Goal: Task Accomplishment & Management: Manage account settings

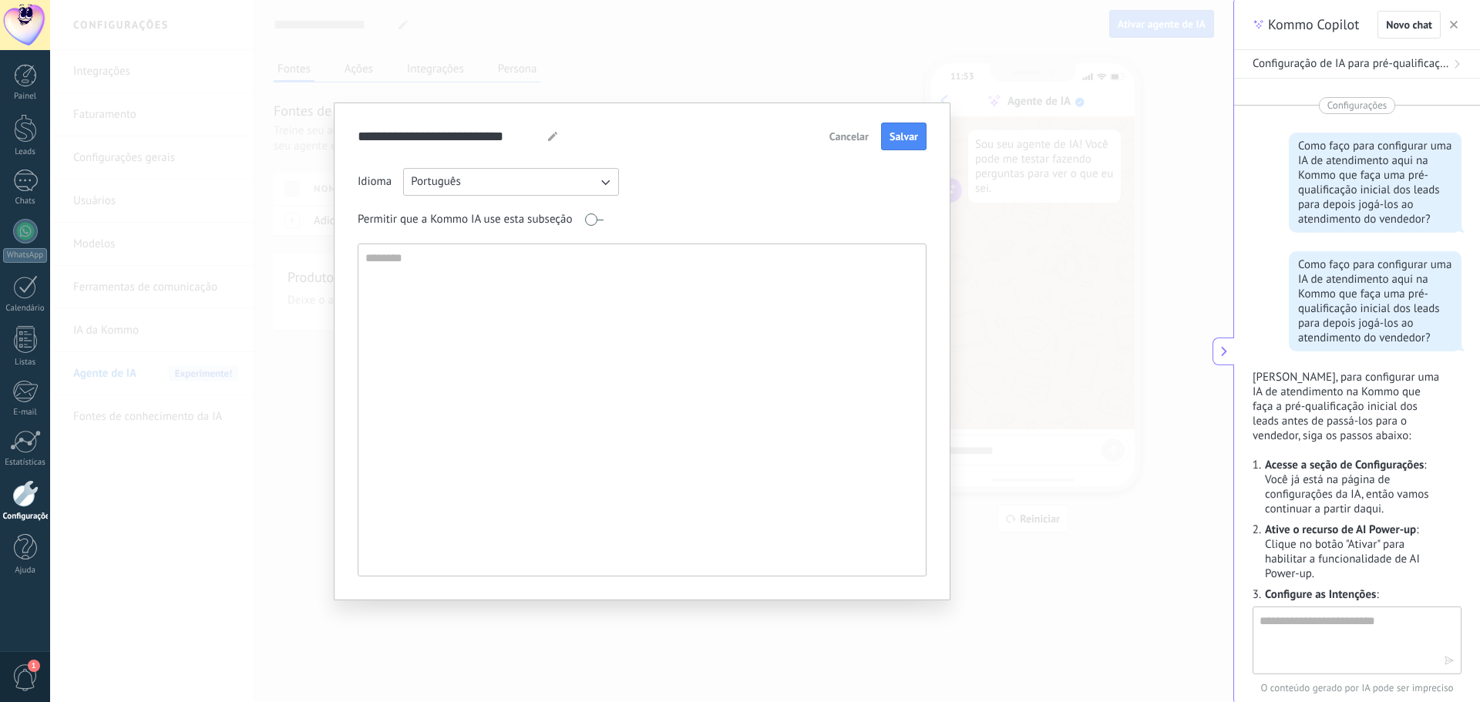
scroll to position [1972, 0]
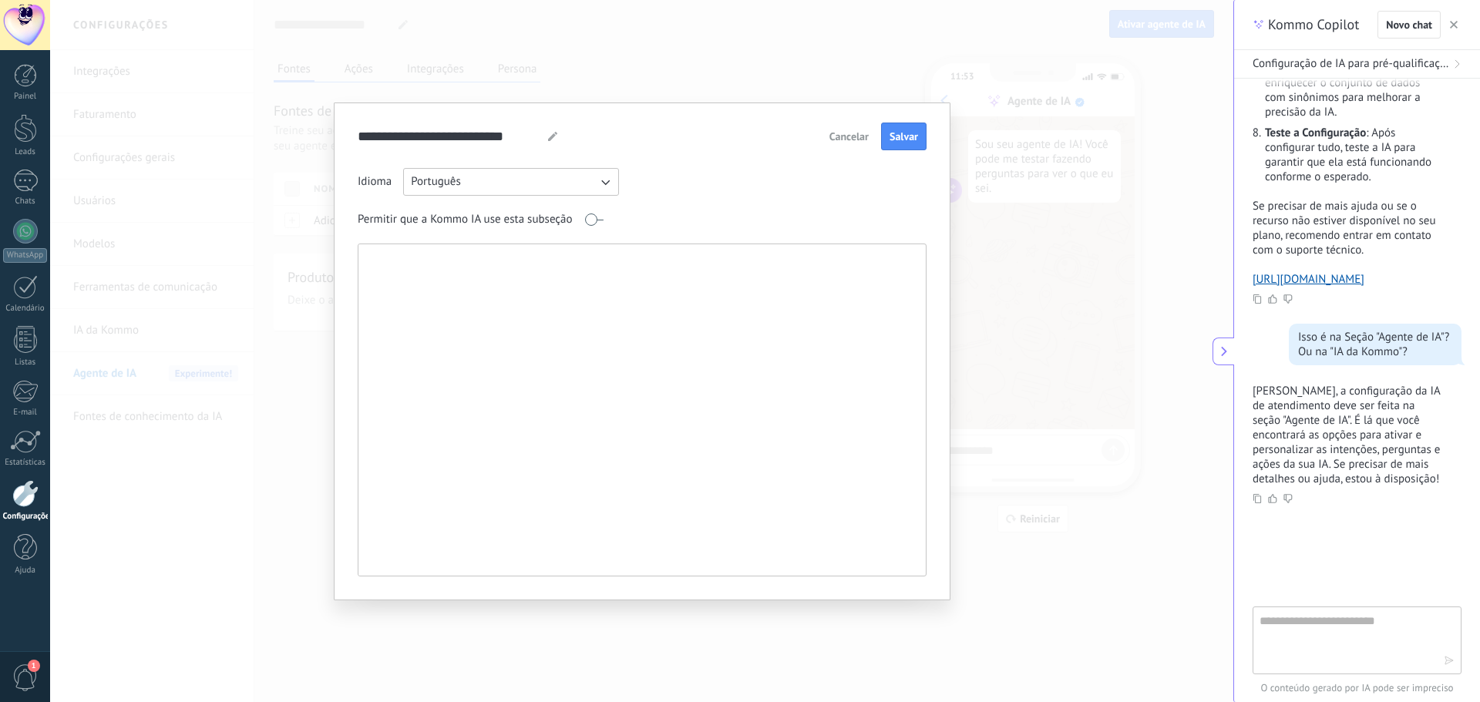
click at [648, 300] on textarea at bounding box center [641, 410] width 564 height 332
type textarea "**********"
click at [894, 140] on span "Salvar" at bounding box center [904, 136] width 29 height 11
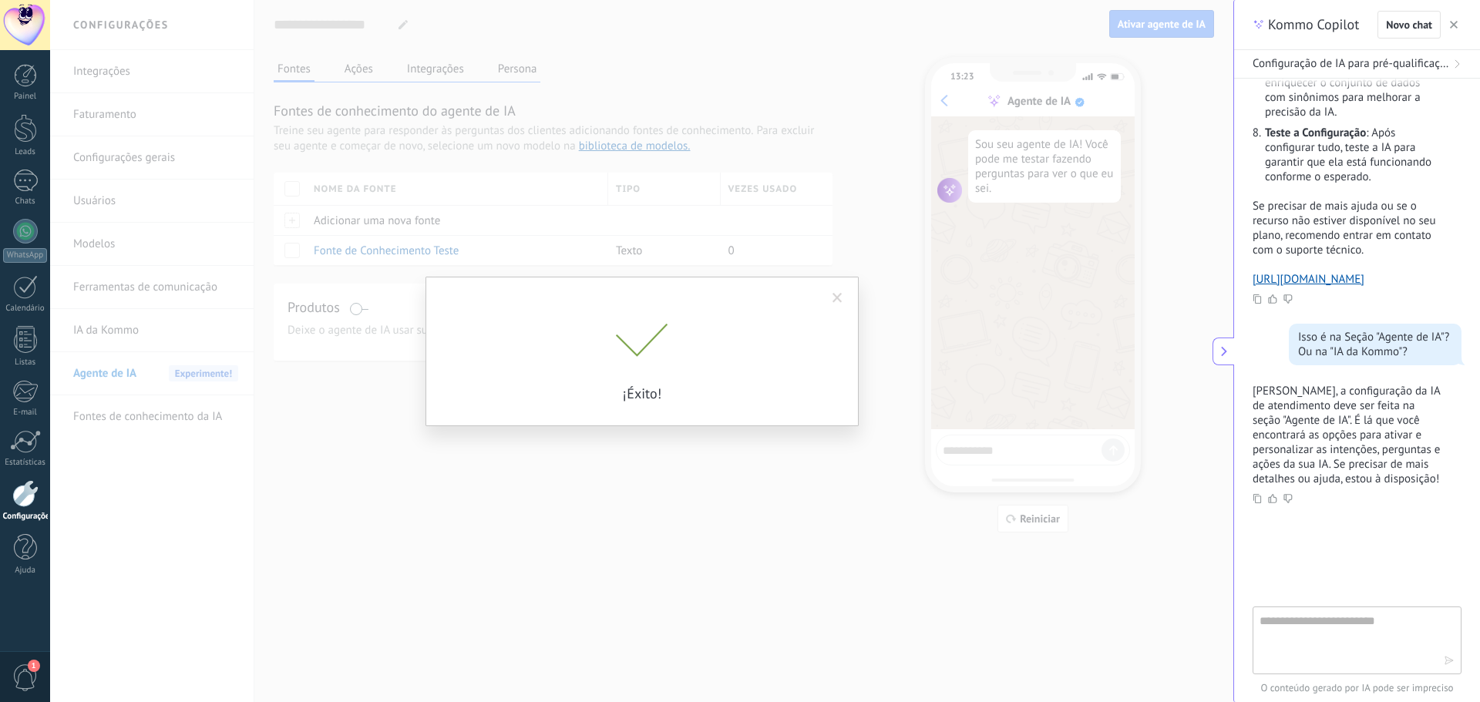
click at [838, 297] on span at bounding box center [838, 298] width 10 height 11
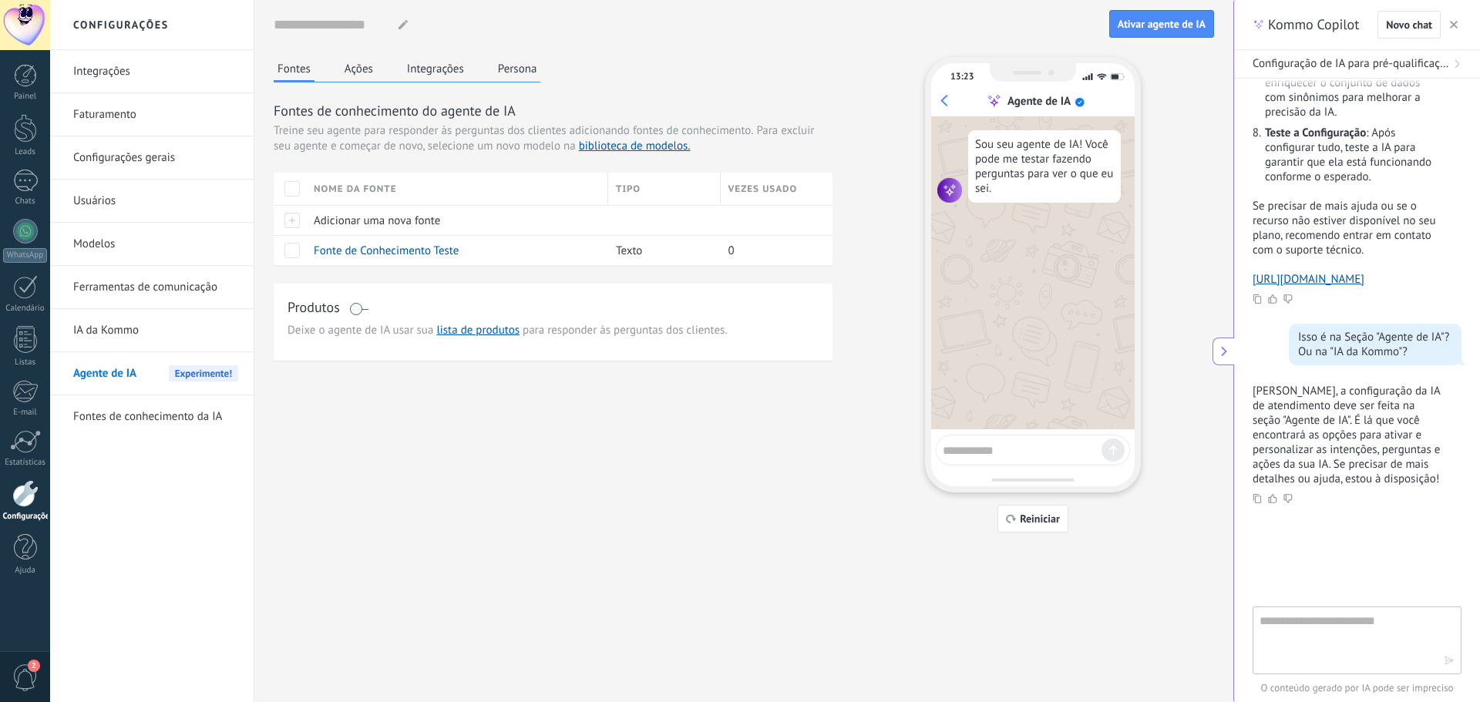
click at [358, 78] on button "Ações" at bounding box center [359, 68] width 36 height 23
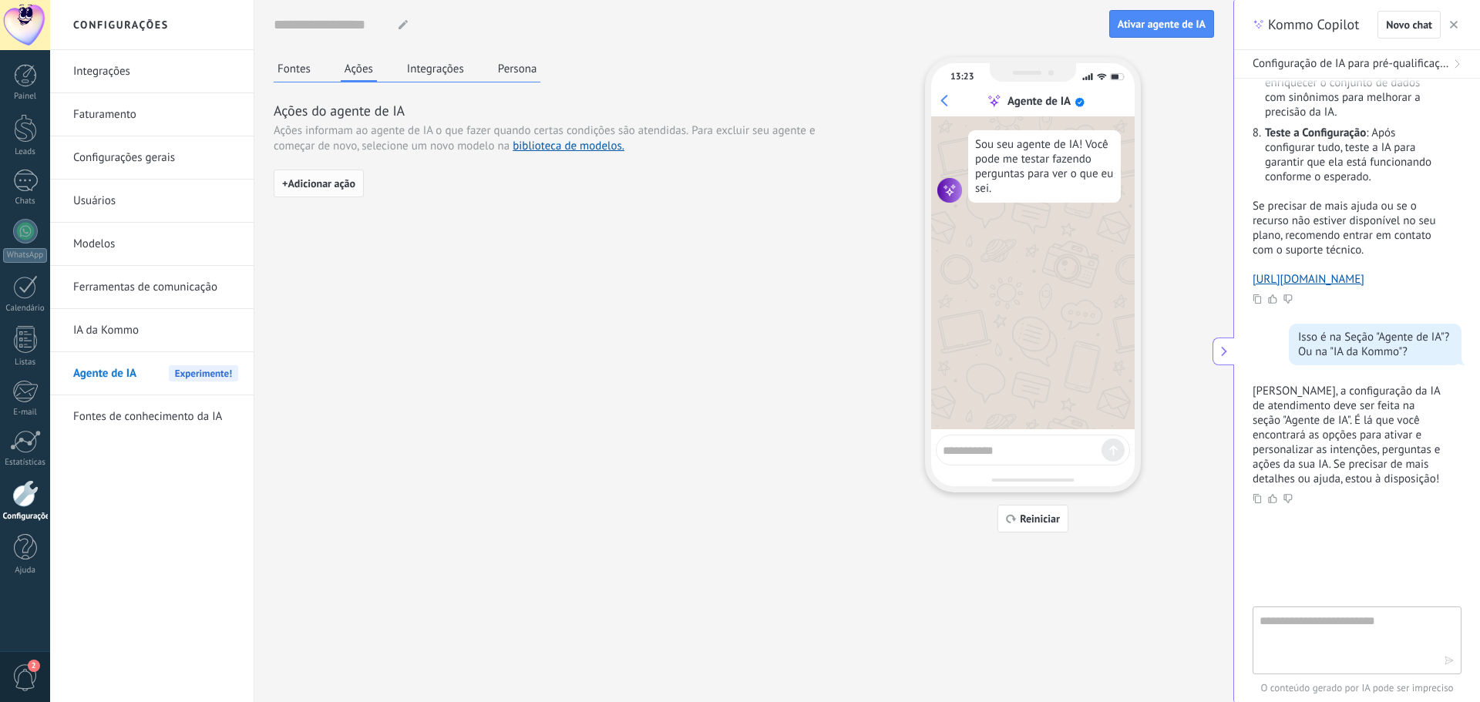
click at [340, 184] on span "+ Adicionar ação" at bounding box center [318, 183] width 73 height 11
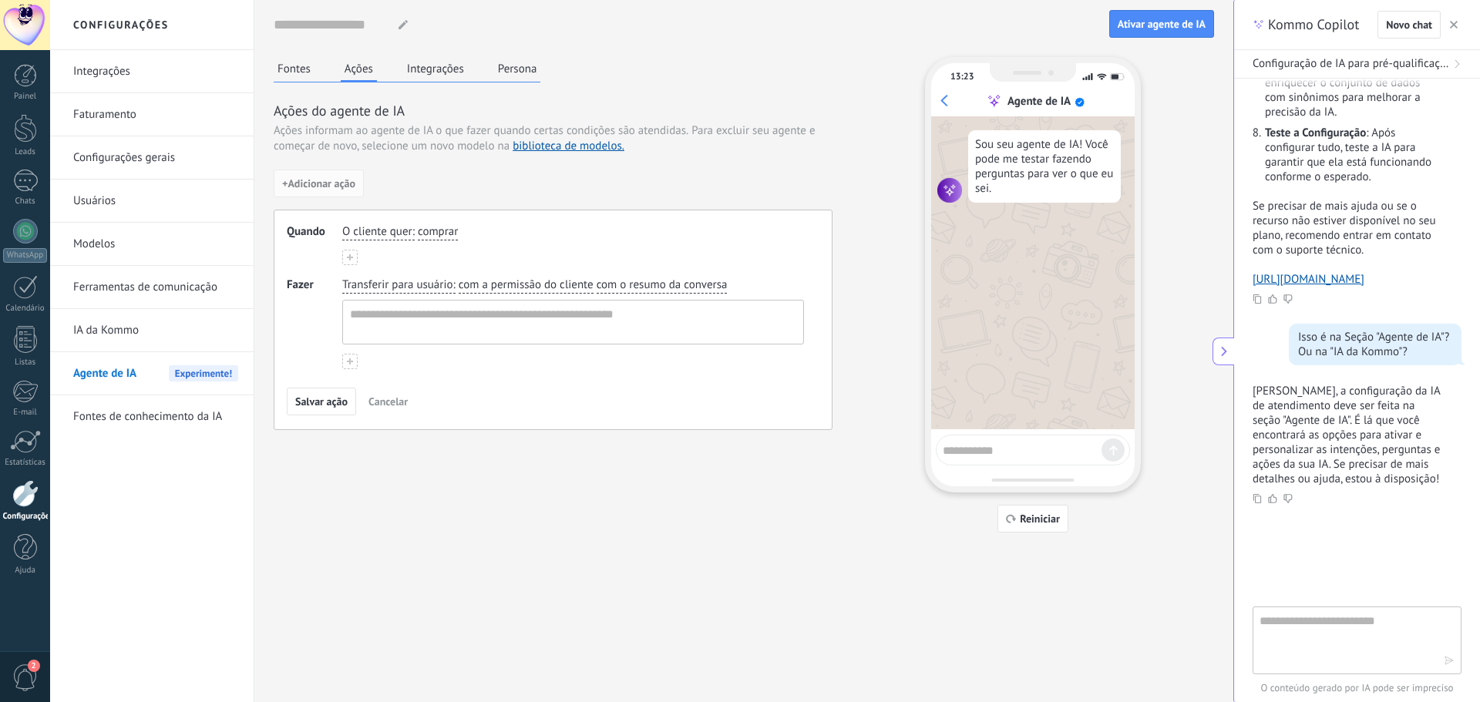
click at [421, 233] on span "comprar" at bounding box center [438, 231] width 40 height 15
click at [521, 238] on div "O cliente quer : comprar comprar obter suporte obter reembolso falar com um age…" at bounding box center [573, 232] width 468 height 22
click at [352, 254] on icon at bounding box center [350, 257] width 6 height 6
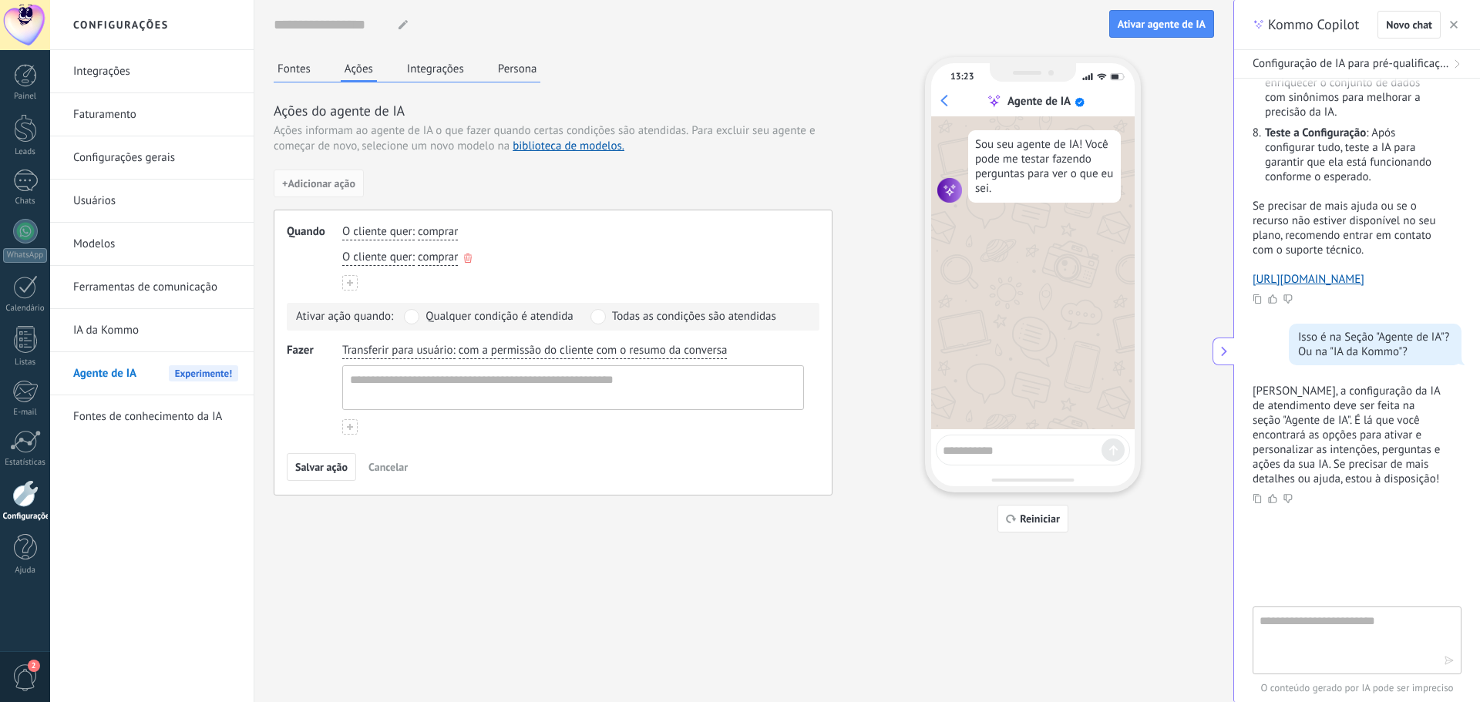
click at [468, 254] on button "button" at bounding box center [468, 257] width 8 height 13
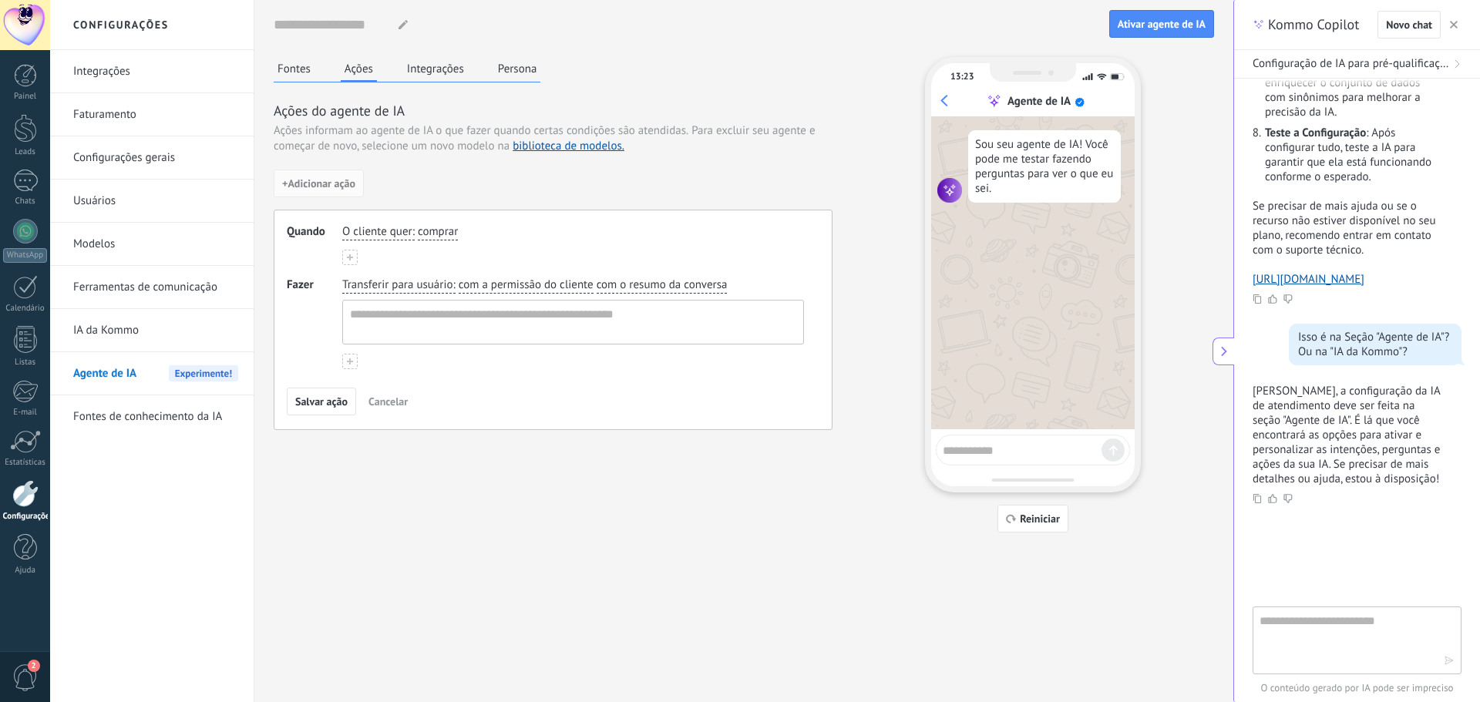
click at [440, 231] on span "comprar" at bounding box center [438, 231] width 40 height 15
click at [467, 332] on span "falar com um agente humano" at bounding box center [508, 335] width 145 height 15
click at [490, 290] on span "com a permissão do cliente" at bounding box center [526, 285] width 135 height 15
click at [590, 308] on span "com a permissão do cliente" at bounding box center [544, 309] width 135 height 15
click at [643, 285] on span "com o resumo da conversa" at bounding box center [662, 285] width 131 height 15
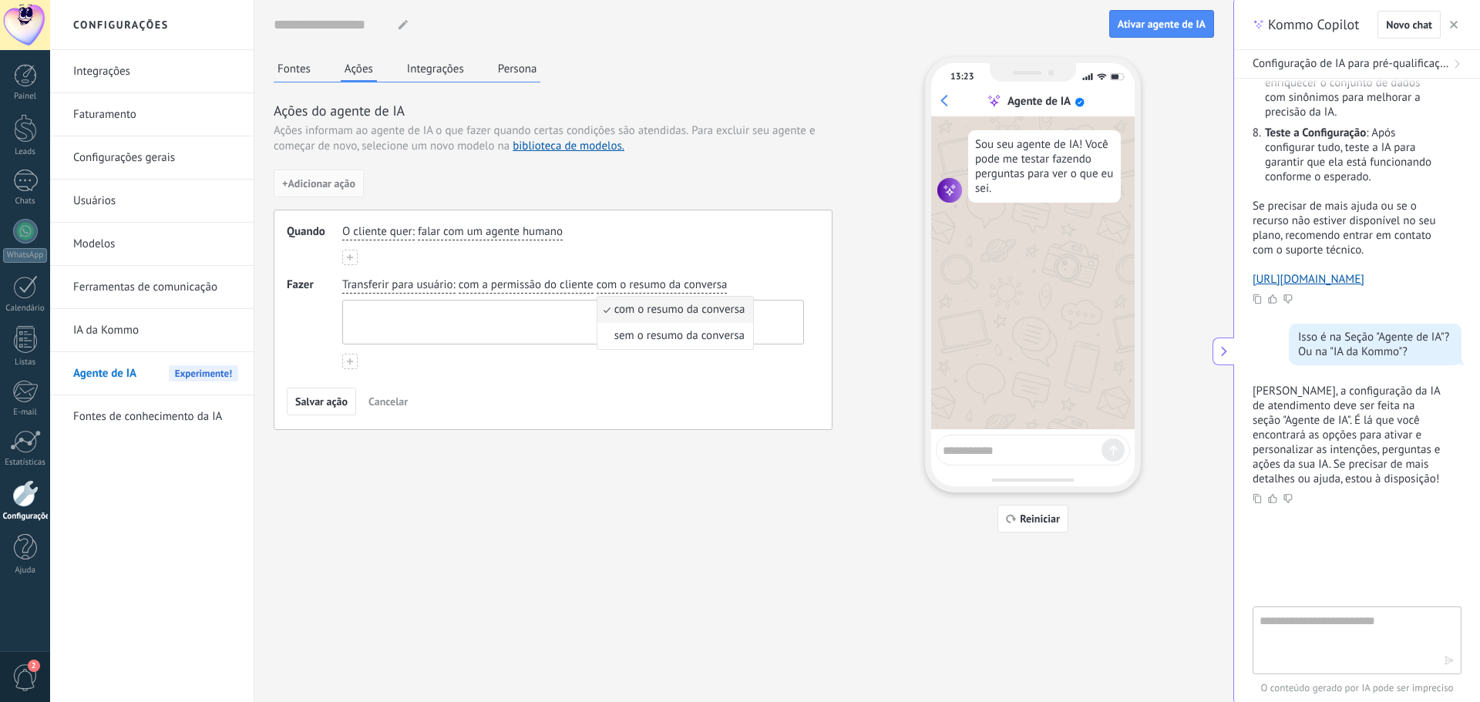
click at [537, 320] on textarea at bounding box center [571, 322] width 457 height 43
click at [498, 322] on textarea at bounding box center [571, 322] width 457 height 43
click at [549, 365] on div "Transferir para usuário : com a permissão do cliente com o resumo da conversa" at bounding box center [573, 324] width 462 height 92
click at [504, 323] on textarea at bounding box center [571, 322] width 457 height 43
click at [524, 356] on div "Transferir para usuário : com a permissão do cliente com o resumo da conversa" at bounding box center [573, 324] width 462 height 92
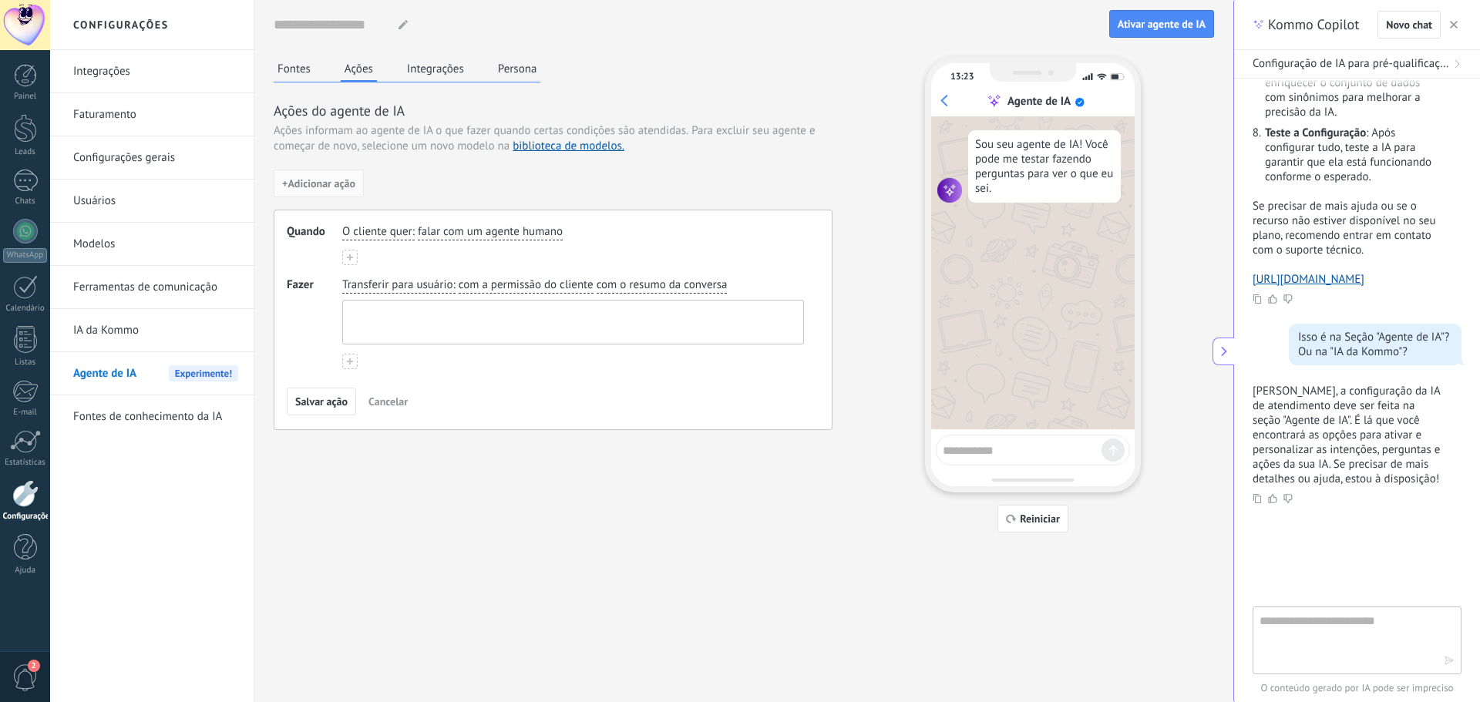
click at [529, 315] on textarea at bounding box center [571, 322] width 457 height 43
type textarea "**********"
click at [545, 374] on div "**********" at bounding box center [553, 320] width 559 height 221
click at [348, 364] on icon at bounding box center [350, 362] width 6 height 6
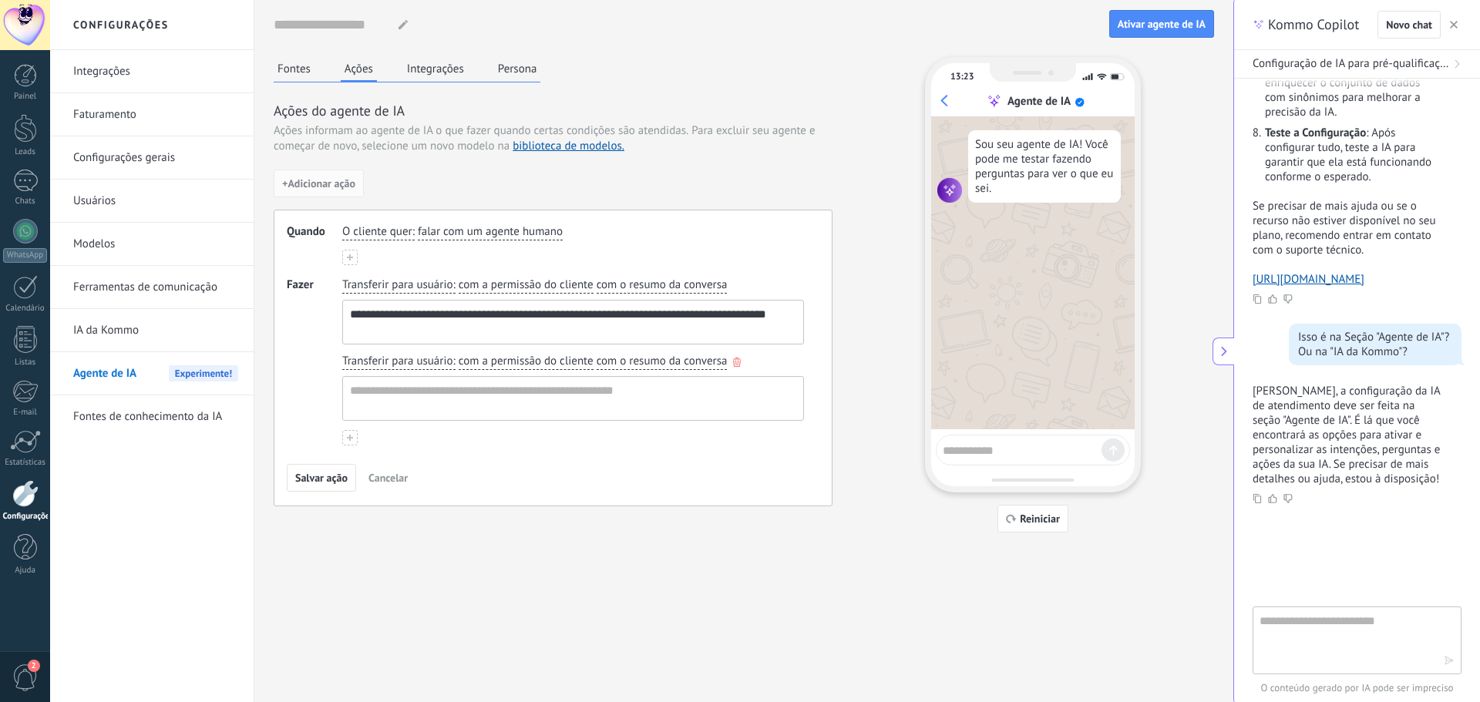
click at [736, 359] on icon "button" at bounding box center [737, 362] width 8 height 9
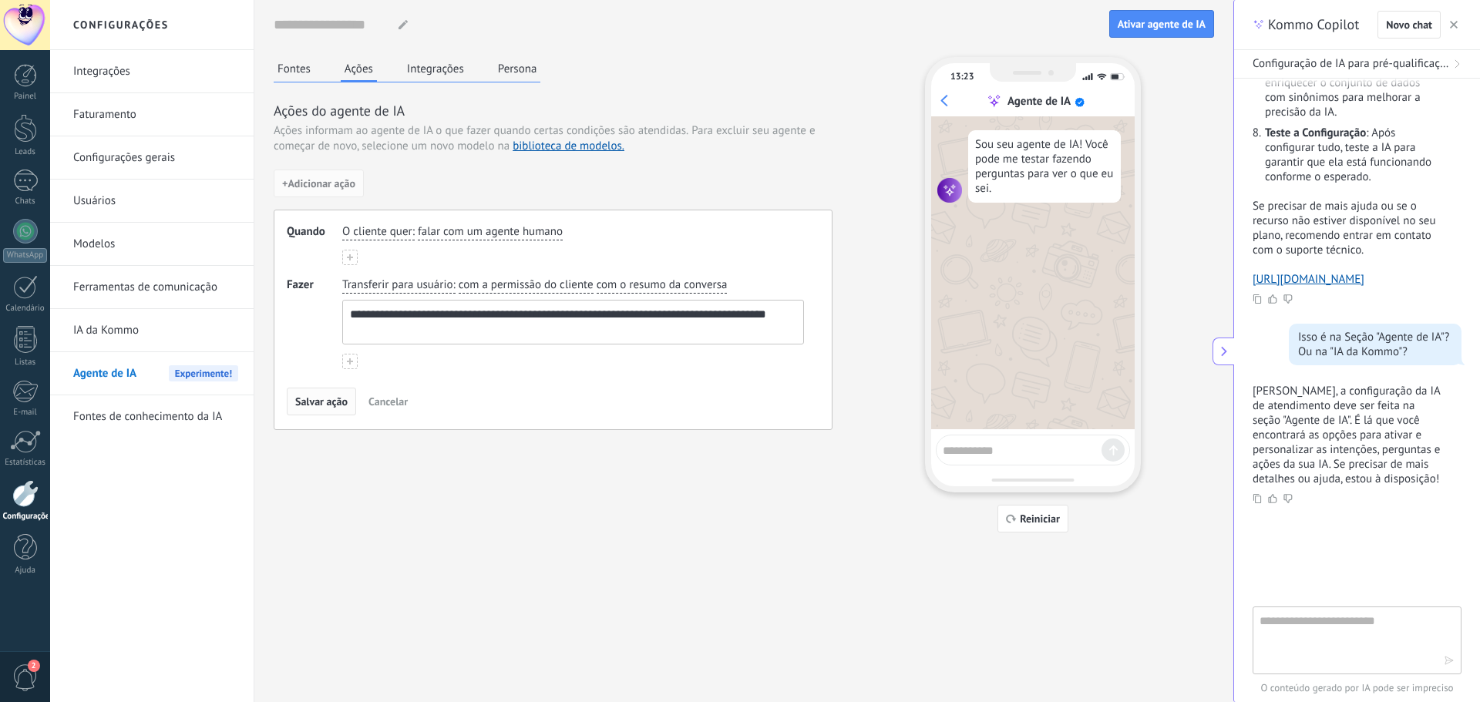
click at [331, 407] on span "Salvar ação" at bounding box center [321, 401] width 52 height 11
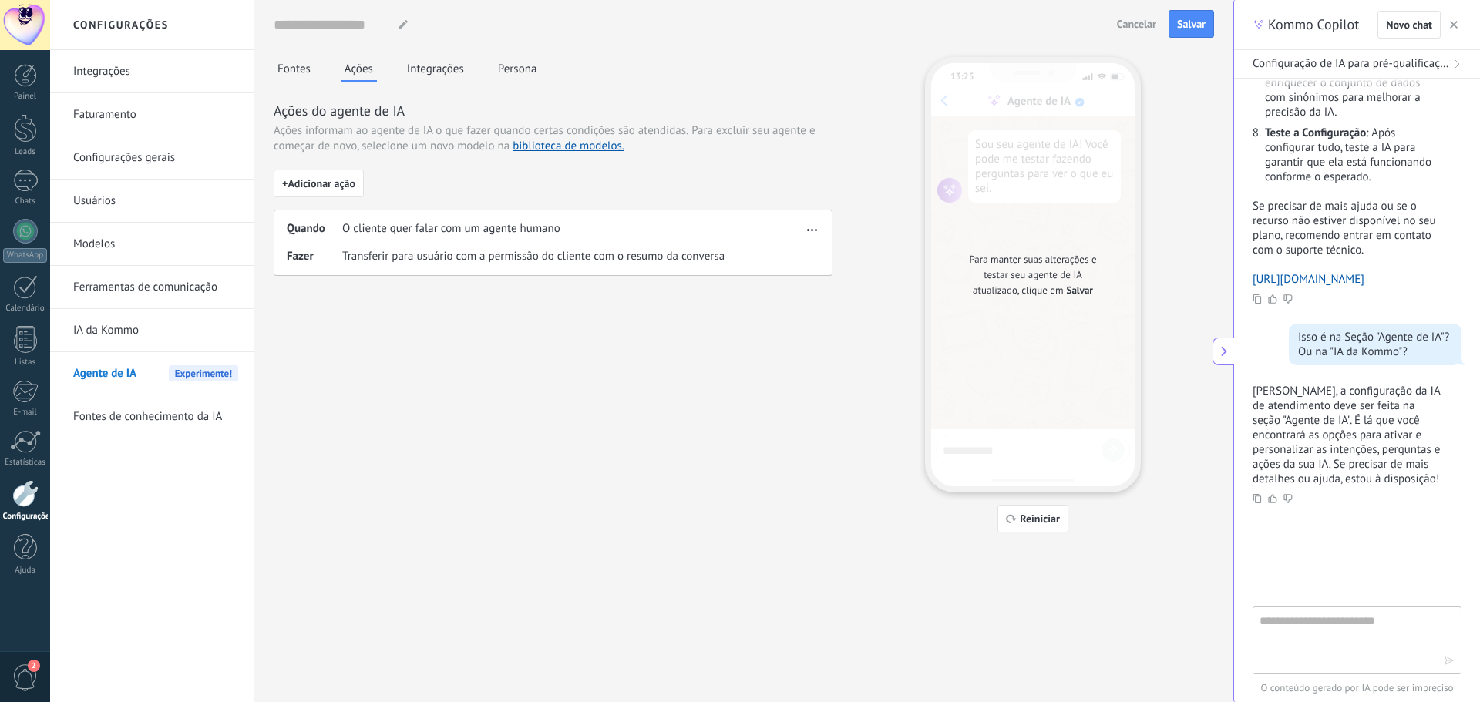
click at [1189, 23] on span "Salvar" at bounding box center [1191, 24] width 29 height 11
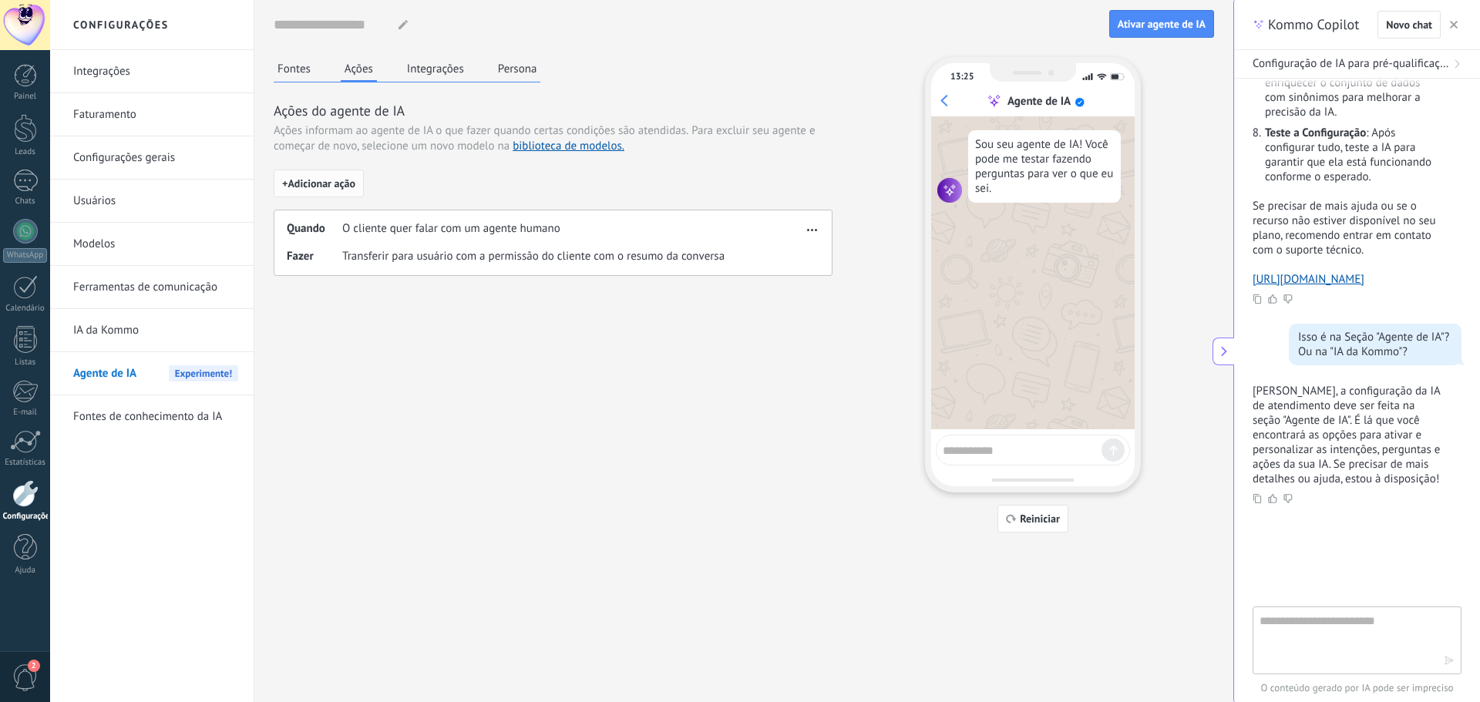
click at [318, 180] on span "+ Adicionar ação" at bounding box center [318, 183] width 73 height 11
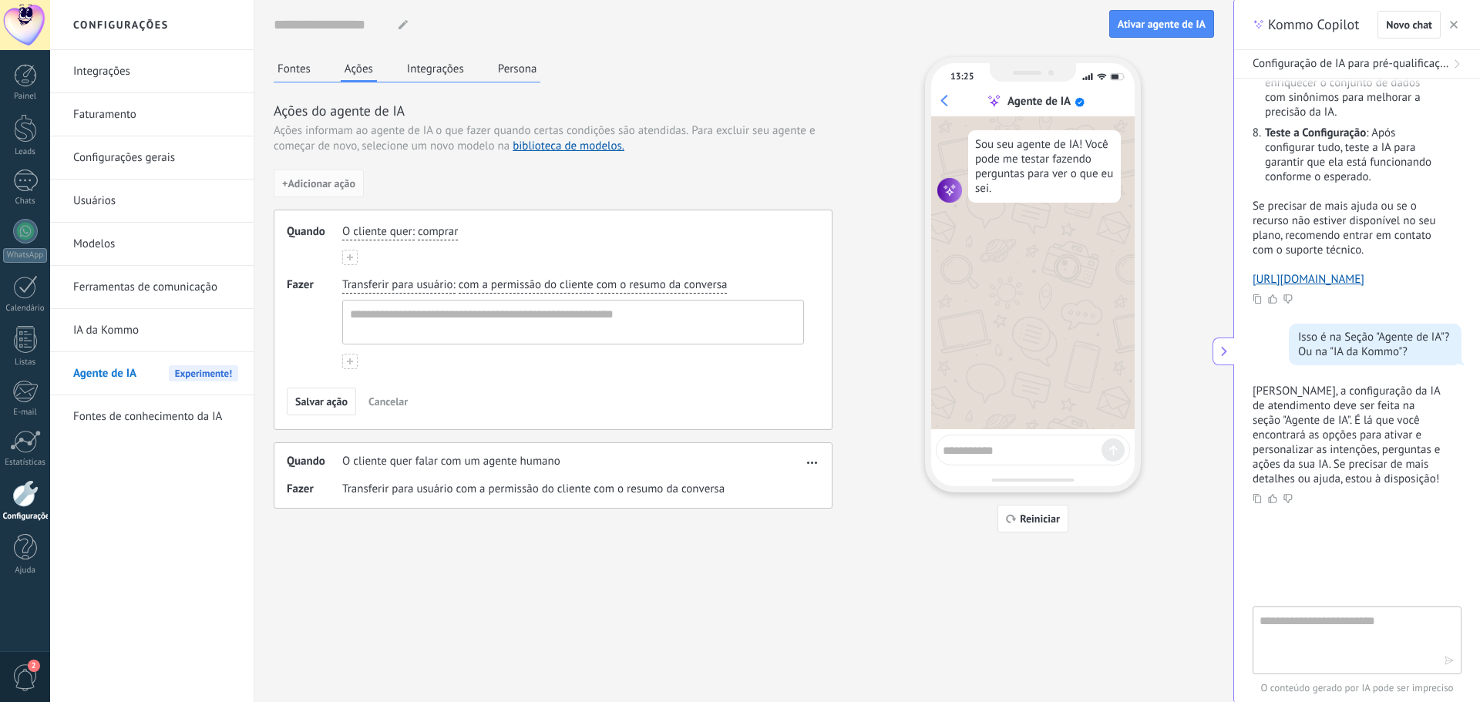
click at [440, 235] on span "comprar" at bounding box center [438, 231] width 40 height 15
click at [809, 257] on div "Quando O cliente quer : comprar comprar obter suporte obter reembolso falar com…" at bounding box center [553, 244] width 533 height 41
click at [477, 463] on span "O cliente quer falar com um agente humano" at bounding box center [451, 461] width 218 height 15
drag, startPoint x: 410, startPoint y: 464, endPoint x: 470, endPoint y: 468, distance: 59.5
click at [413, 464] on span "O cliente quer falar com um agente humano" at bounding box center [451, 461] width 218 height 15
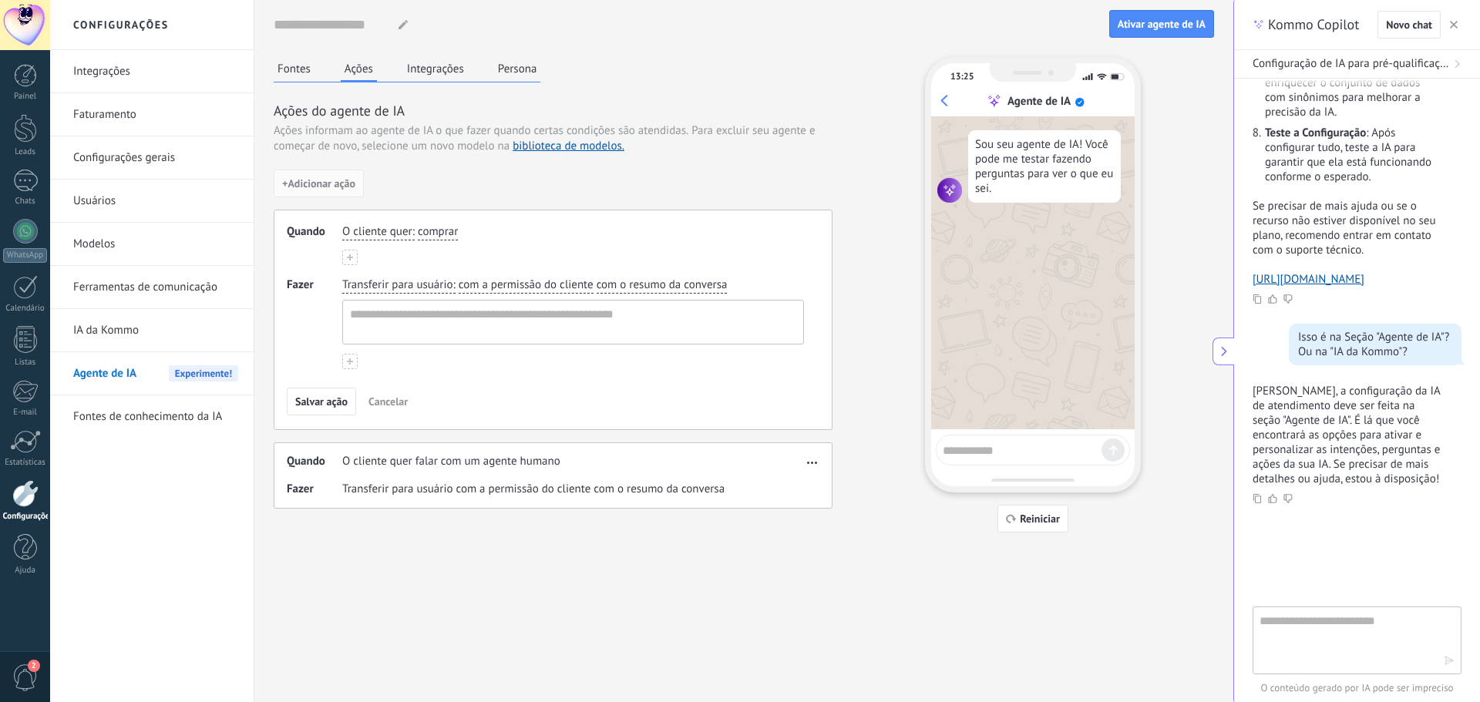
click at [740, 467] on div "Quando O cliente quer falar com um agente humano" at bounding box center [545, 461] width 516 height 15
click at [386, 410] on button "Cancelar" at bounding box center [388, 401] width 53 height 23
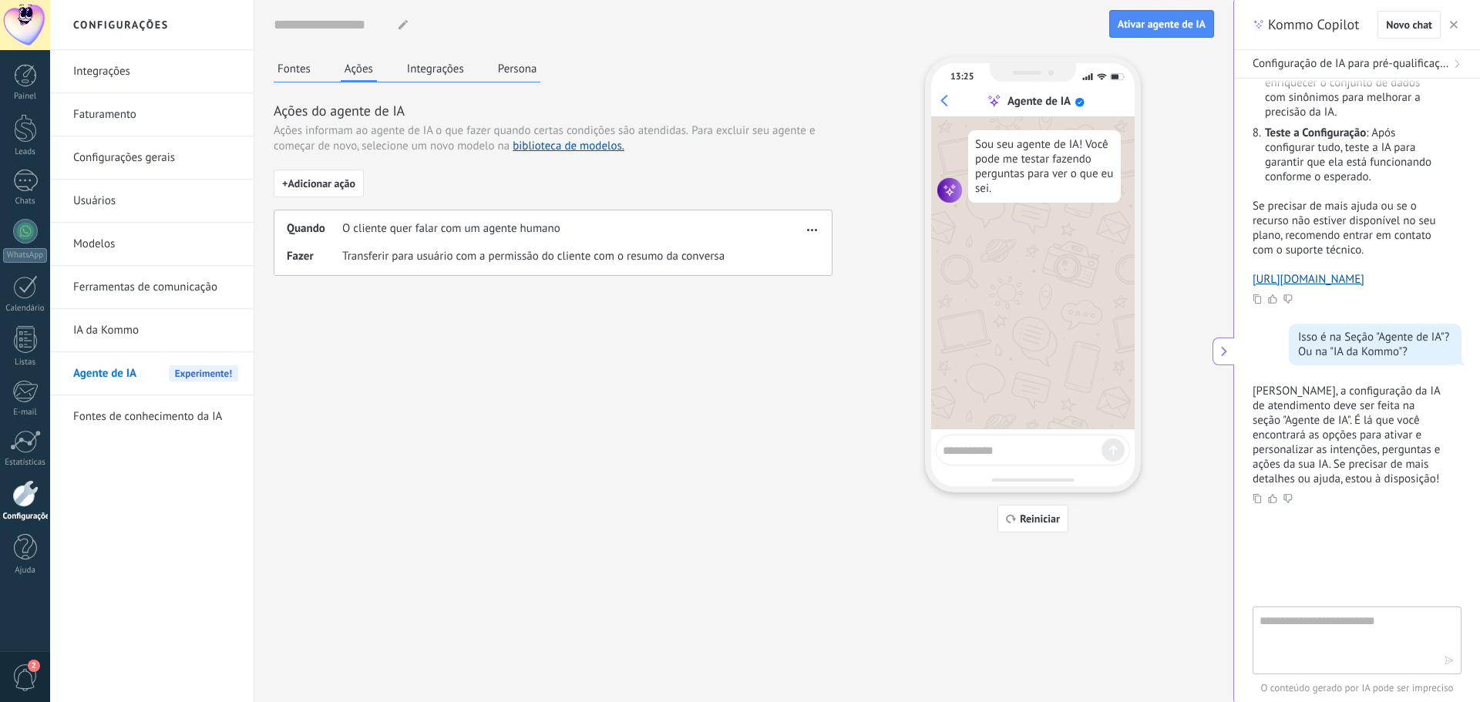
click at [450, 67] on button "Integrações" at bounding box center [435, 68] width 65 height 23
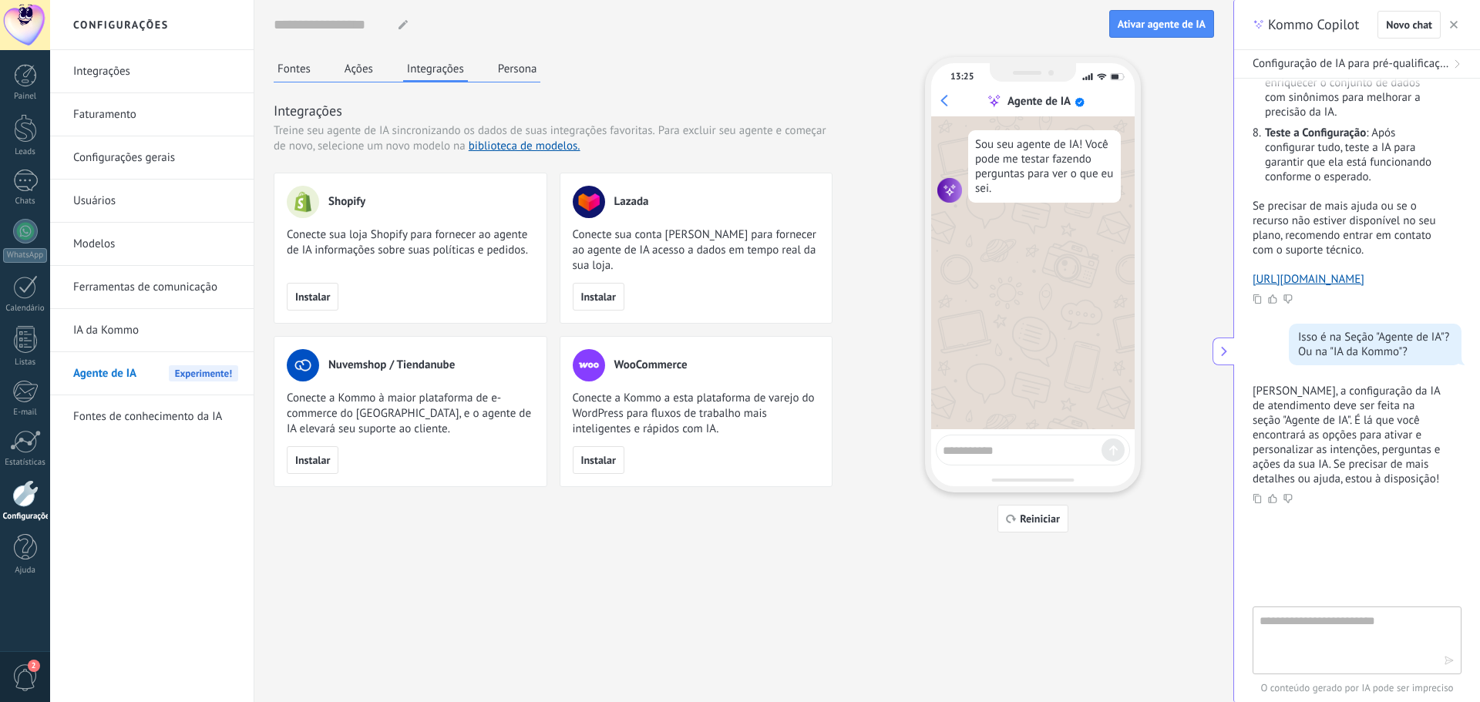
click at [533, 72] on button "Persona" at bounding box center [517, 68] width 47 height 23
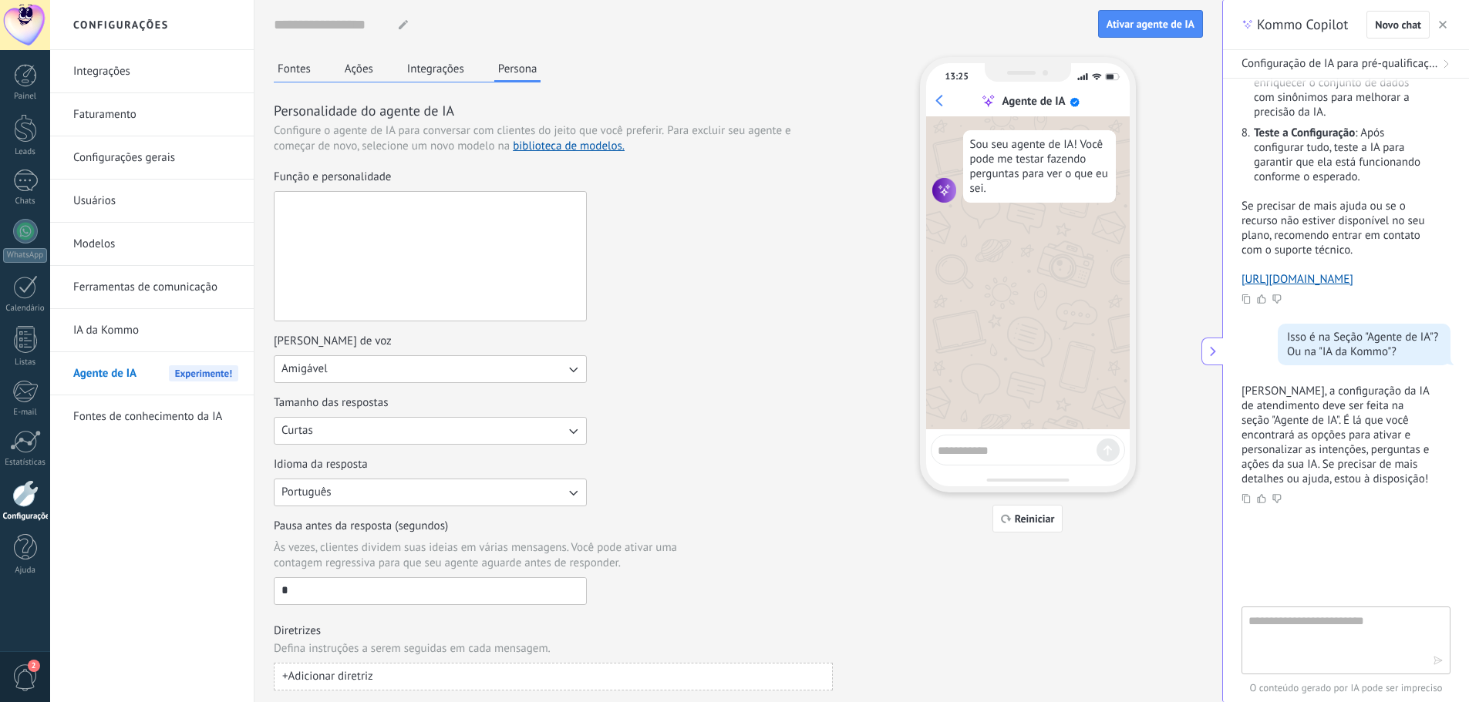
click at [382, 216] on textarea "Função e personalidade" at bounding box center [429, 256] width 308 height 129
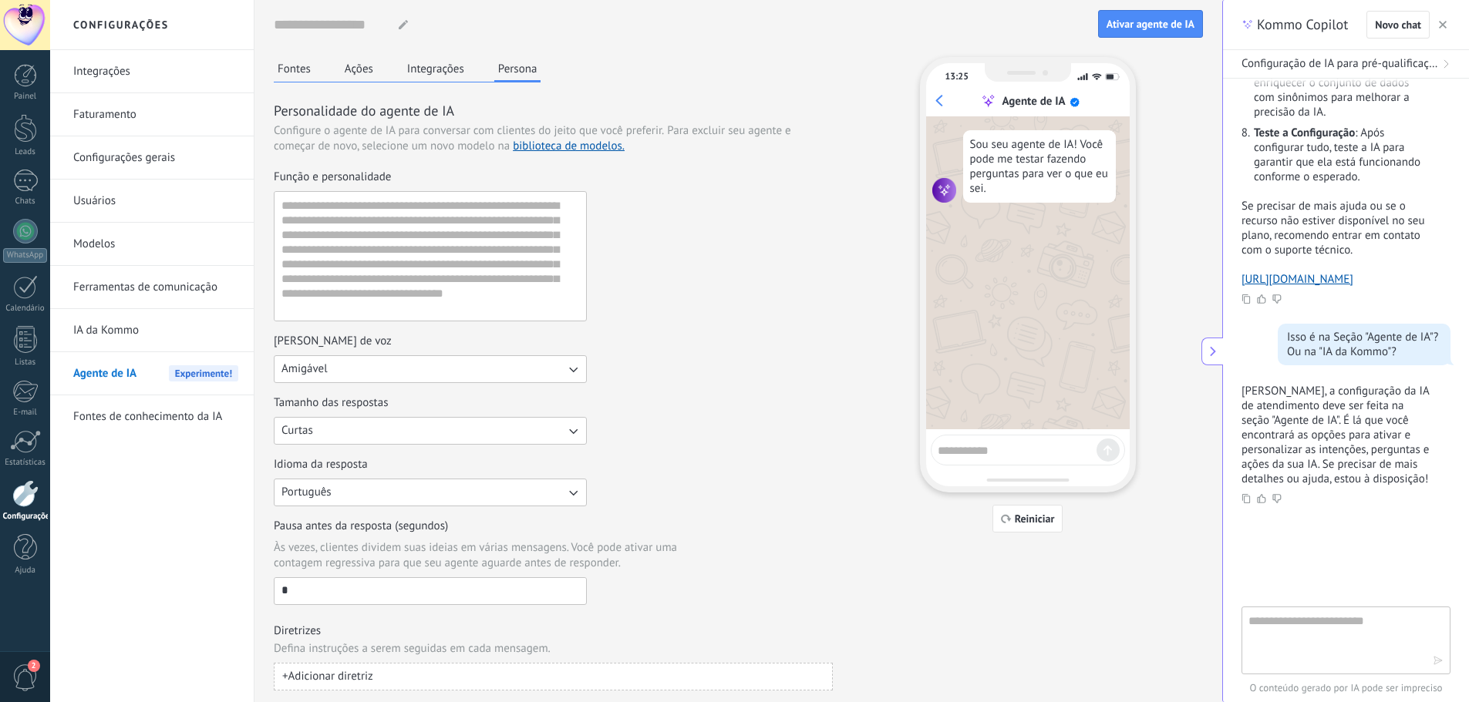
click at [613, 254] on div "Função e personalidade" at bounding box center [553, 246] width 559 height 152
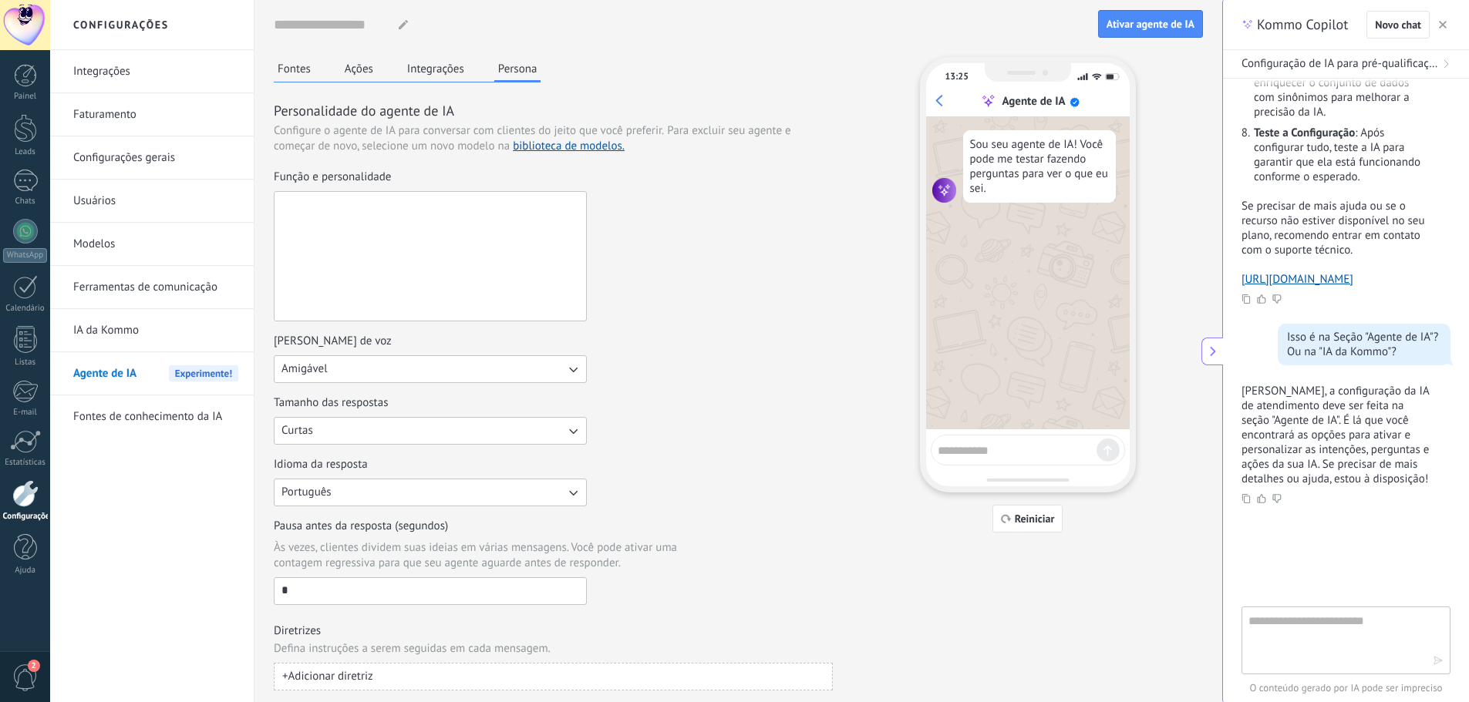
click at [477, 230] on textarea "Função e personalidade" at bounding box center [429, 256] width 308 height 129
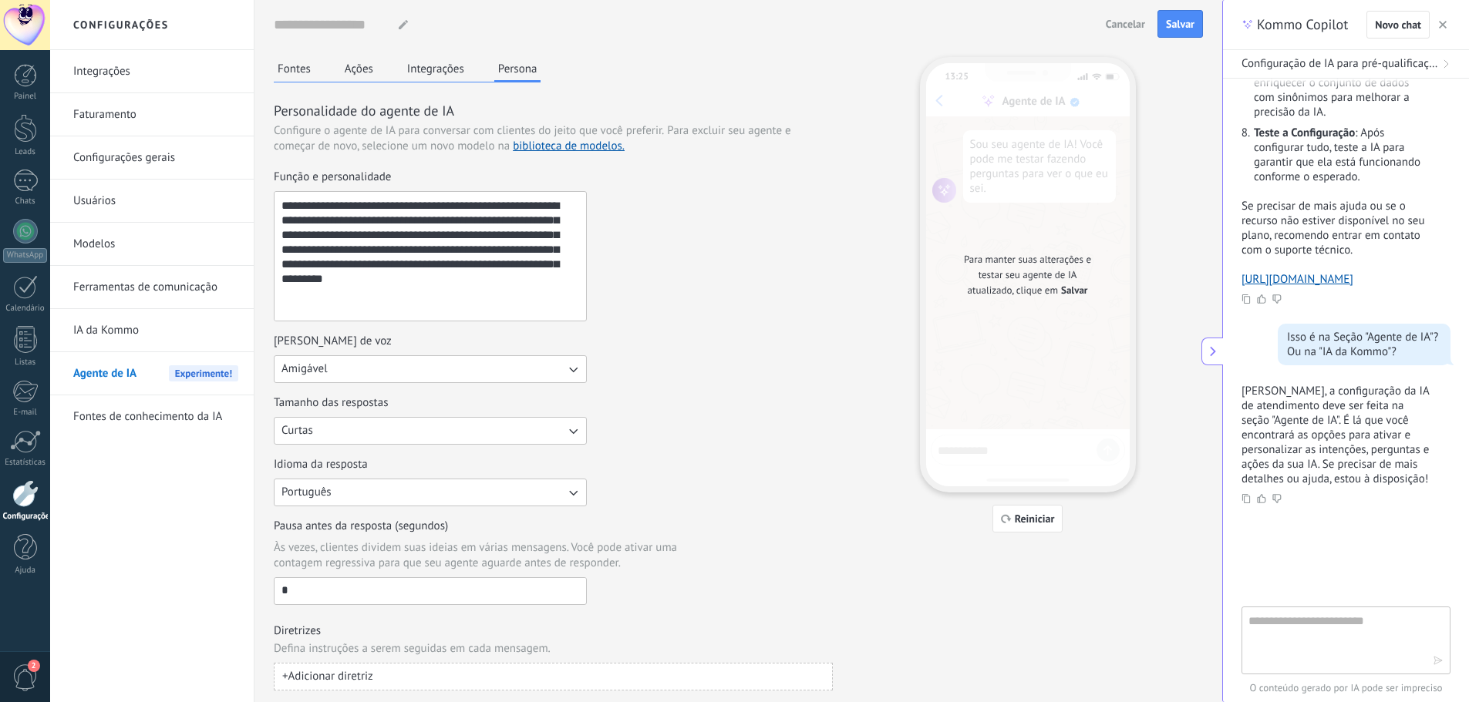
type textarea "**********"
click at [693, 275] on div "**********" at bounding box center [553, 246] width 559 height 152
click at [350, 379] on button "Amigável" at bounding box center [430, 369] width 313 height 28
click at [629, 359] on div "[PERSON_NAME] de voz Amigável Casual Formal Amigável" at bounding box center [553, 358] width 559 height 49
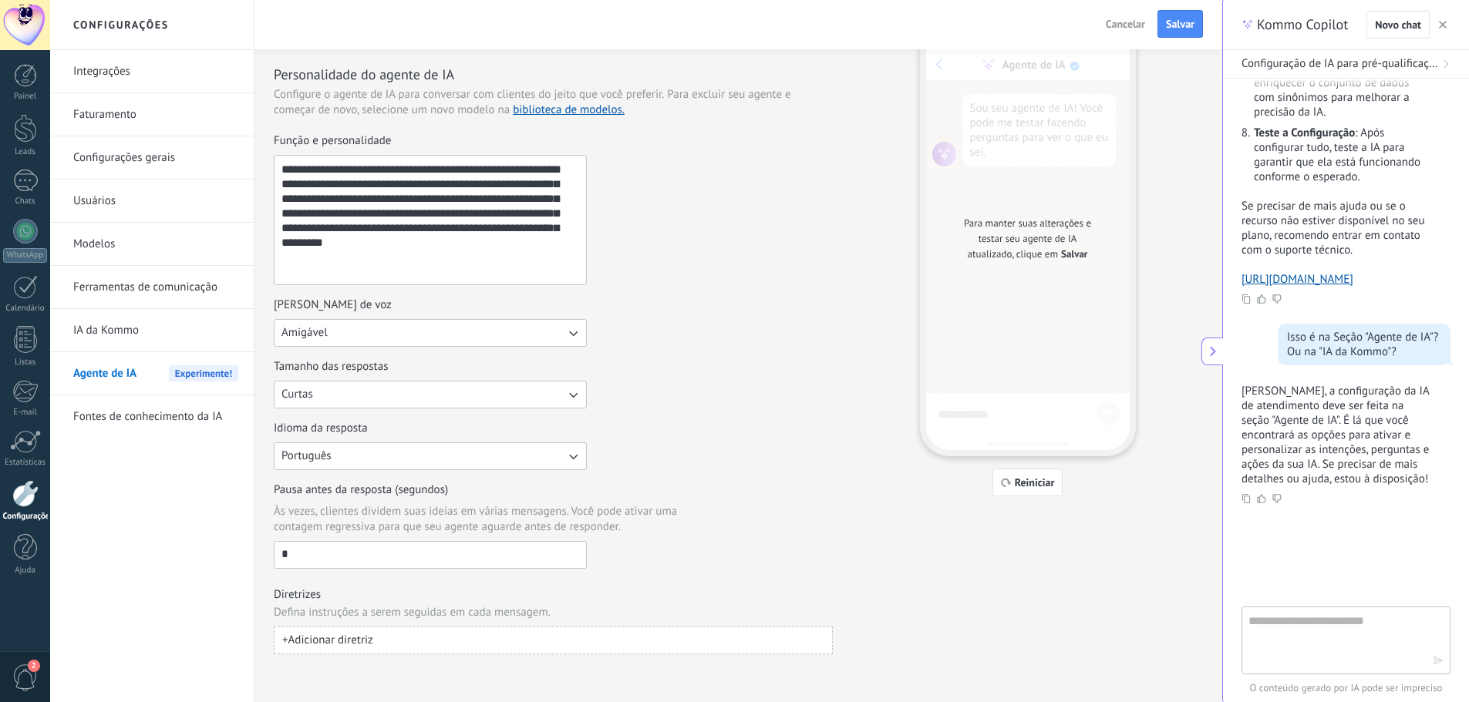
scroll to position [39, 0]
click at [534, 386] on button "Curtas" at bounding box center [430, 393] width 313 height 28
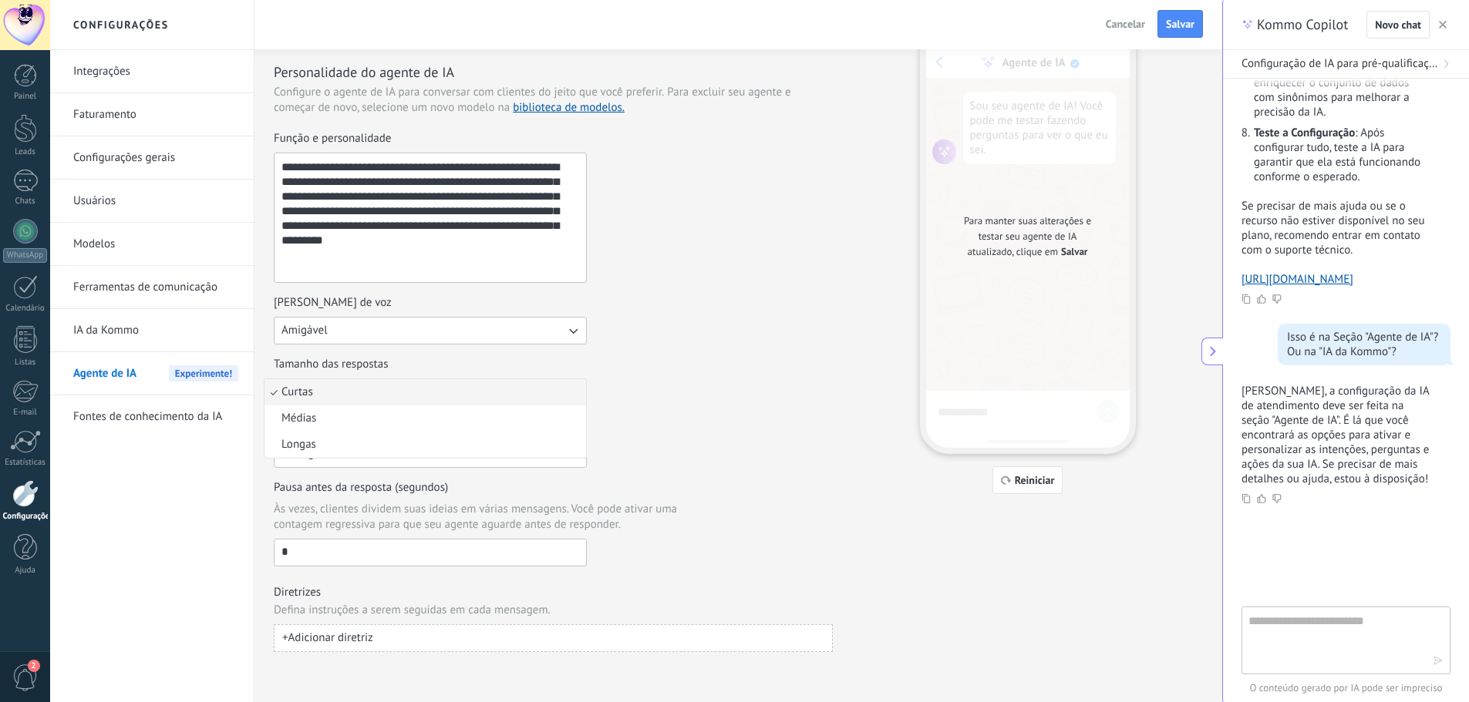
click at [632, 387] on div "Tamanho das respostas Curtas Curtas Médias Longas" at bounding box center [553, 381] width 559 height 49
drag, startPoint x: 291, startPoint y: 550, endPoint x: 272, endPoint y: 553, distance: 19.5
click at [272, 553] on div "**********" at bounding box center [738, 331] width 968 height 741
type input "**"
click at [672, 571] on div "**********" at bounding box center [553, 357] width 559 height 590
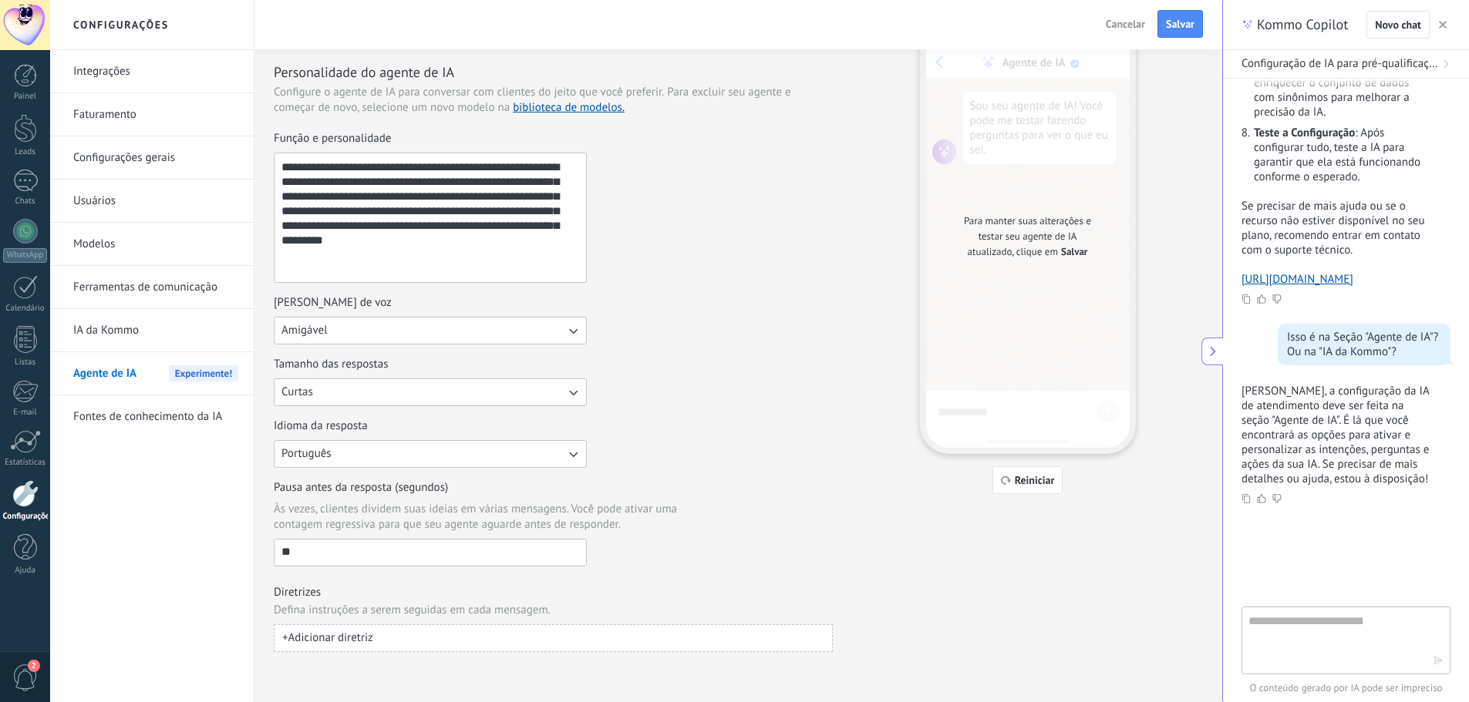
click at [352, 643] on span "+ Adicionar diretriz" at bounding box center [327, 638] width 91 height 15
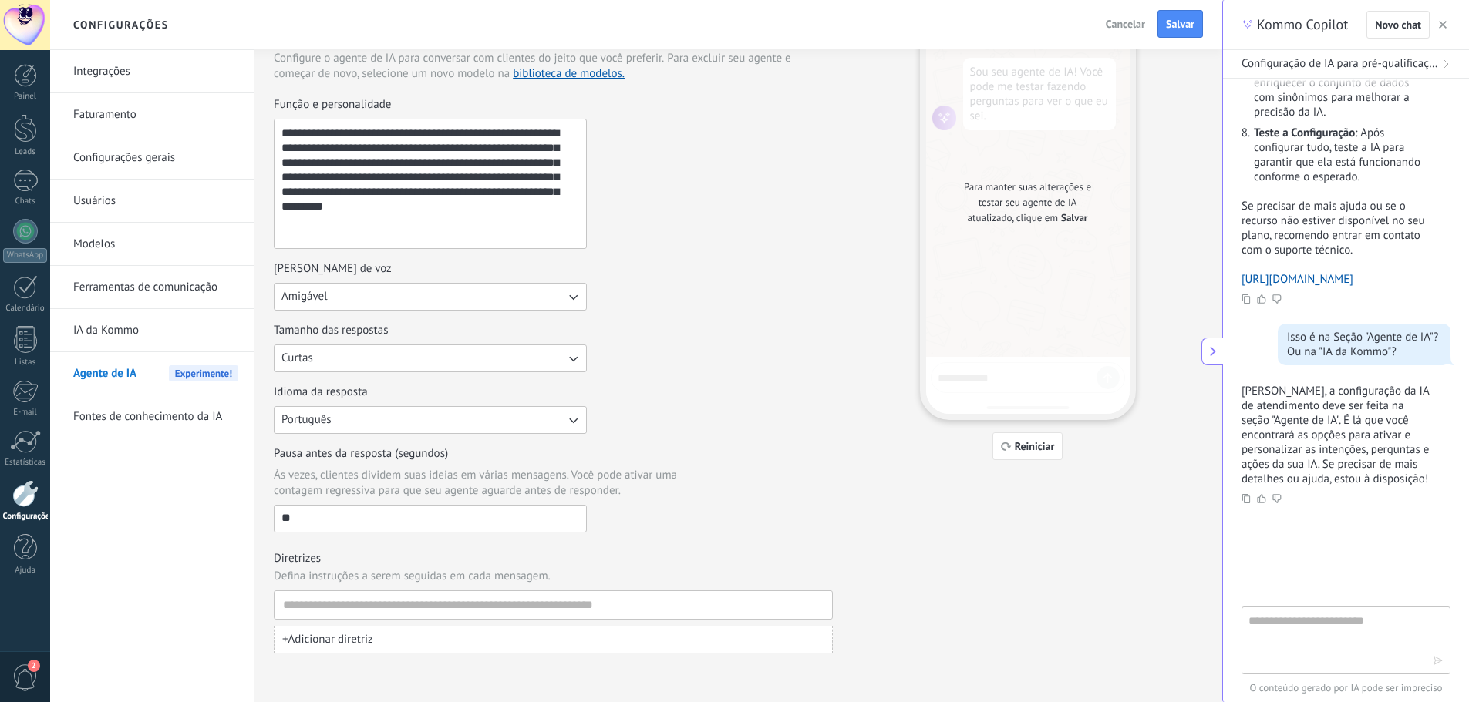
scroll to position [74, 0]
click at [404, 606] on input at bounding box center [547, 604] width 530 height 28
click at [816, 608] on span "button" at bounding box center [820, 603] width 8 height 11
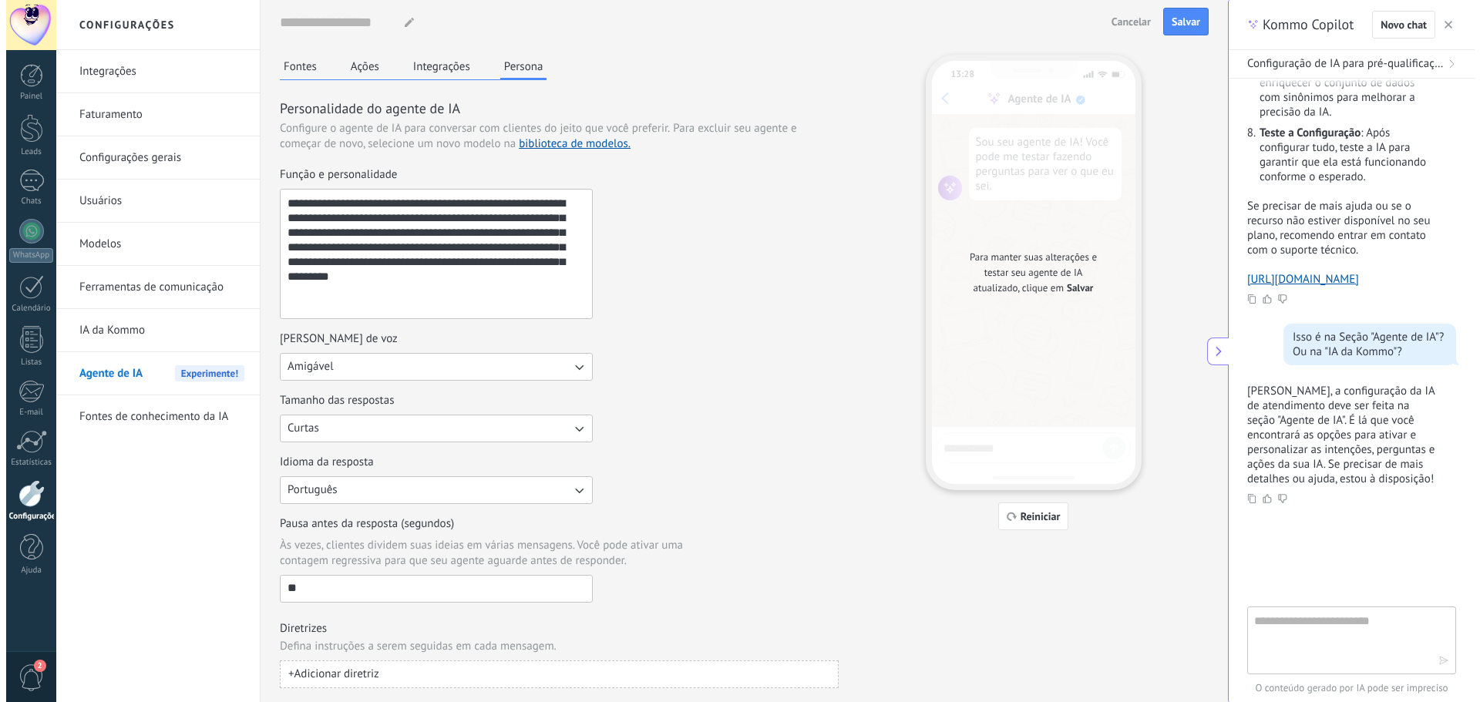
scroll to position [0, 0]
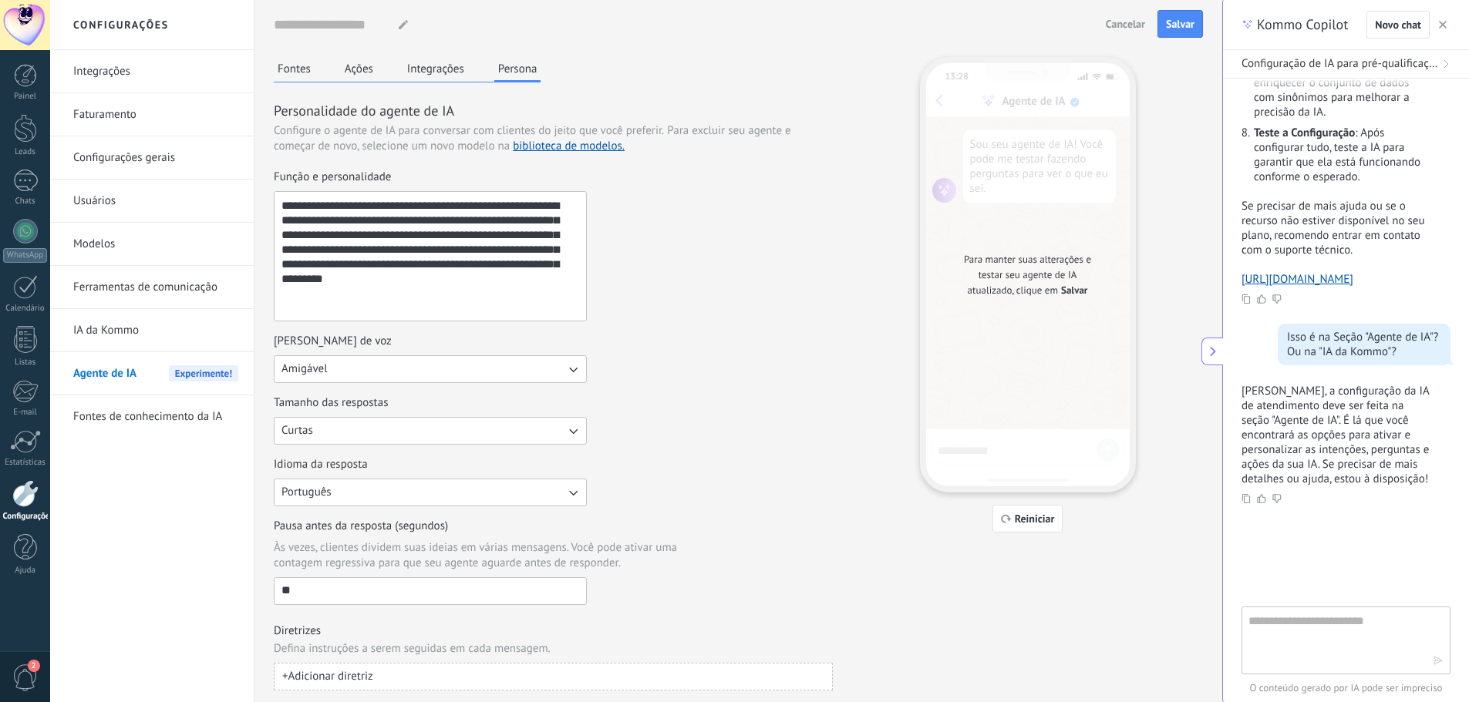
click at [720, 359] on div "[PERSON_NAME] de voz Amigável" at bounding box center [553, 358] width 559 height 49
click at [1182, 38] on div "Nome do agente... Cancelar Salvar" at bounding box center [738, 24] width 929 height 49
click at [1184, 34] on button "Salvar" at bounding box center [1179, 24] width 45 height 28
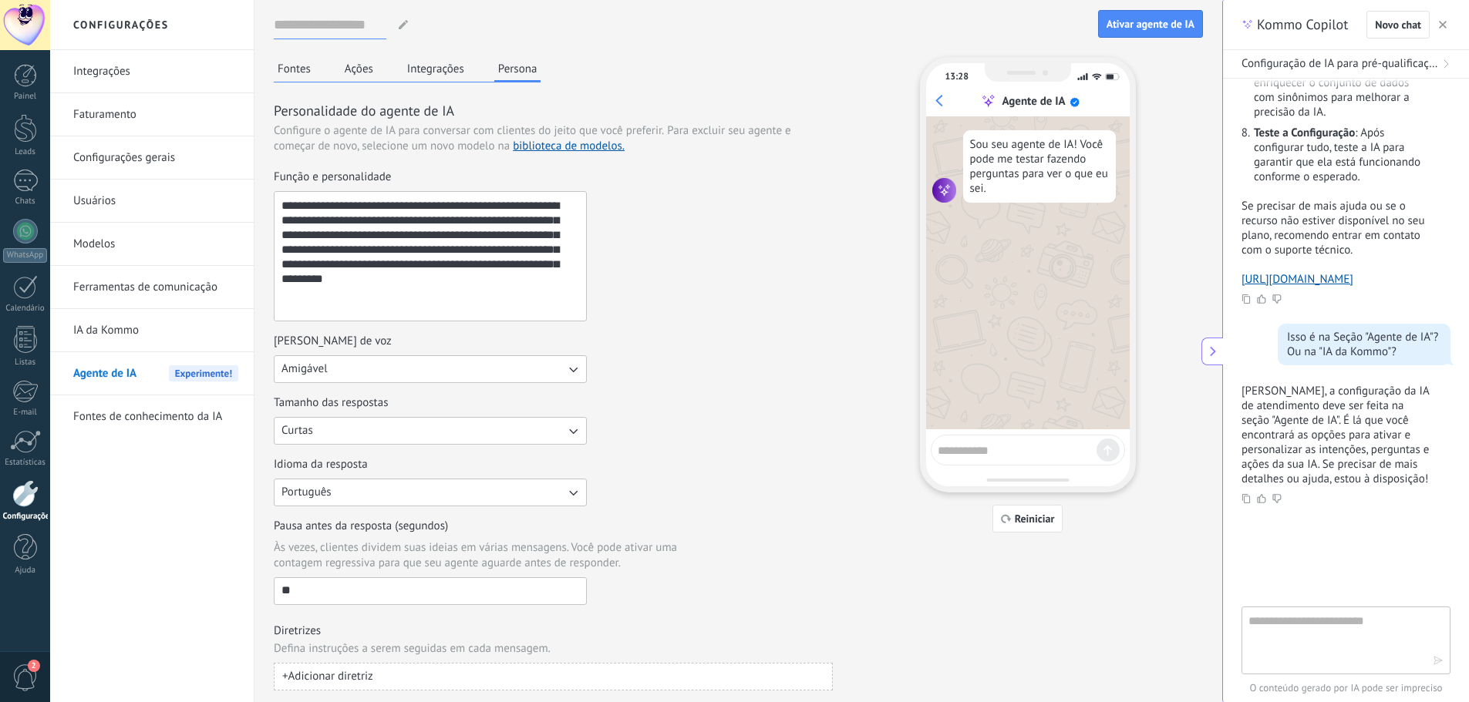
click at [339, 26] on input at bounding box center [330, 25] width 113 height 28
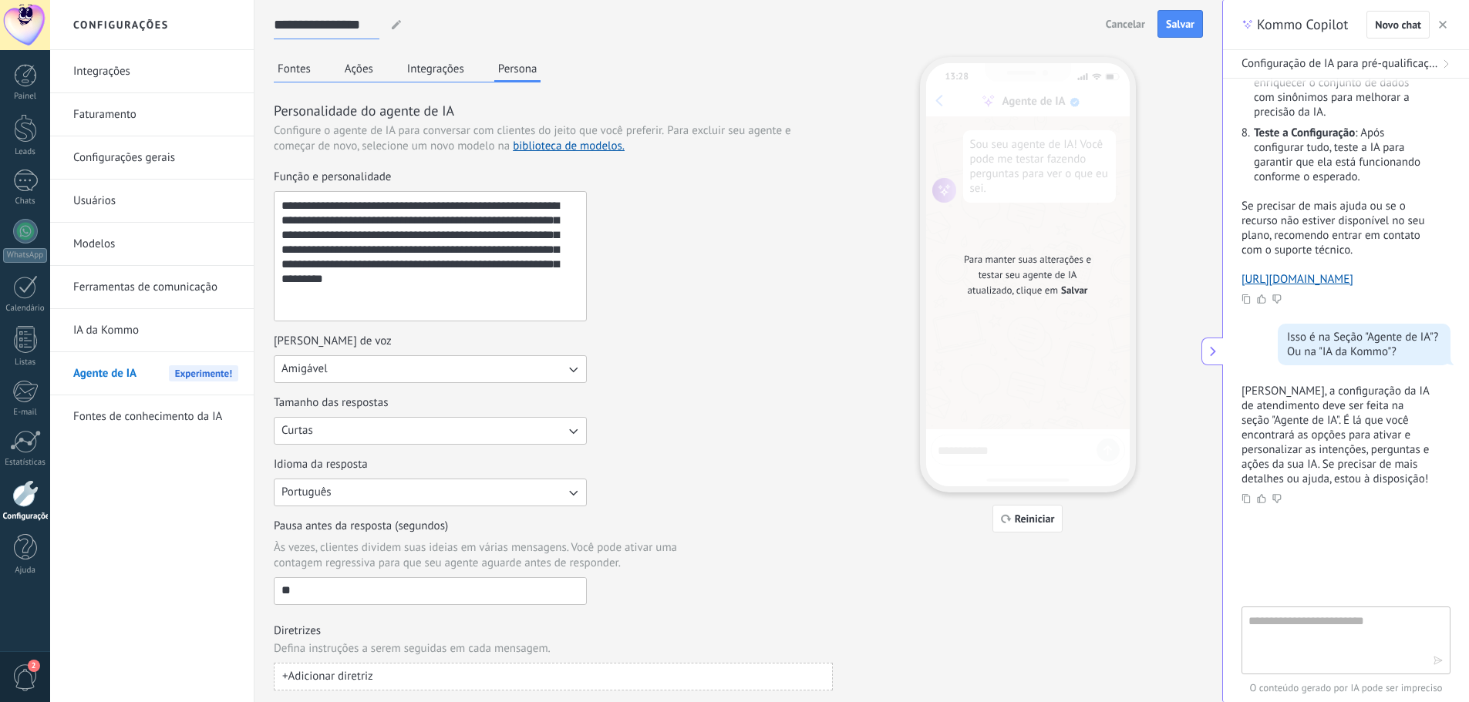
type input "**********"
click at [878, 187] on div "**********" at bounding box center [738, 374] width 929 height 634
click at [1159, 25] on button "Salvar" at bounding box center [1179, 24] width 45 height 28
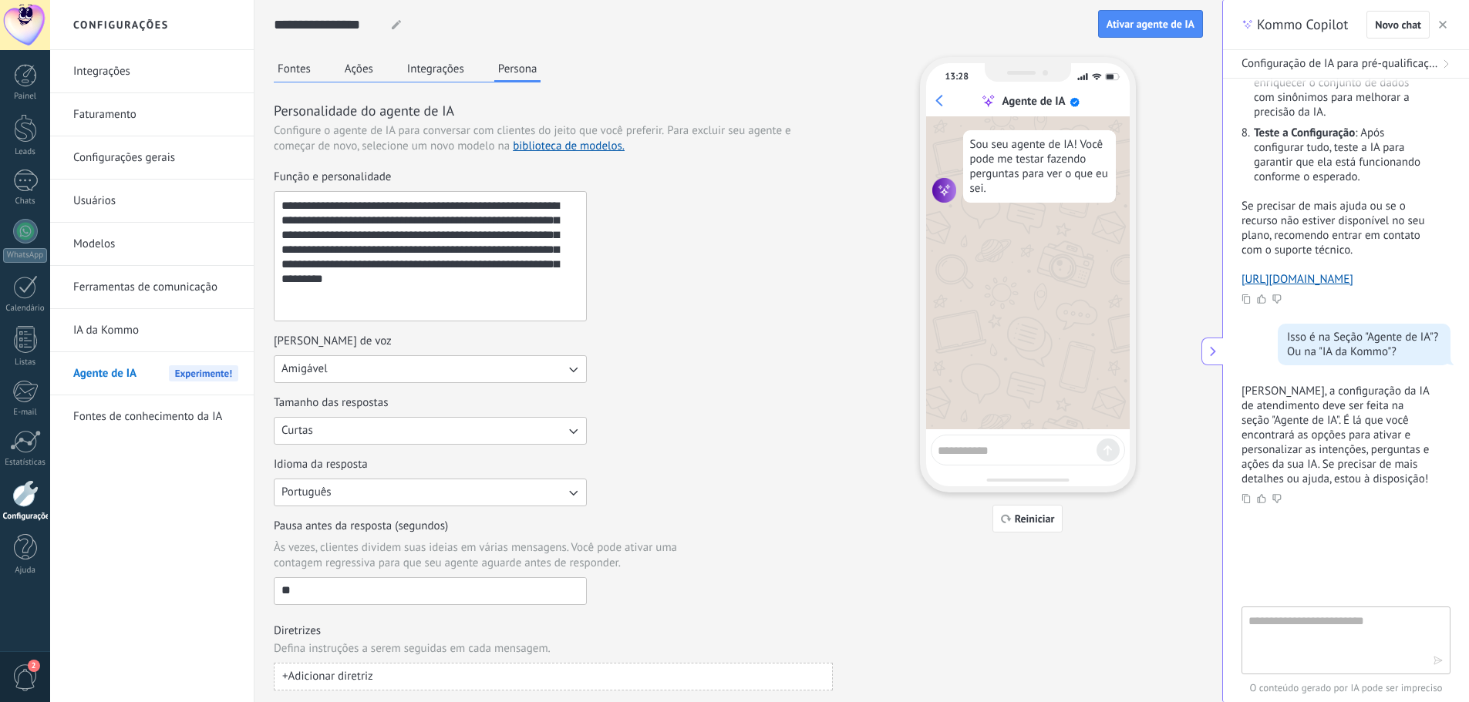
click at [427, 69] on button "Integrações" at bounding box center [435, 68] width 65 height 23
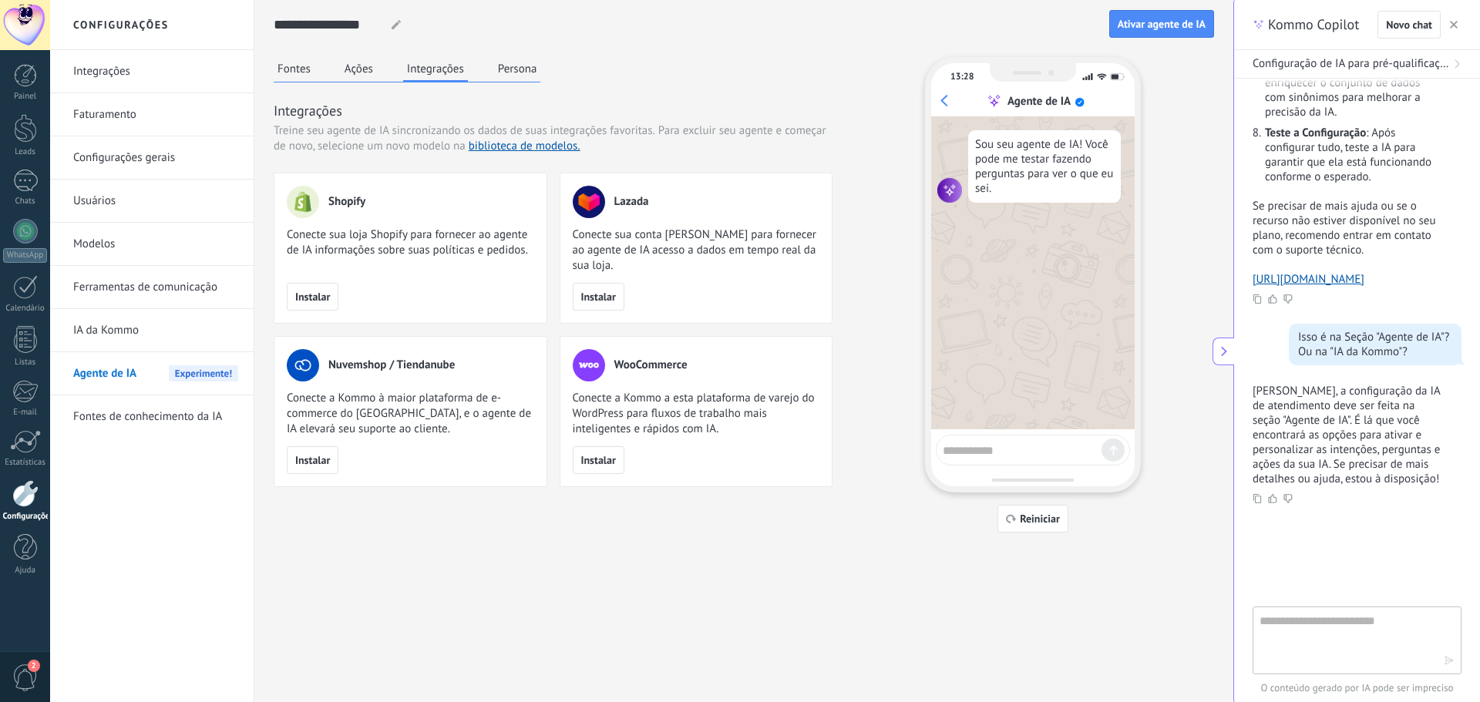
click at [322, 60] on div "Fontes Ações Integrações Persona" at bounding box center [407, 69] width 267 height 25
click at [359, 62] on button "Ações" at bounding box center [359, 68] width 36 height 23
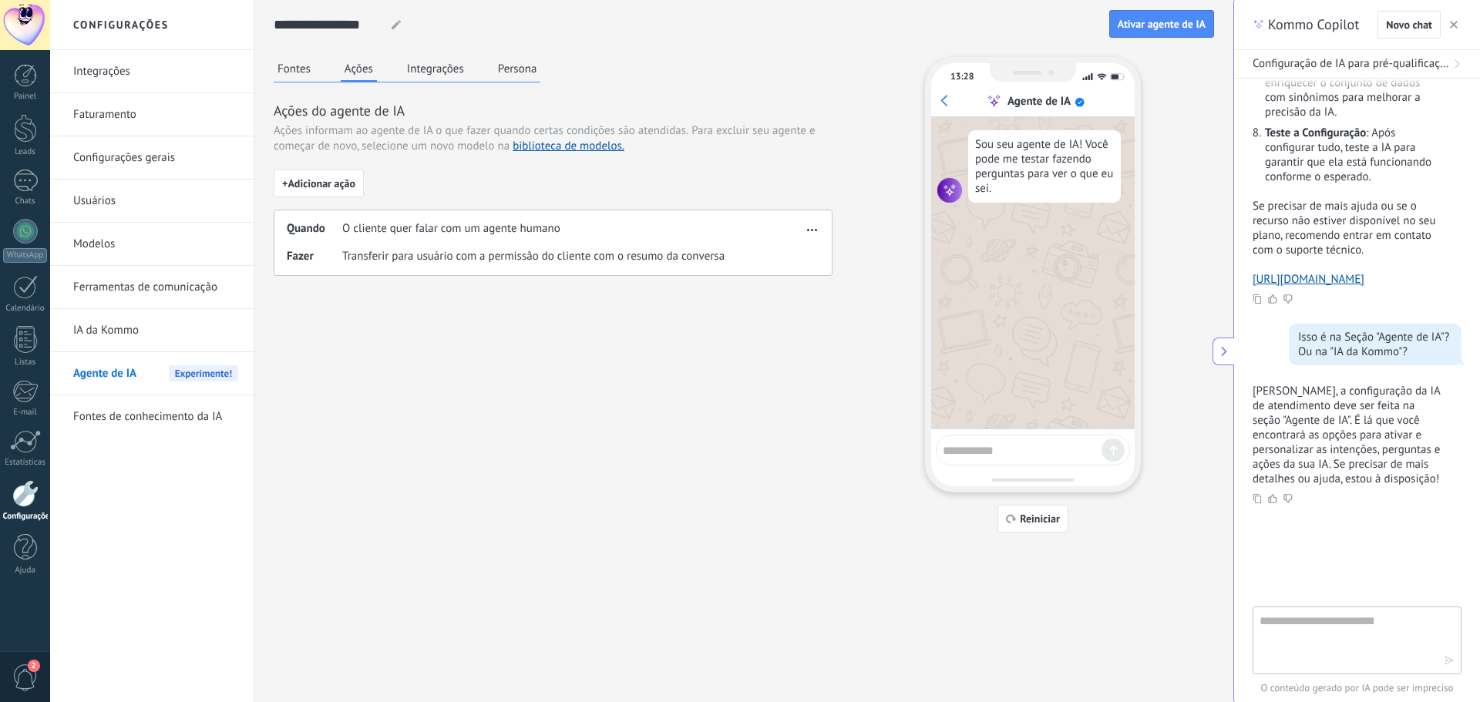
click at [312, 67] on button "Fontes" at bounding box center [294, 68] width 41 height 23
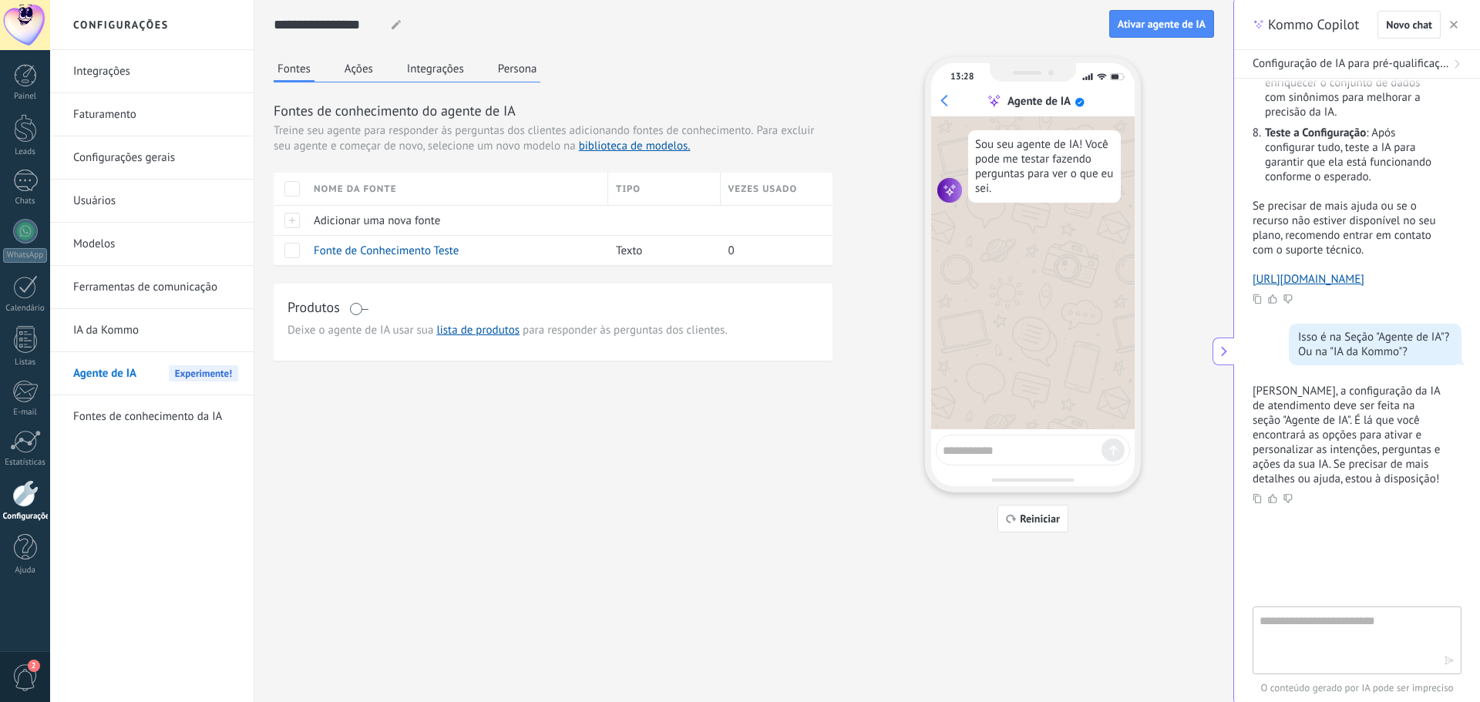
click at [991, 457] on textarea at bounding box center [1022, 448] width 159 height 19
type textarea "**********"
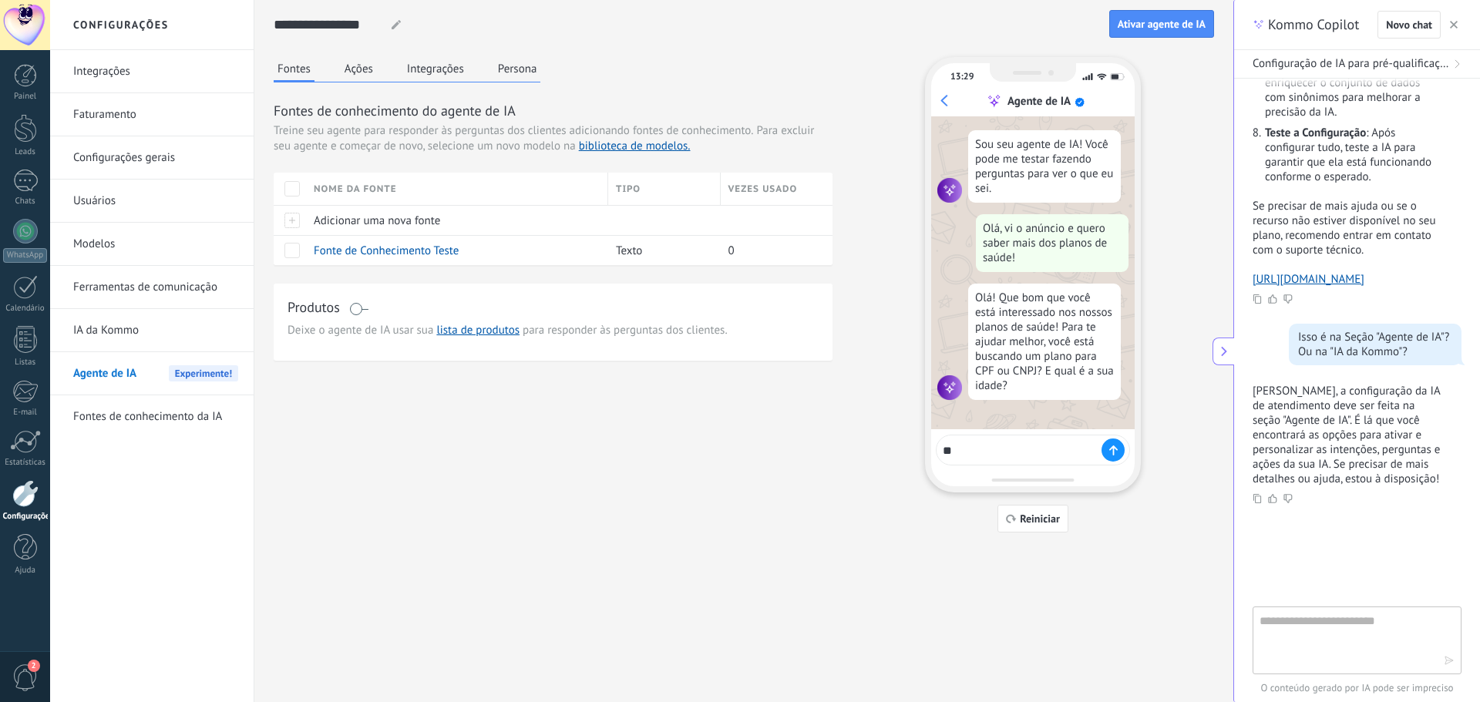
type textarea "***"
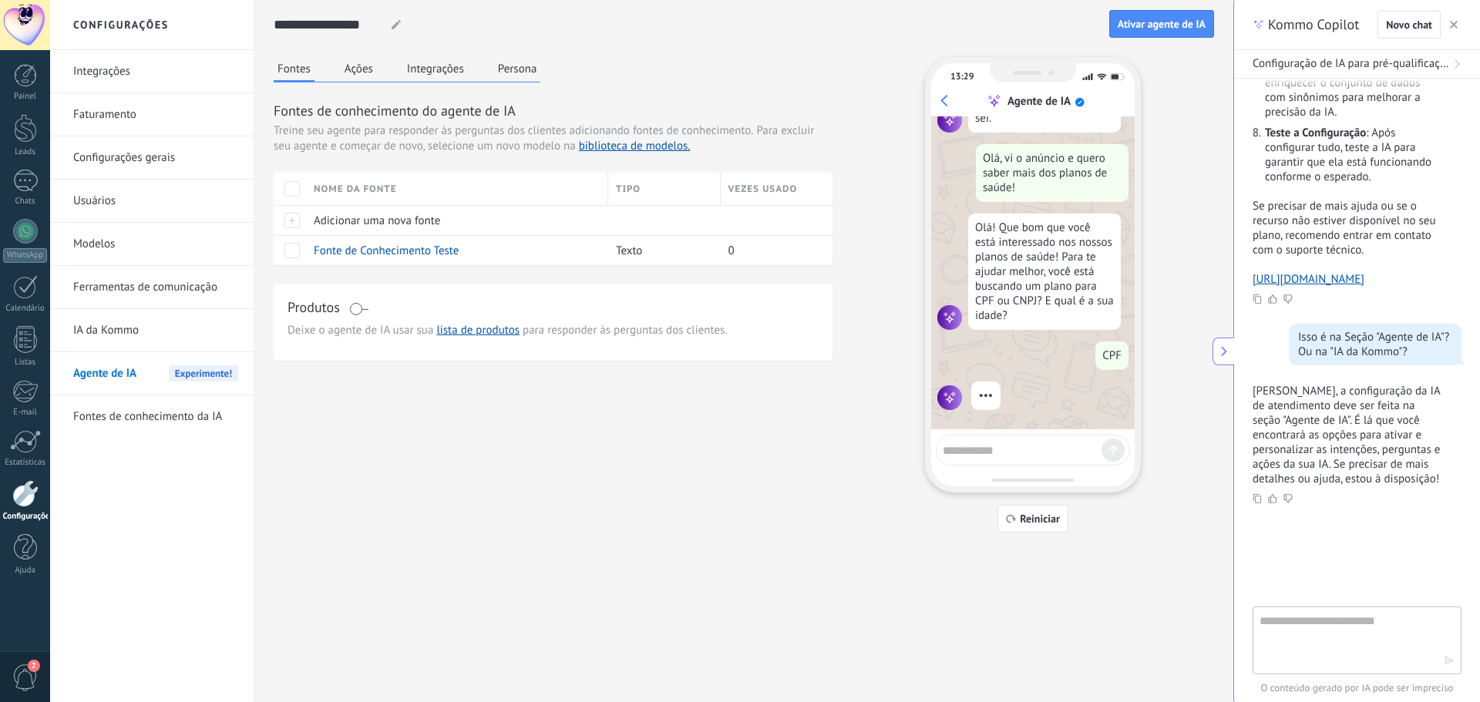
scroll to position [129, 0]
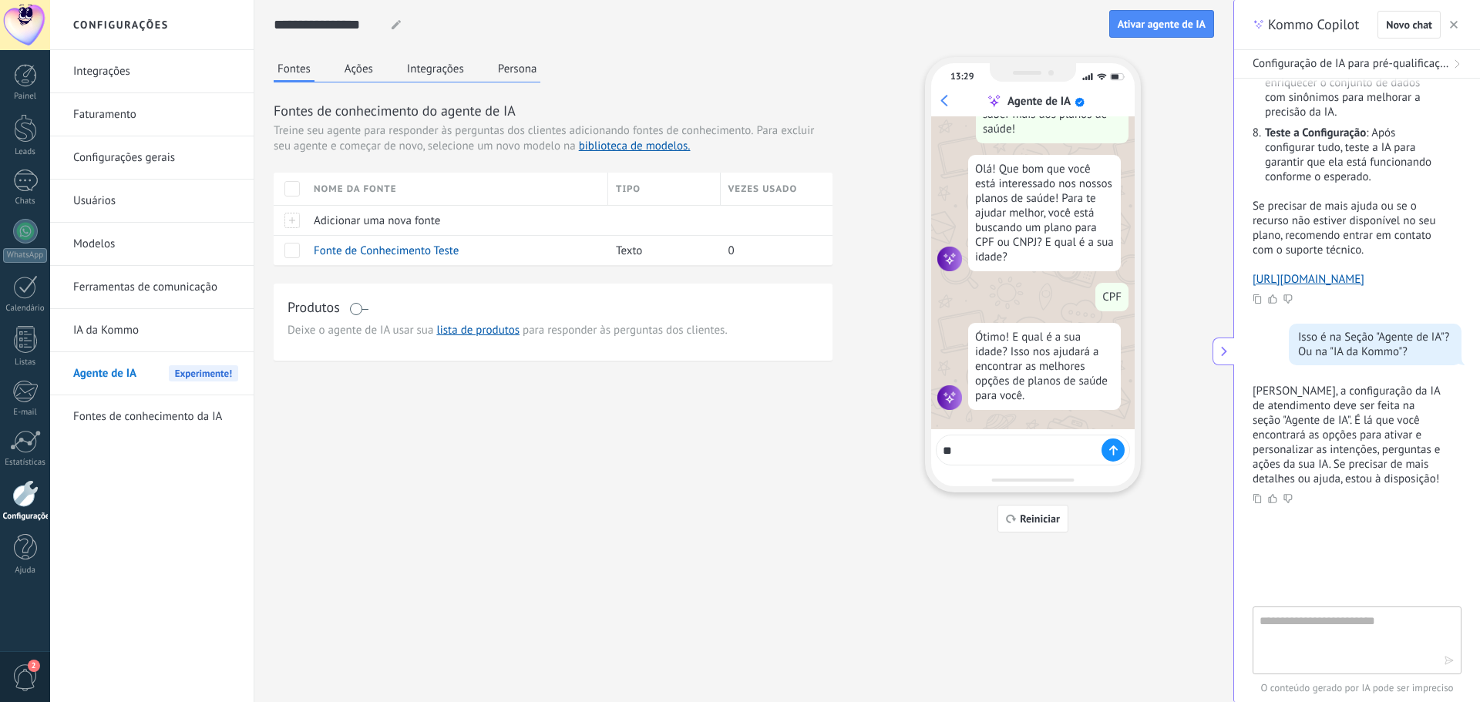
type textarea "**"
click at [1113, 444] on div at bounding box center [1113, 450] width 23 height 23
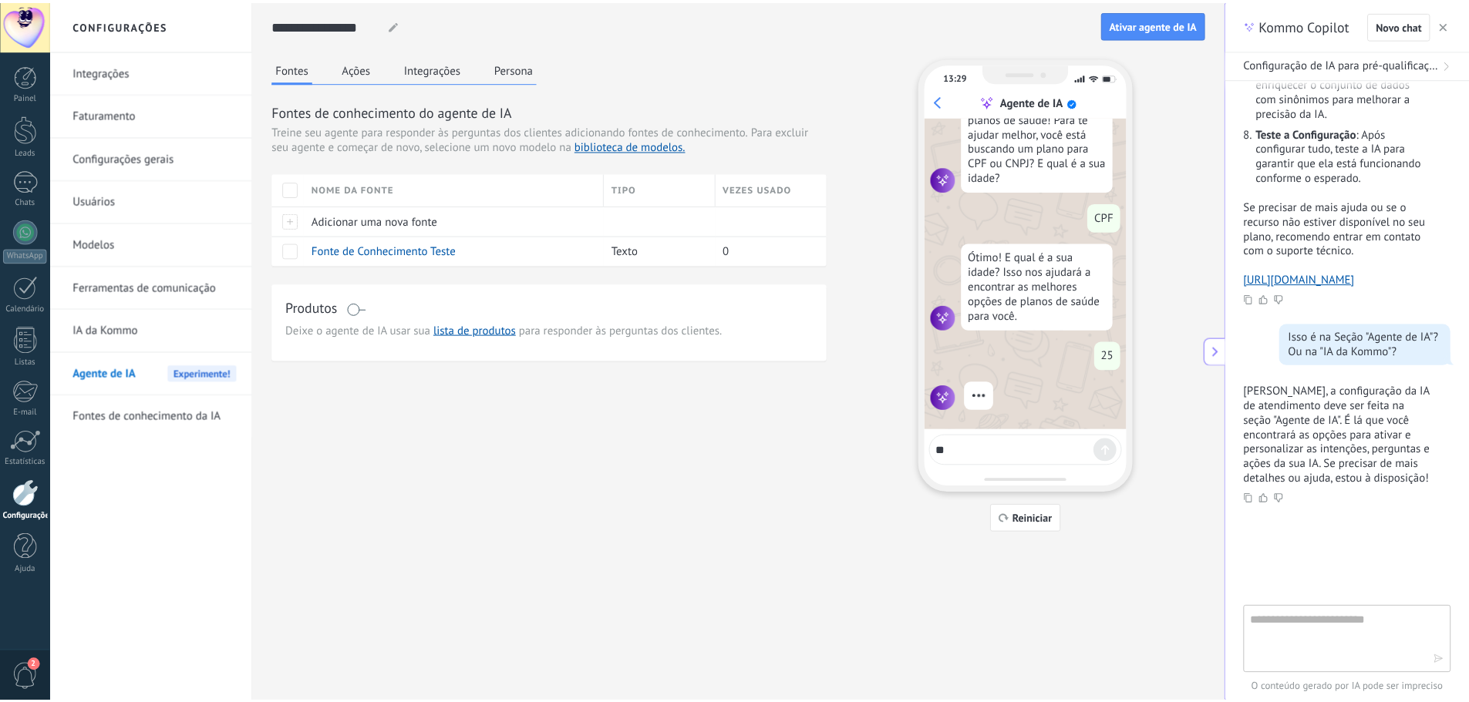
scroll to position [169, 0]
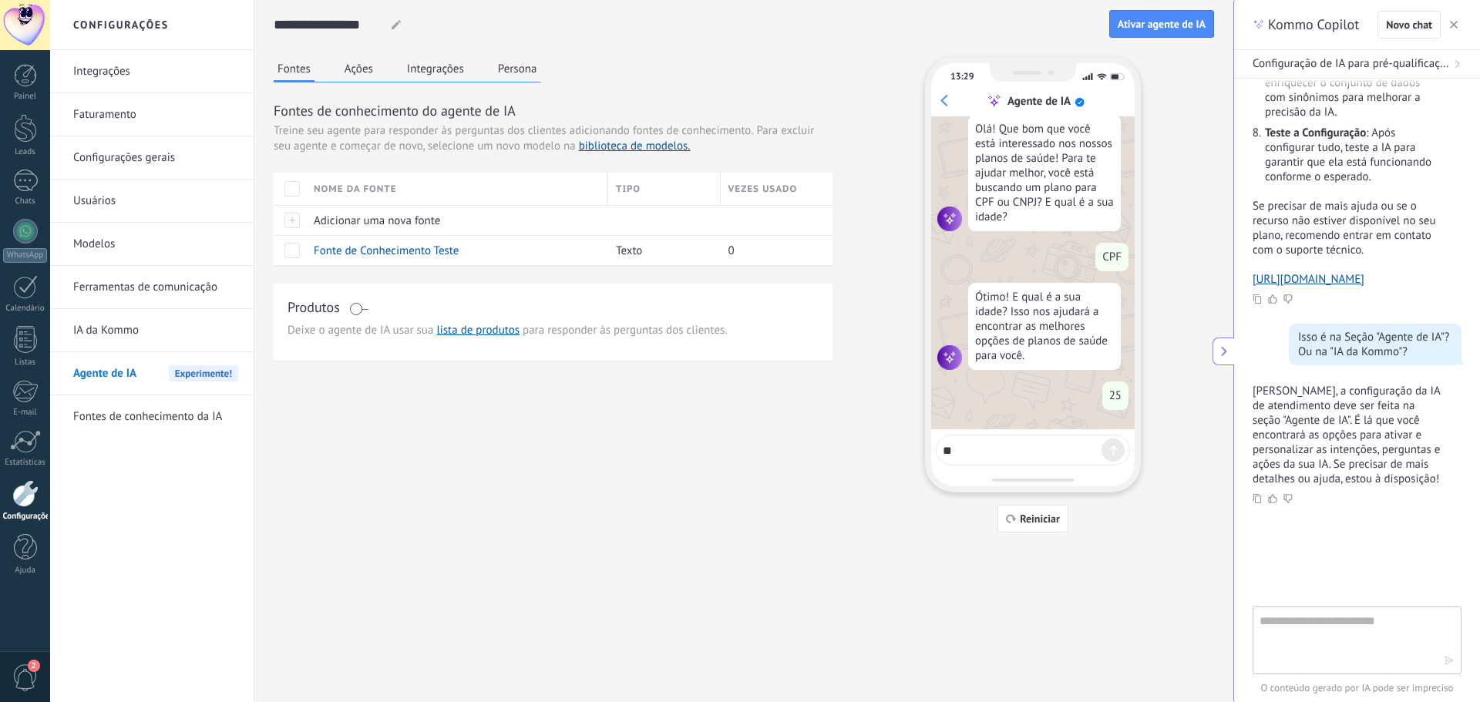
click at [356, 72] on button "Ações" at bounding box center [359, 68] width 36 height 23
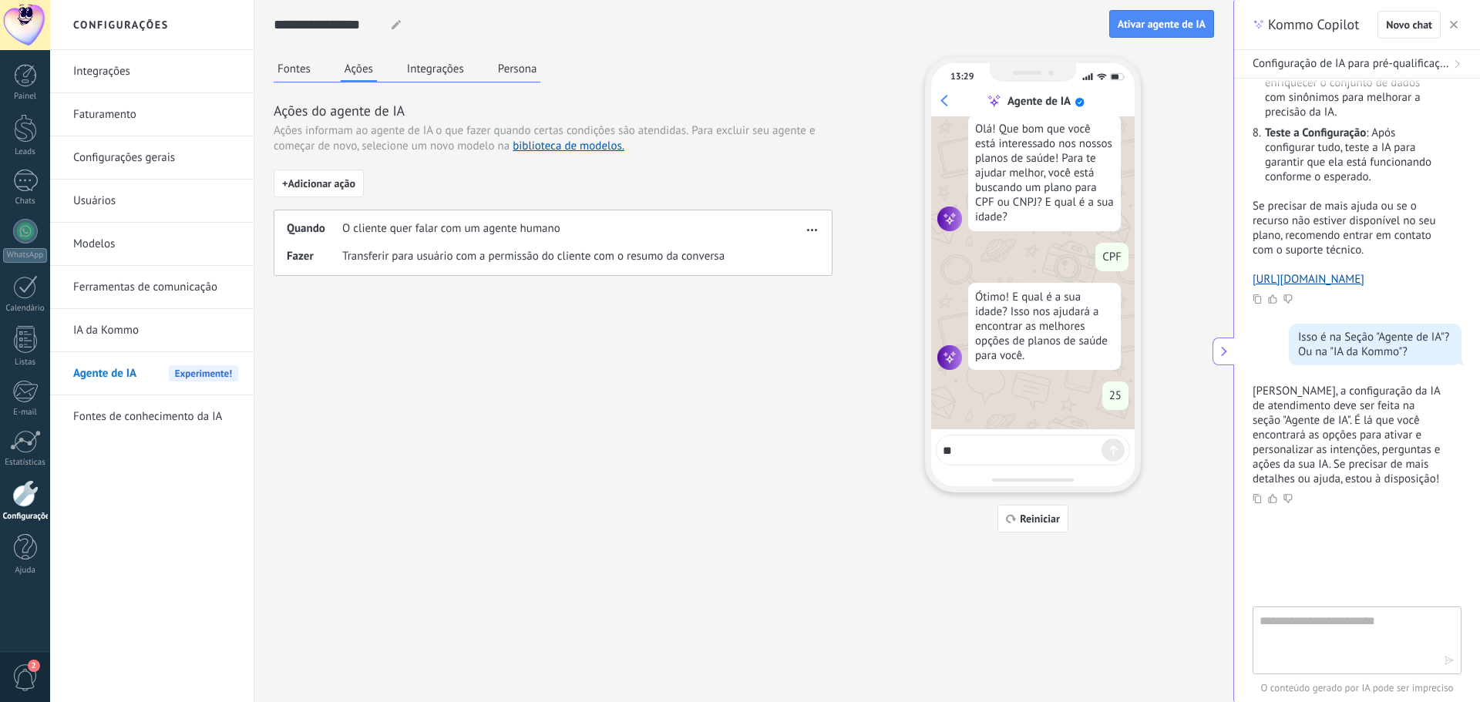
click at [416, 79] on button "Integrações" at bounding box center [435, 68] width 65 height 23
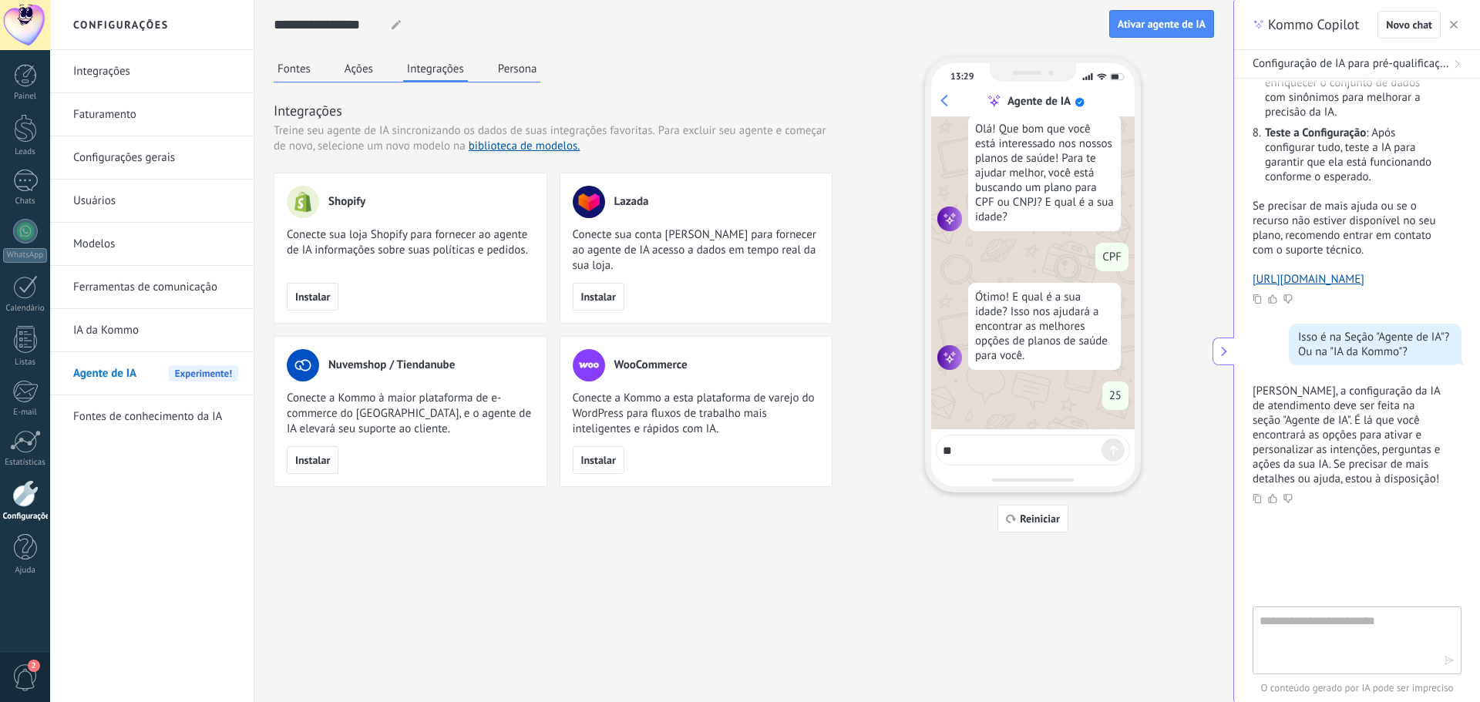
click at [504, 74] on button "Persona" at bounding box center [517, 68] width 47 height 23
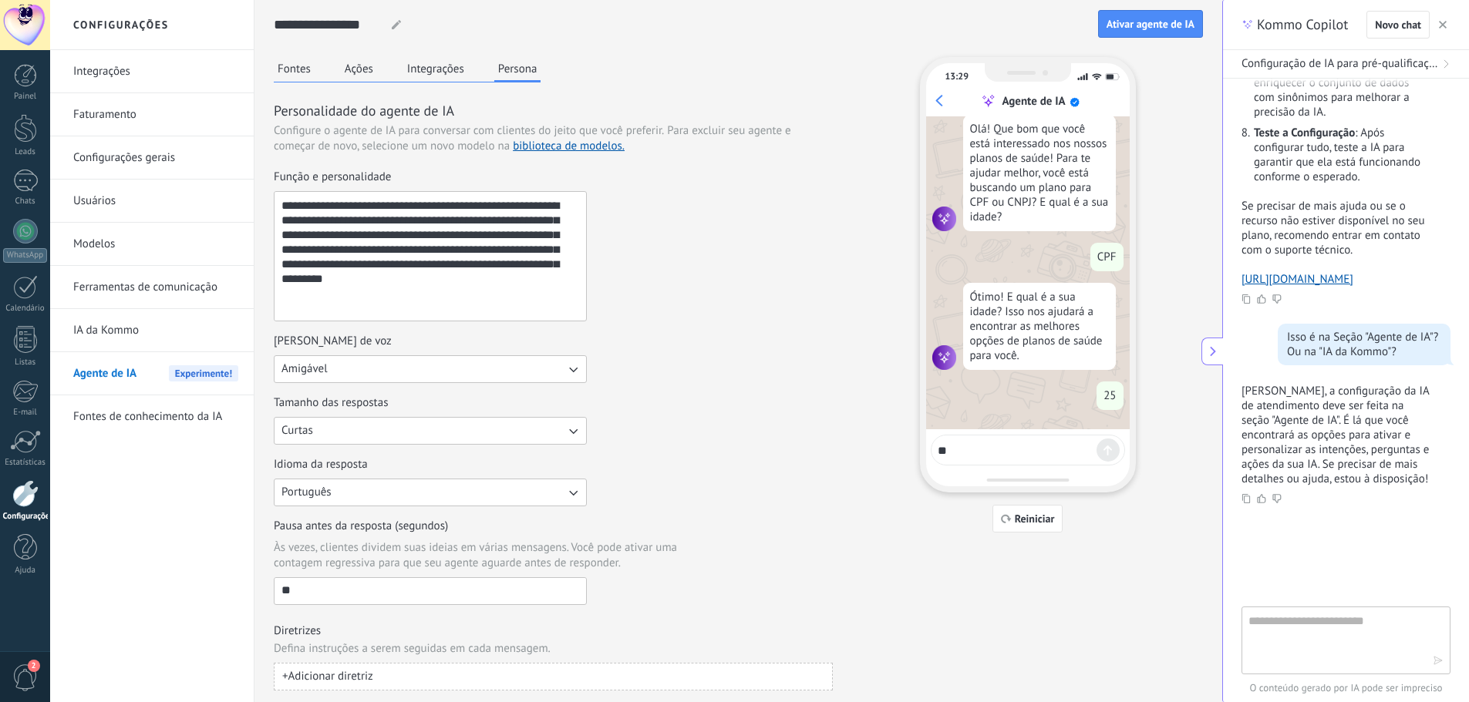
click at [463, 285] on textarea "**********" at bounding box center [429, 256] width 308 height 129
click at [512, 249] on textarea "**********" at bounding box center [429, 256] width 308 height 129
drag, startPoint x: 819, startPoint y: 225, endPoint x: 829, endPoint y: 244, distance: 21.7
click at [820, 228] on div "**********" at bounding box center [553, 246] width 559 height 152
click at [1043, 524] on span "Reiniciar" at bounding box center [1035, 519] width 40 height 11
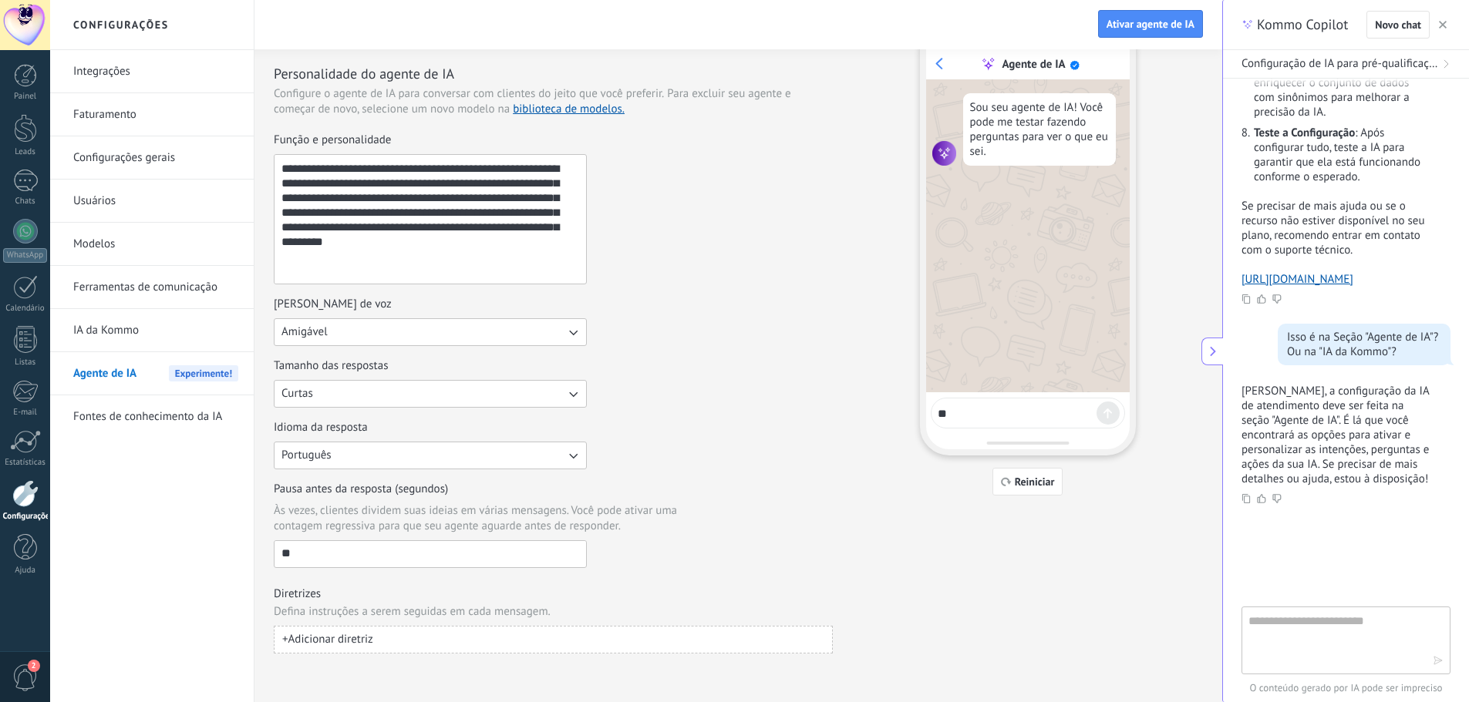
scroll to position [39, 0]
click at [343, 566] on div "**" at bounding box center [430, 553] width 313 height 28
click at [343, 564] on input "**" at bounding box center [431, 552] width 312 height 25
click at [344, 556] on input "**" at bounding box center [431, 552] width 312 height 25
click at [682, 534] on div "Pausa antes da resposta (segundos) Às vezes, clientes dividem suas ideias em vá…" at bounding box center [553, 523] width 559 height 86
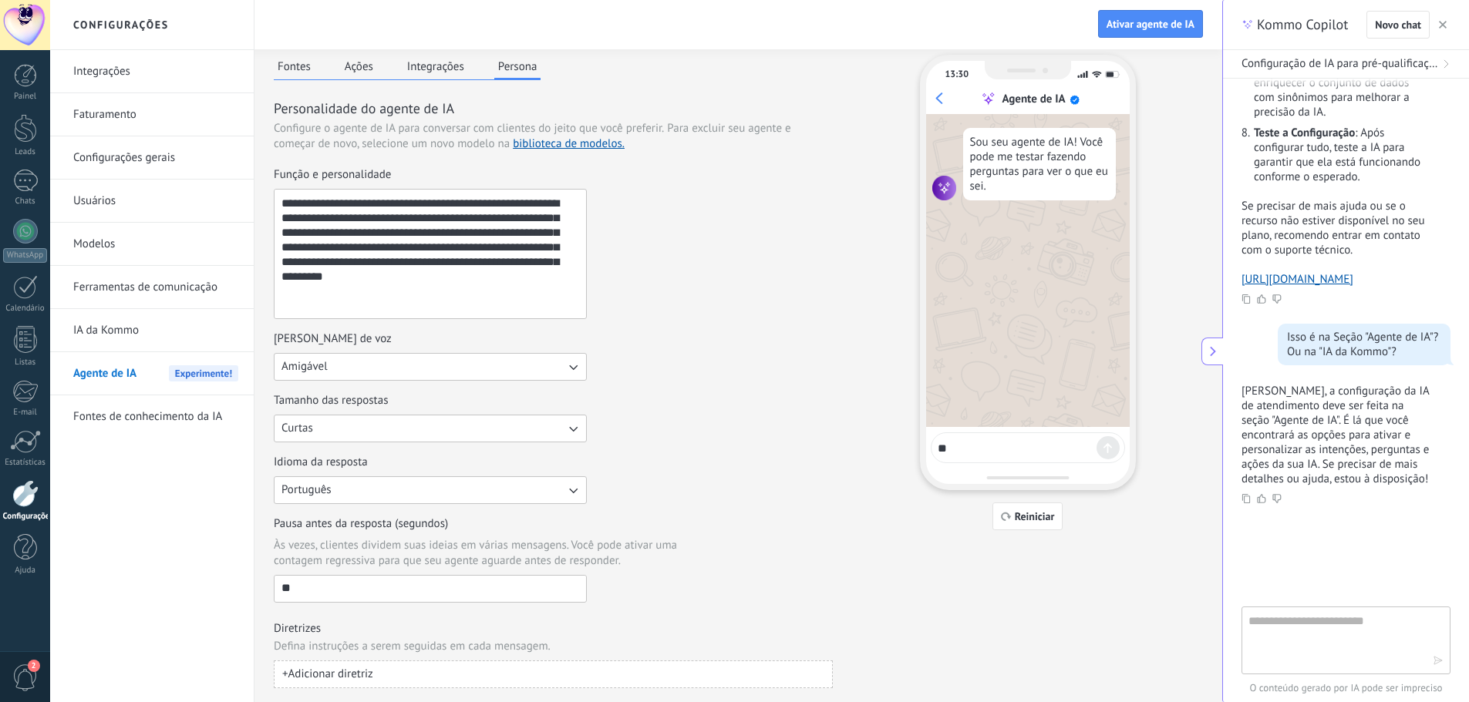
scroll to position [0, 0]
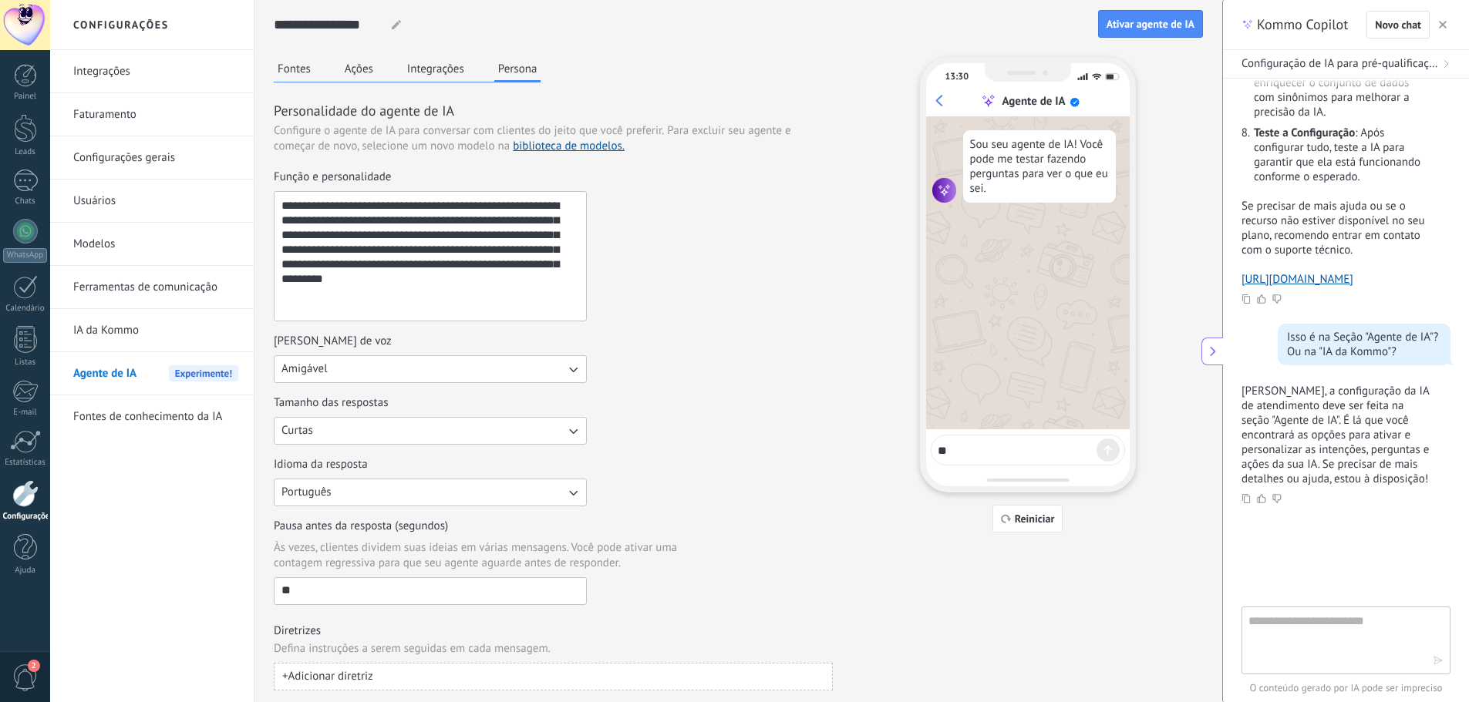
drag, startPoint x: 307, startPoint y: 591, endPoint x: 272, endPoint y: 595, distance: 34.9
click at [273, 595] on div "**********" at bounding box center [738, 370] width 968 height 741
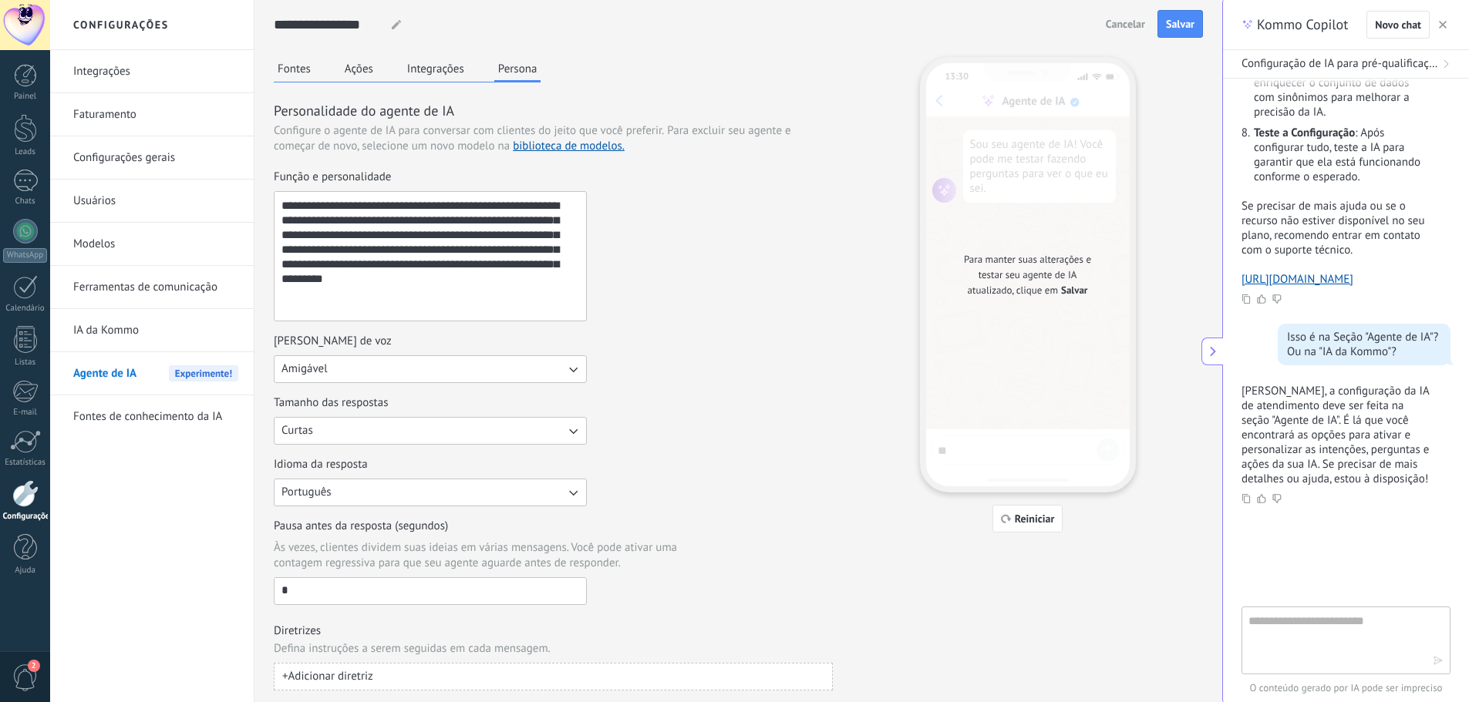
type input "*"
click at [712, 497] on div "Idioma da resposta Português" at bounding box center [553, 481] width 559 height 49
click at [1183, 27] on span "Salvar" at bounding box center [1180, 24] width 29 height 11
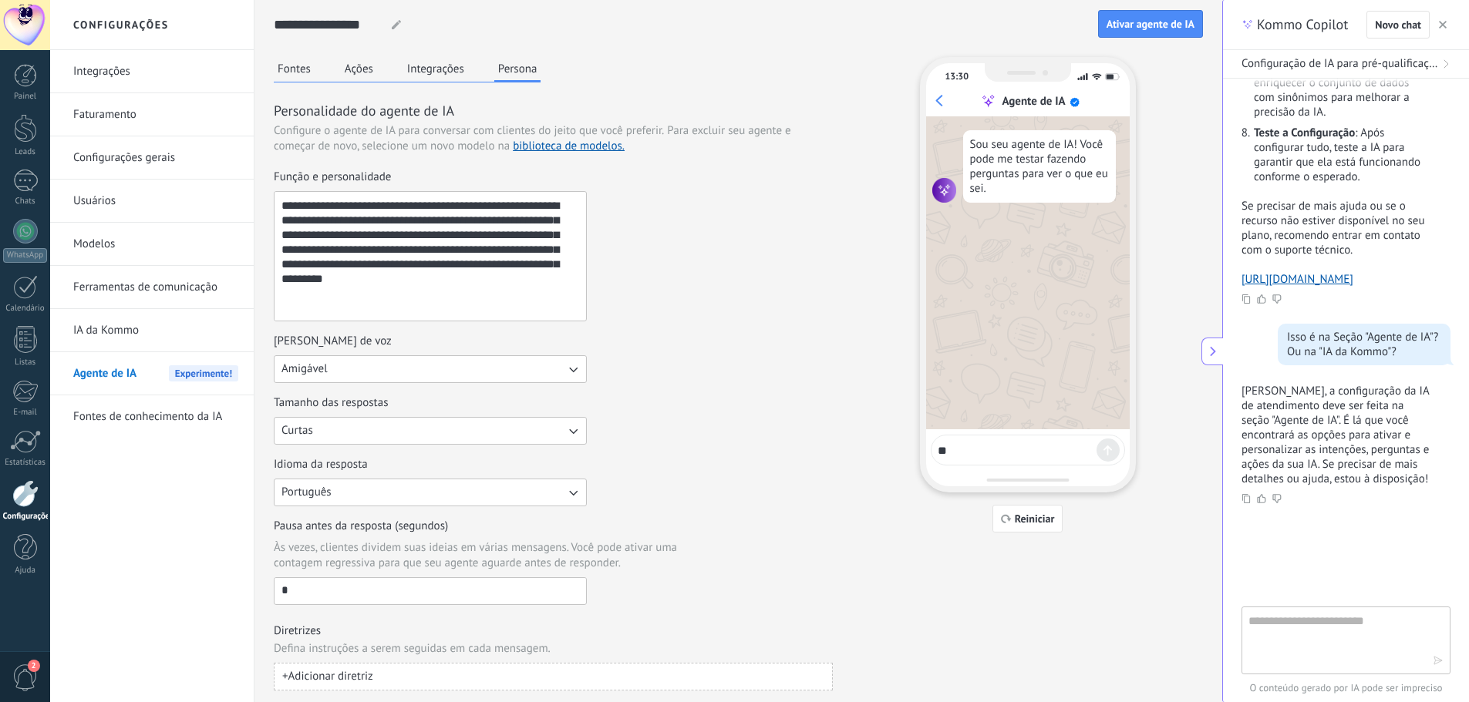
click at [453, 271] on textarea "**********" at bounding box center [429, 256] width 308 height 129
click at [512, 255] on textarea "**********" at bounding box center [429, 256] width 308 height 129
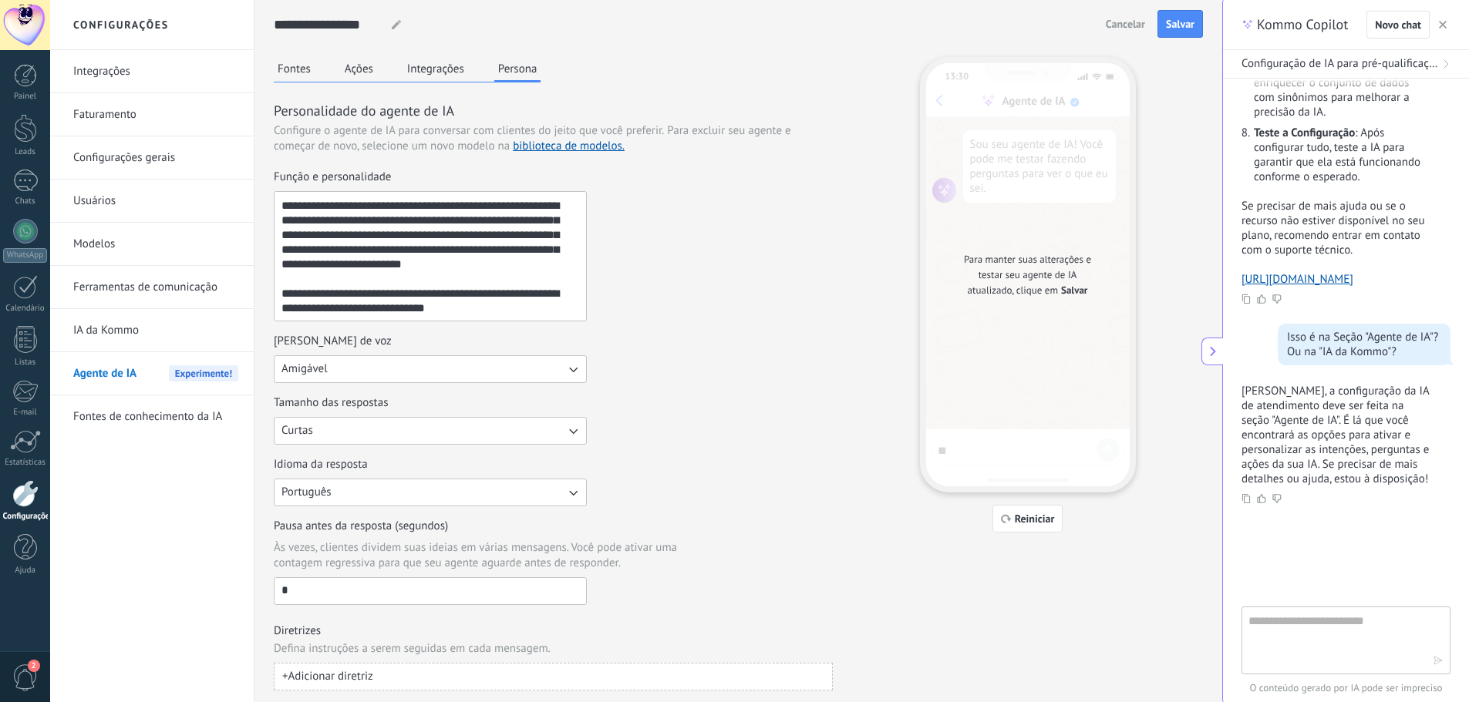
click at [493, 278] on textarea "**********" at bounding box center [429, 256] width 308 height 129
click at [486, 271] on textarea "**********" at bounding box center [429, 256] width 308 height 129
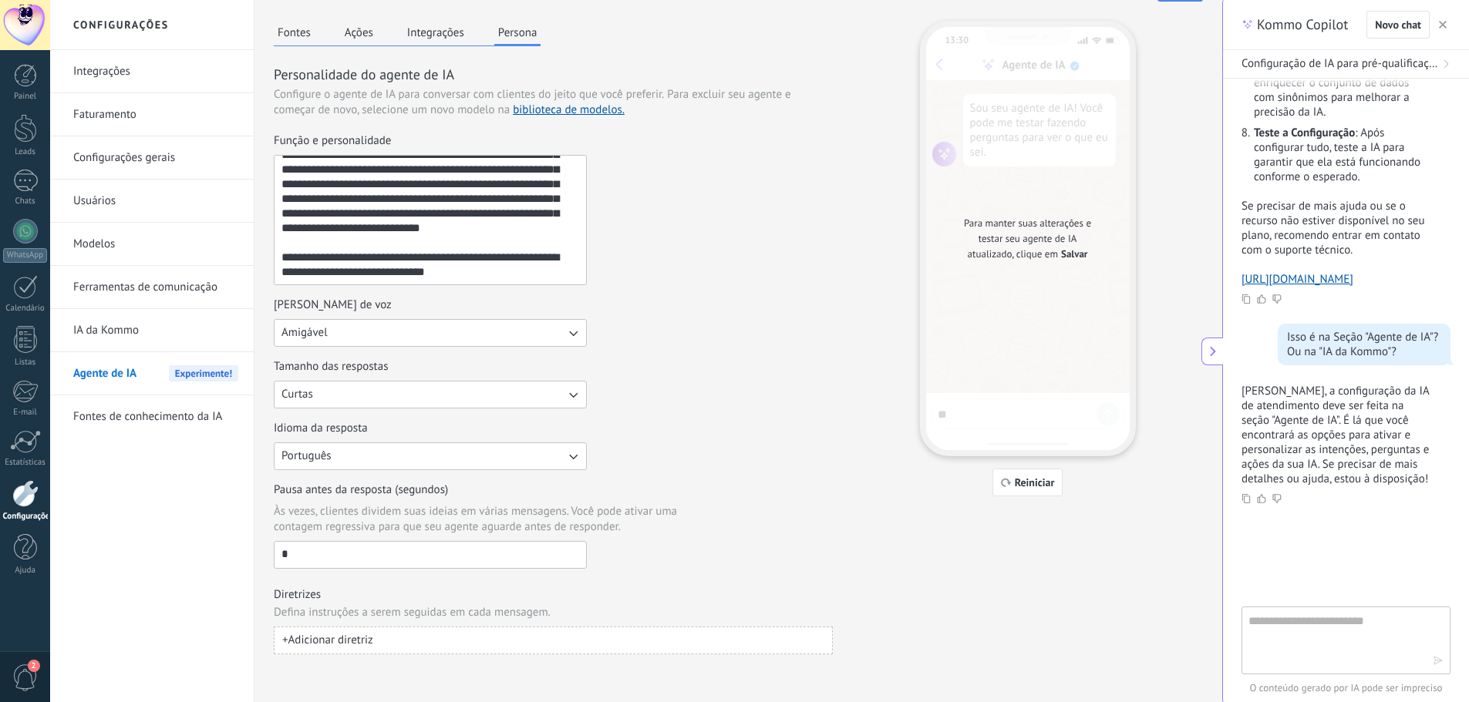
scroll to position [39, 0]
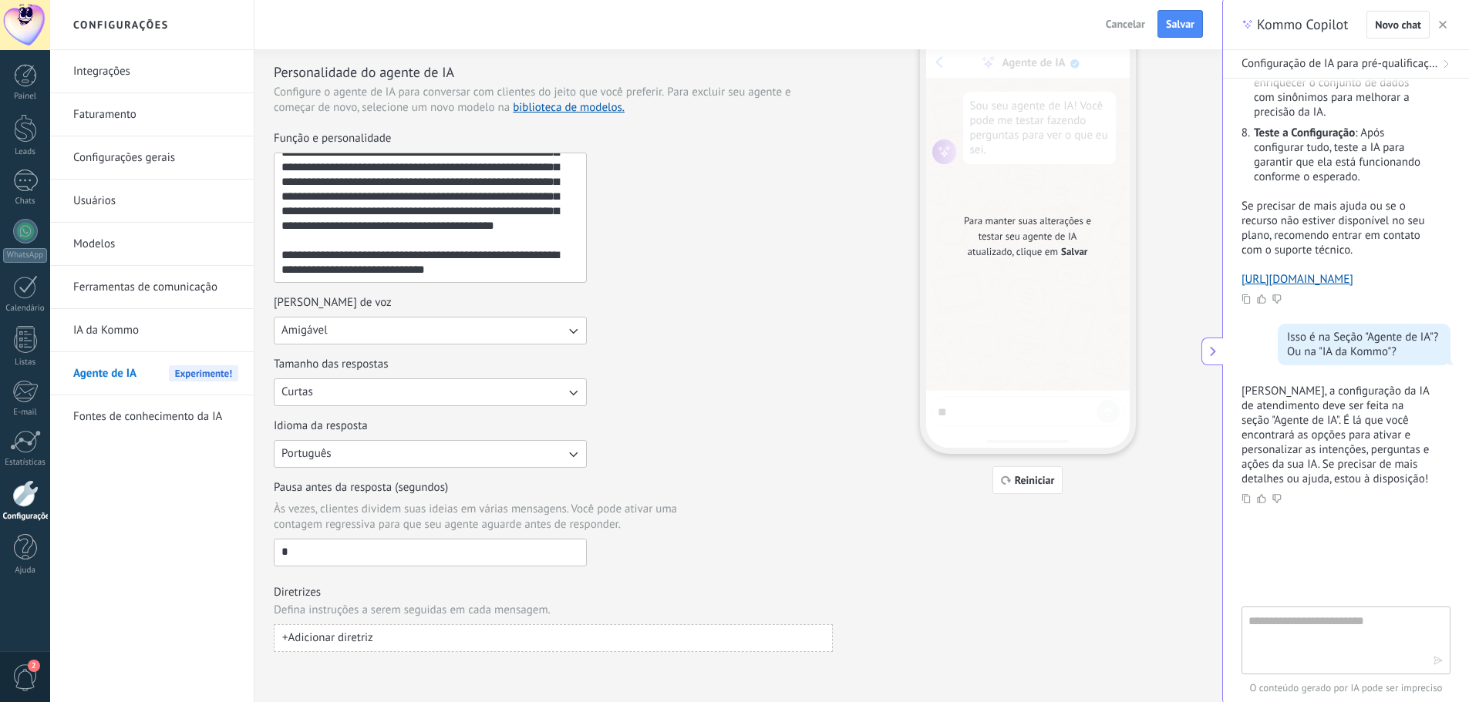
paste textarea "**********"
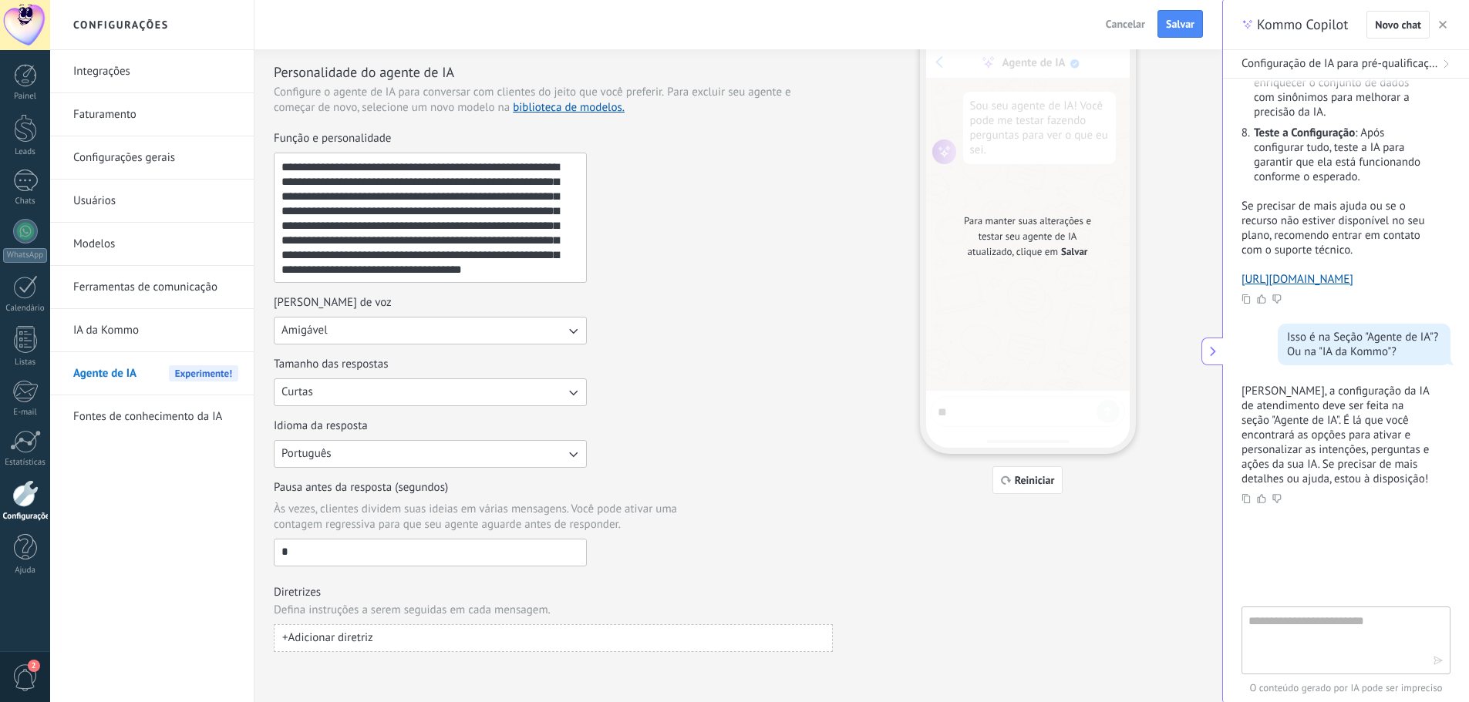
scroll to position [9, 0]
type textarea "**********"
drag, startPoint x: 783, startPoint y: 220, endPoint x: 806, endPoint y: 193, distance: 35.0
click at [783, 219] on div "**********" at bounding box center [553, 207] width 559 height 152
click at [1197, 17] on button "Salvar" at bounding box center [1179, 24] width 45 height 28
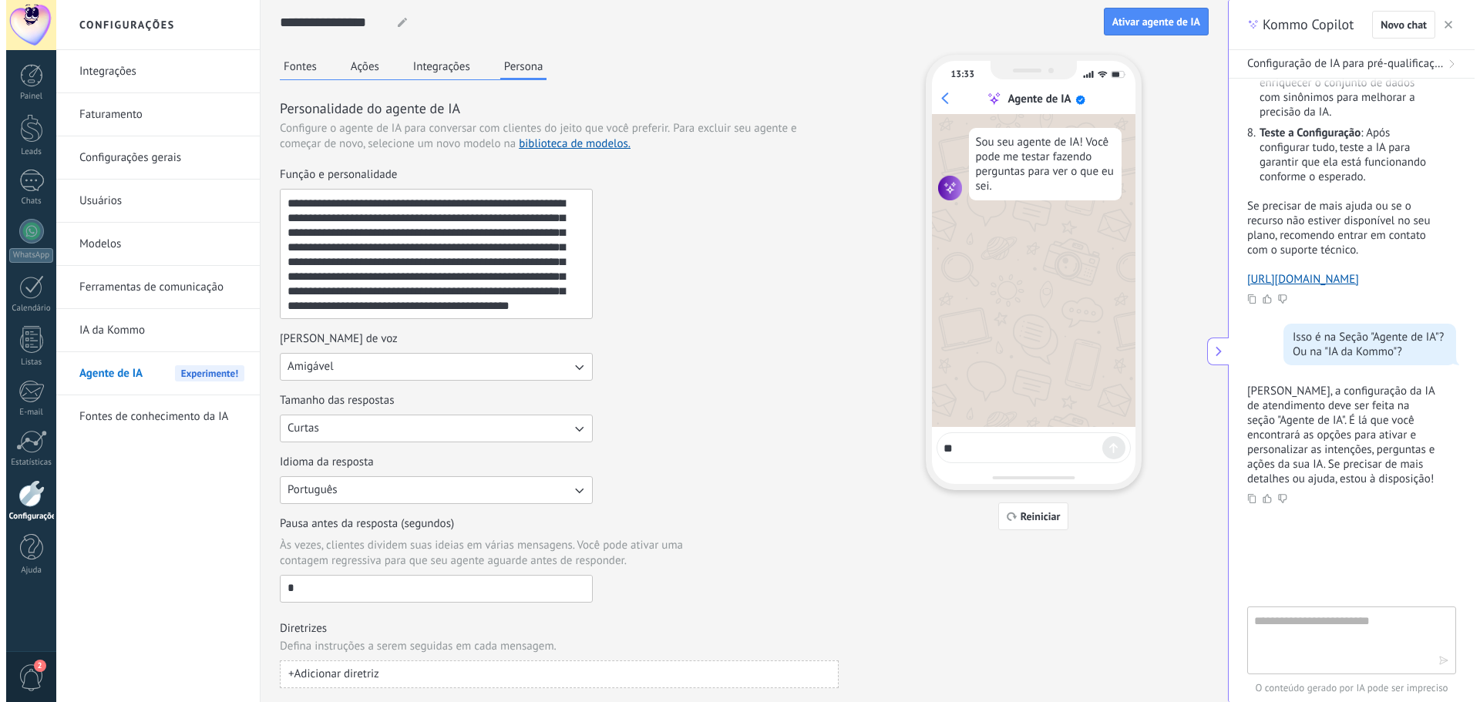
scroll to position [0, 0]
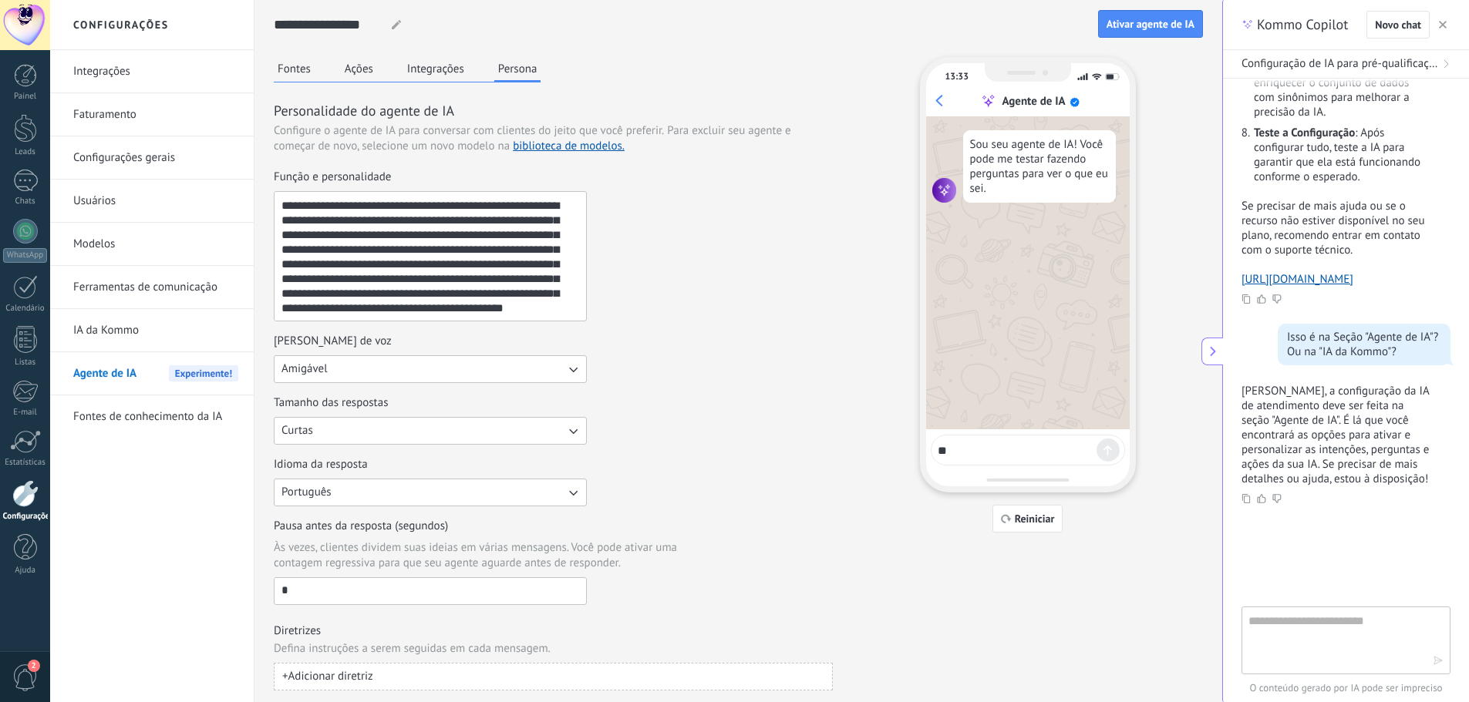
click at [445, 70] on button "Integrações" at bounding box center [435, 68] width 65 height 23
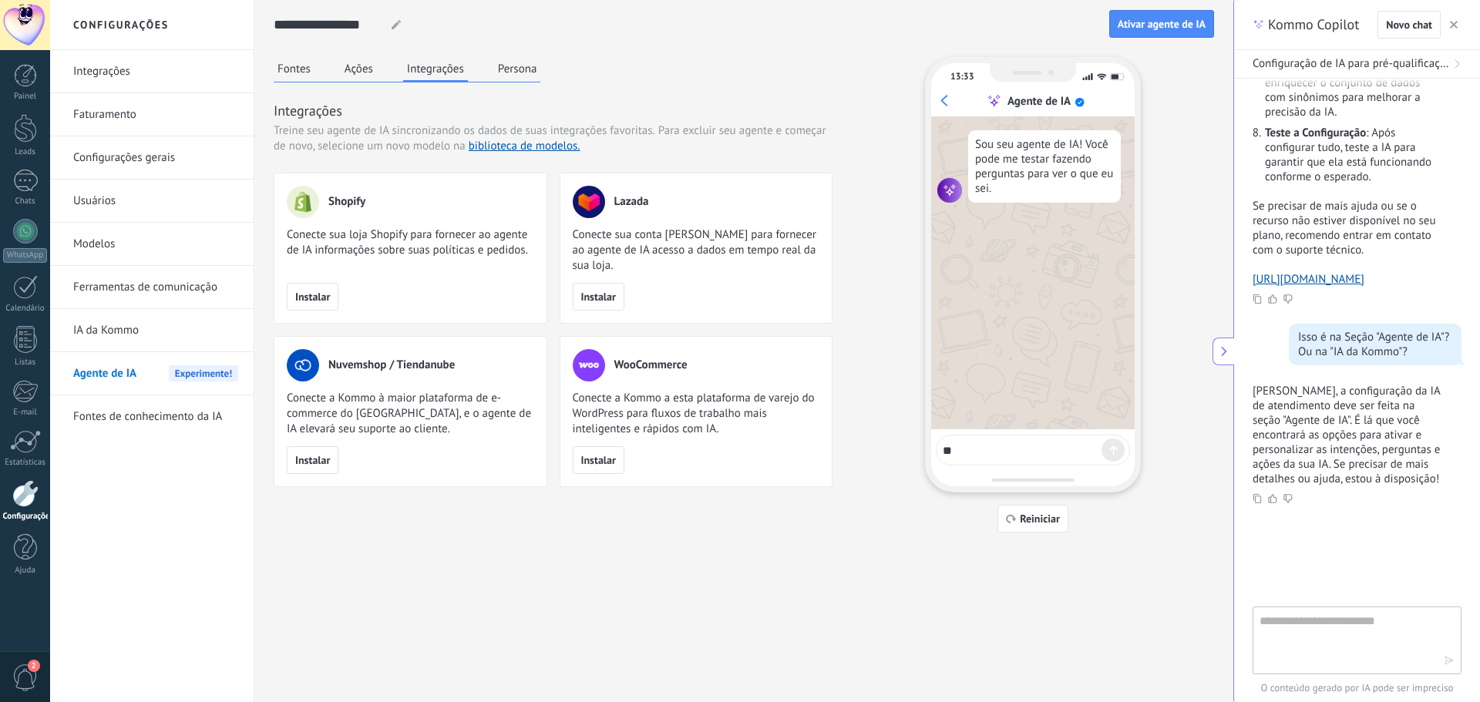
click at [357, 70] on button "Ações" at bounding box center [359, 68] width 36 height 23
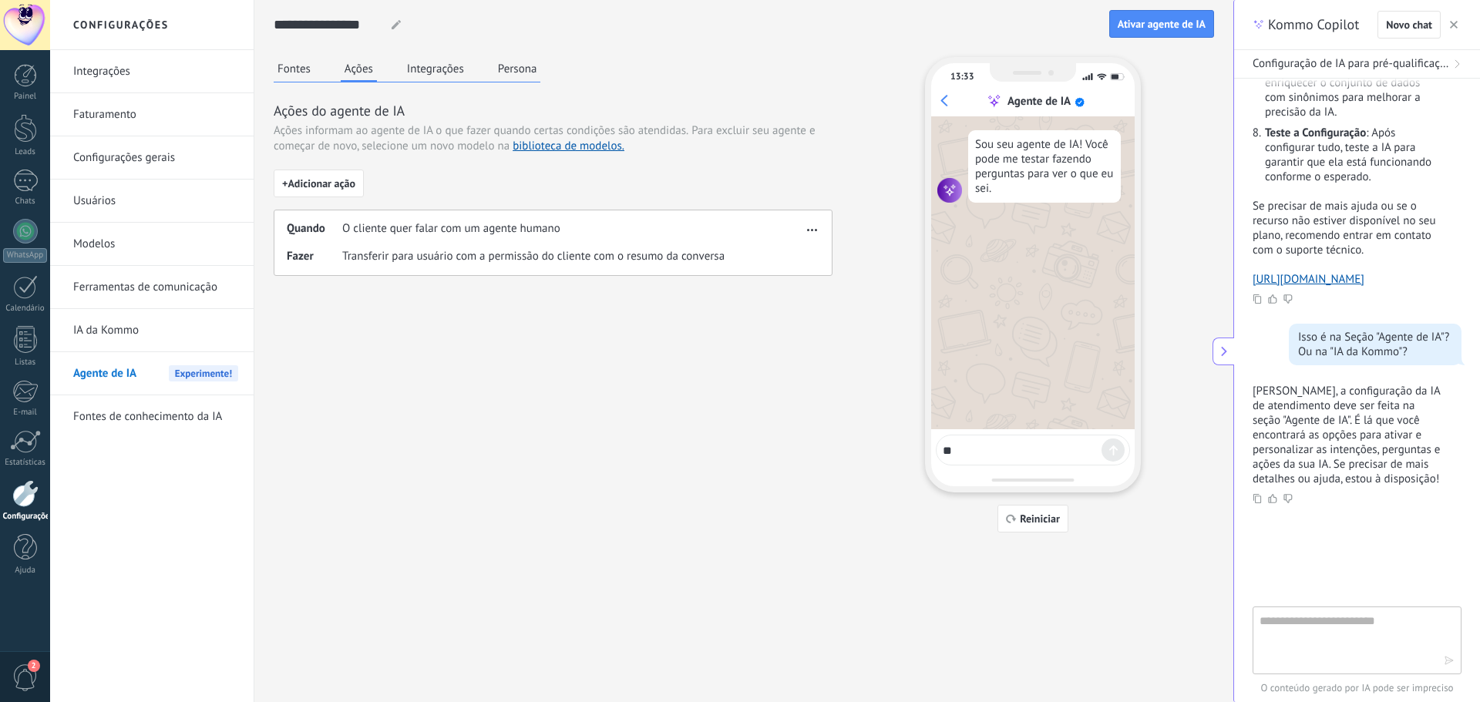
click at [295, 69] on button "Fontes" at bounding box center [294, 68] width 41 height 23
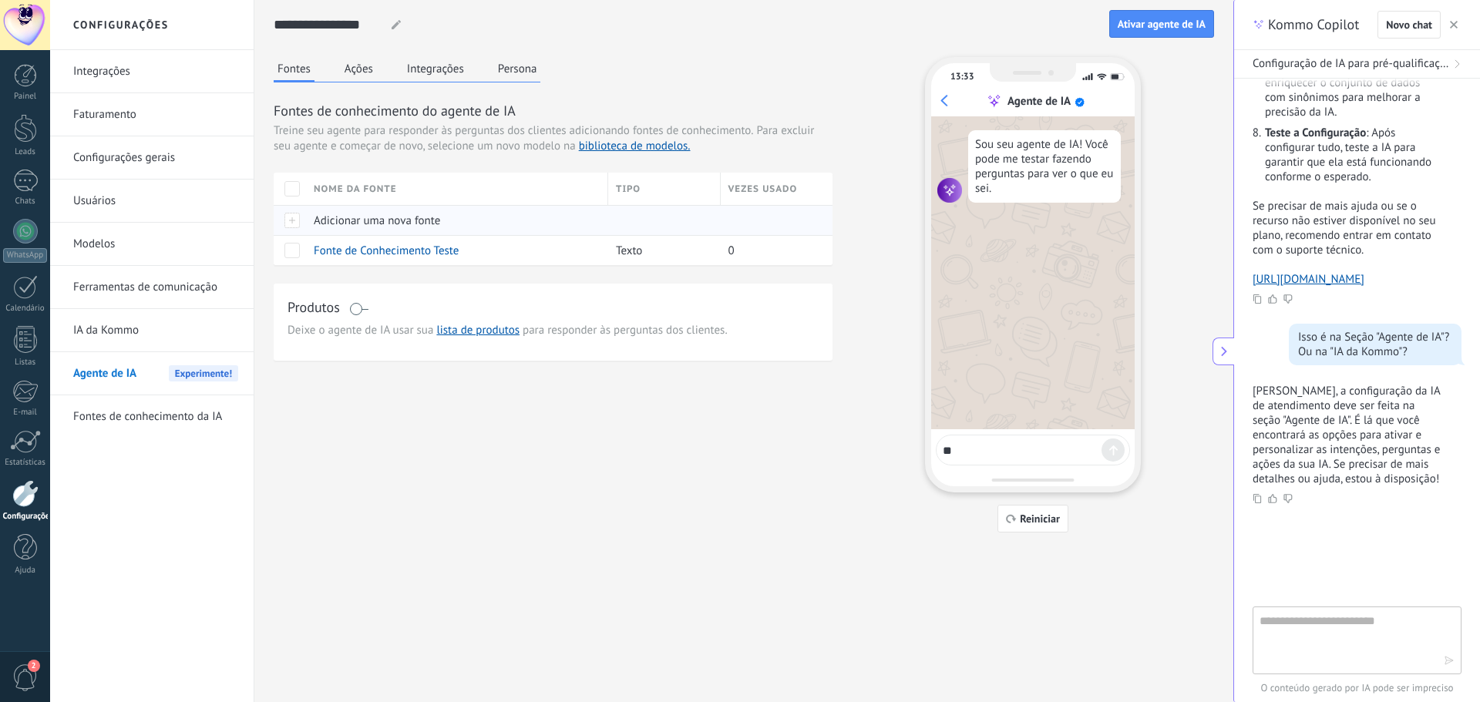
click at [415, 220] on span "Adicionar uma nova fonte" at bounding box center [377, 221] width 126 height 15
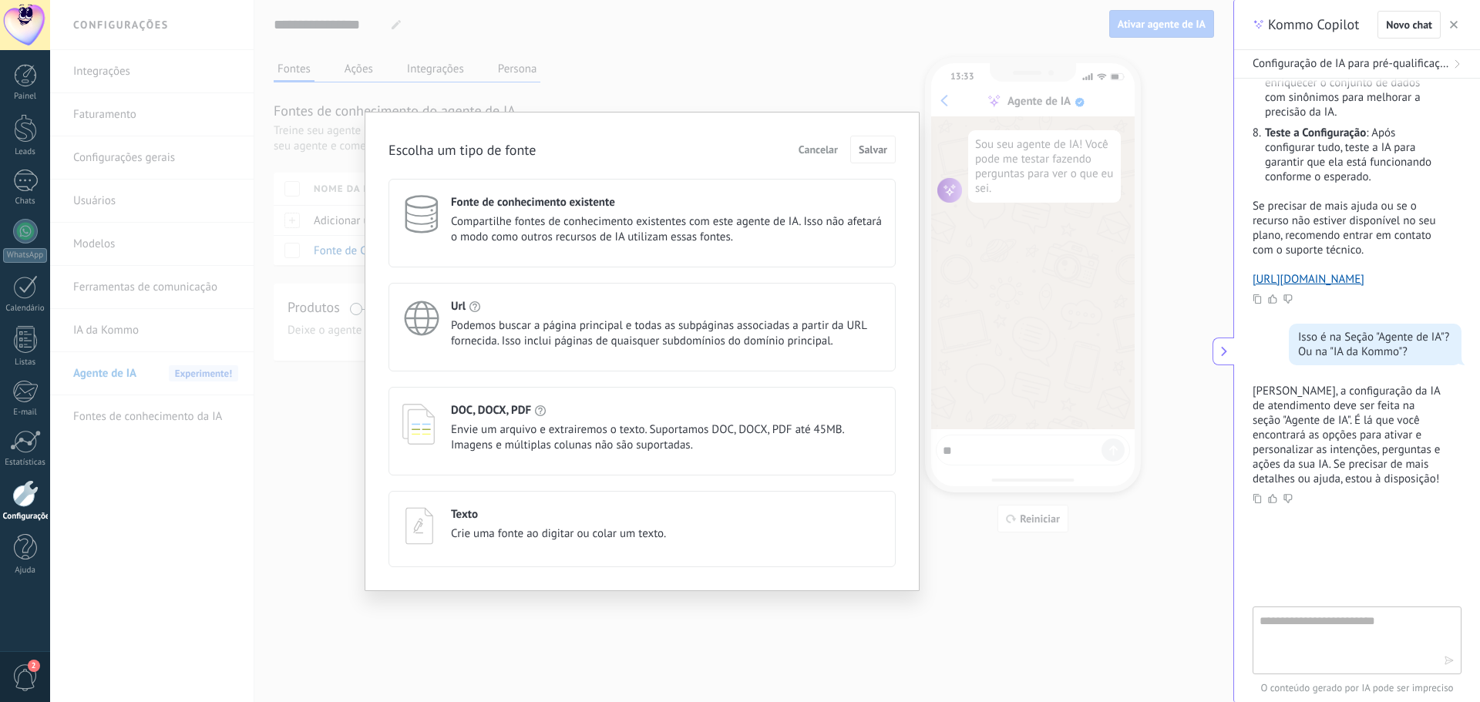
click at [822, 147] on span "Cancelar" at bounding box center [818, 149] width 39 height 11
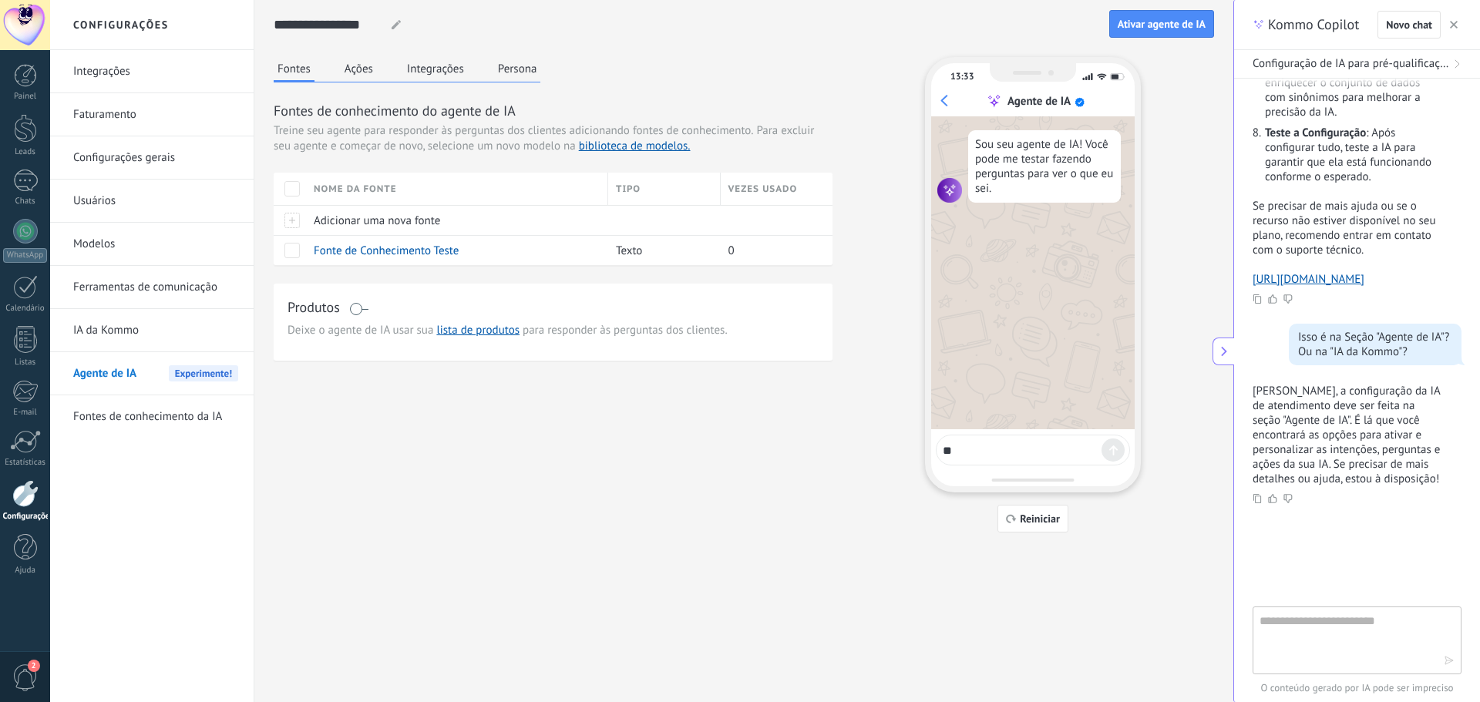
click at [993, 454] on textarea "**" at bounding box center [1022, 448] width 159 height 19
click at [1029, 524] on span "Reiniciar" at bounding box center [1040, 519] width 40 height 11
click at [1025, 524] on span "Reiniciar" at bounding box center [1040, 519] width 40 height 11
click at [1011, 453] on textarea "**" at bounding box center [1022, 448] width 159 height 19
type textarea "**********"
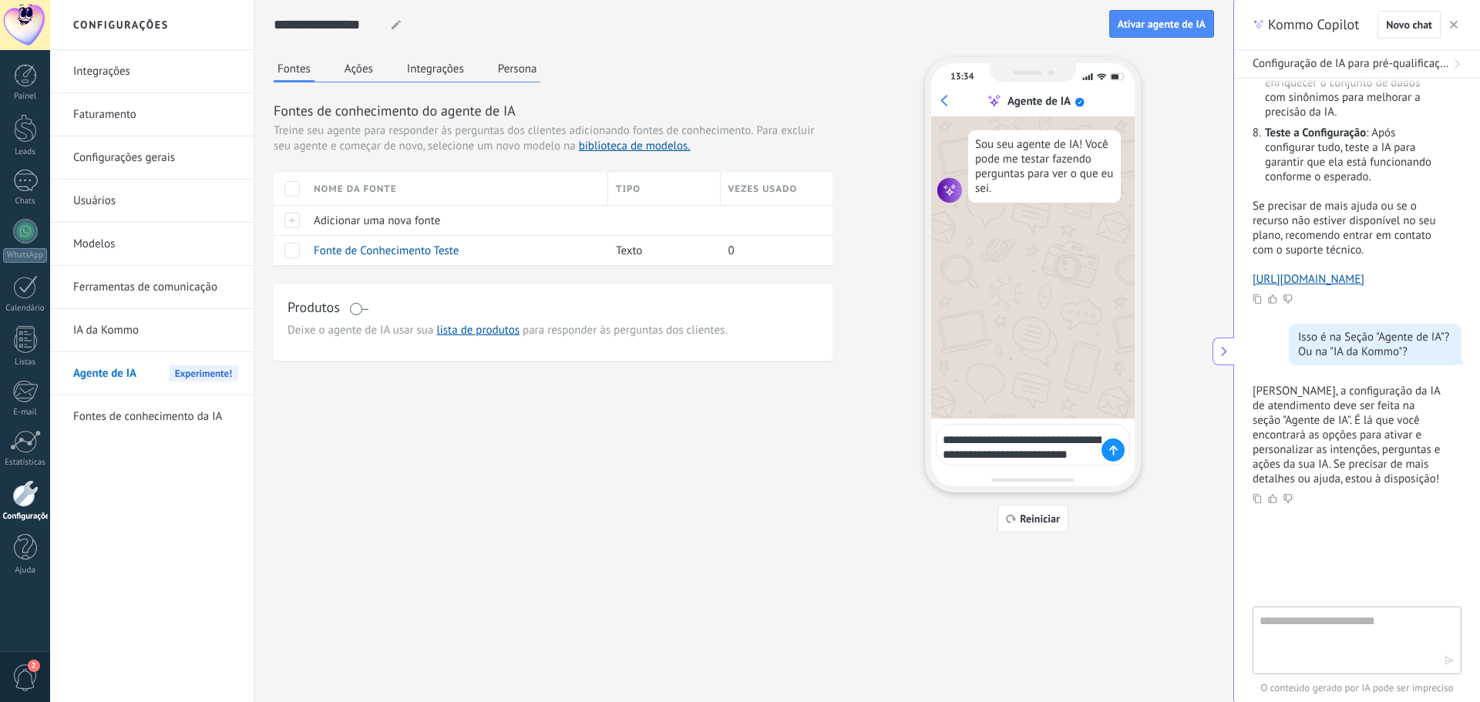
click at [1112, 450] on icon at bounding box center [1114, 451] width 8 height 10
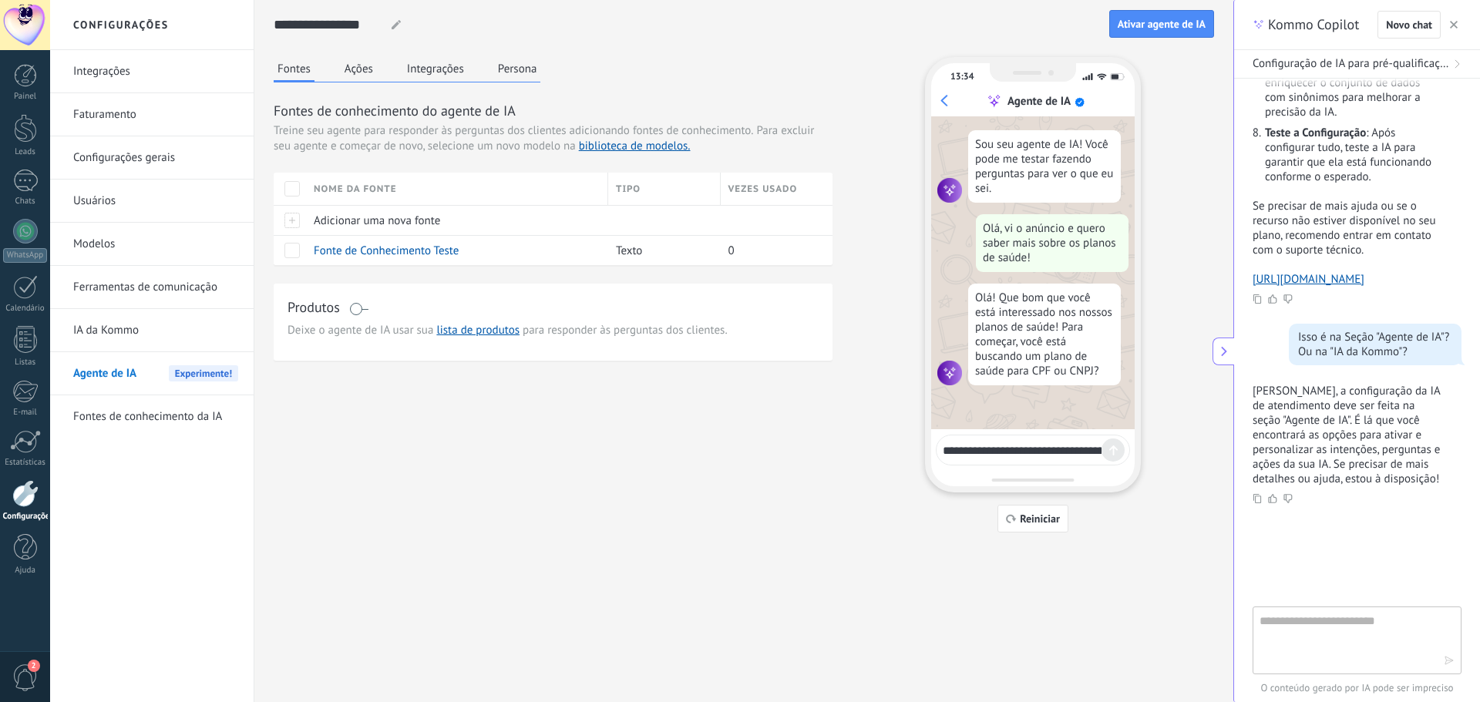
click at [1019, 450] on textarea "**********" at bounding box center [1022, 448] width 159 height 19
type textarea "***"
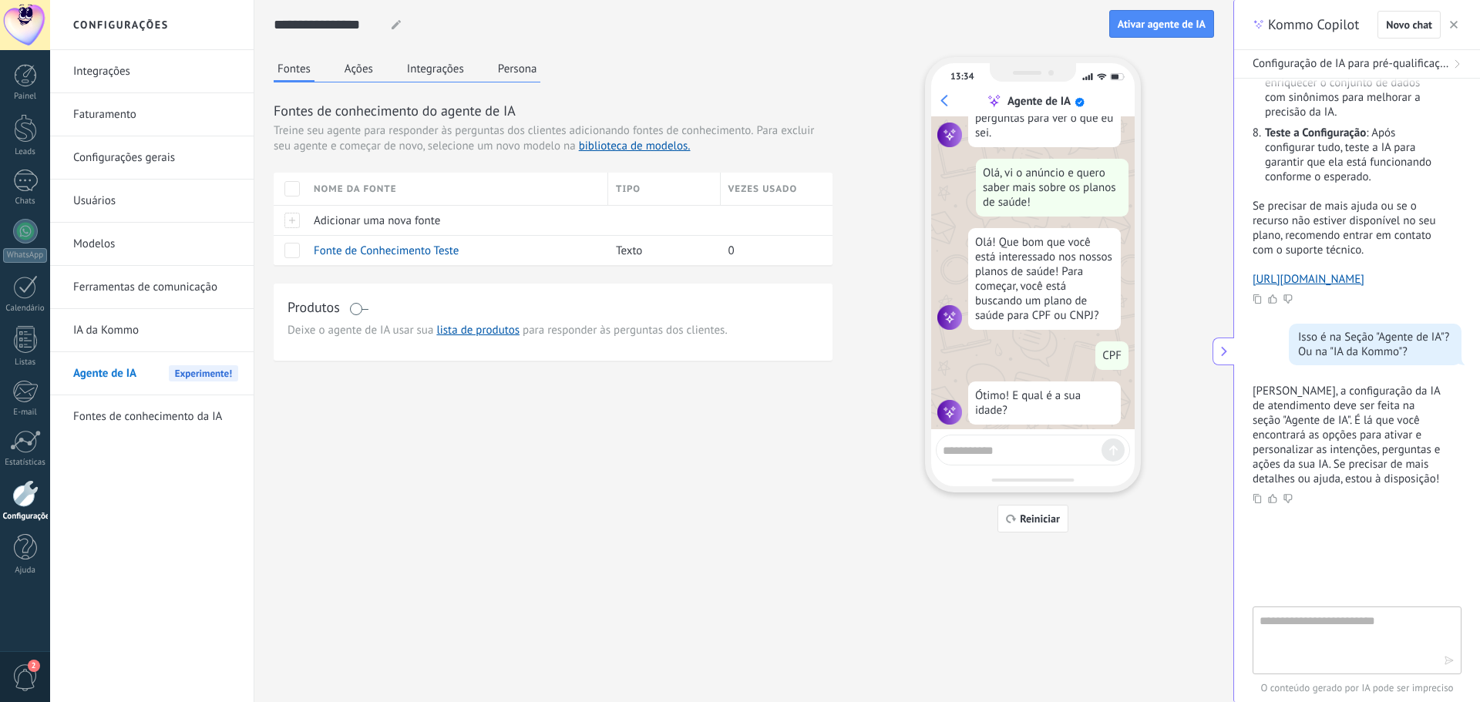
scroll to position [70, 0]
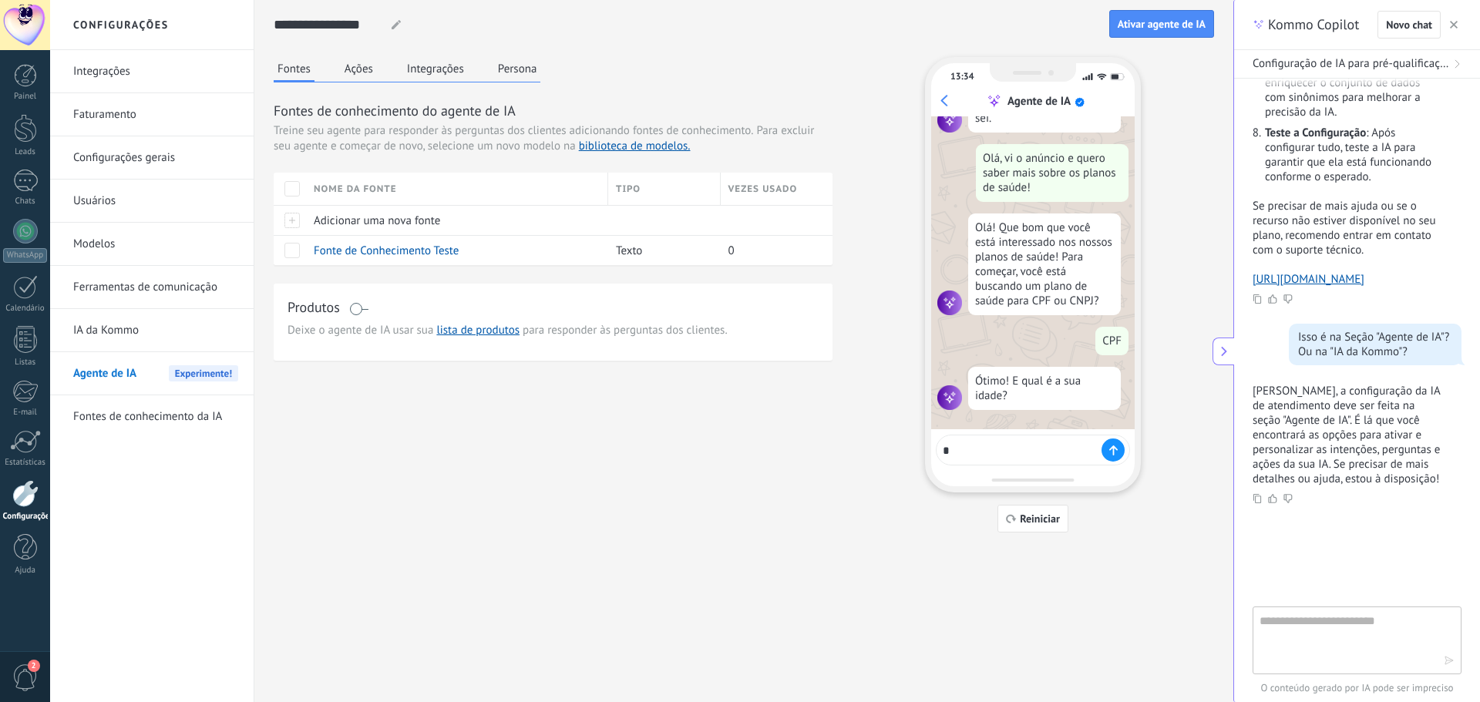
type textarea "**"
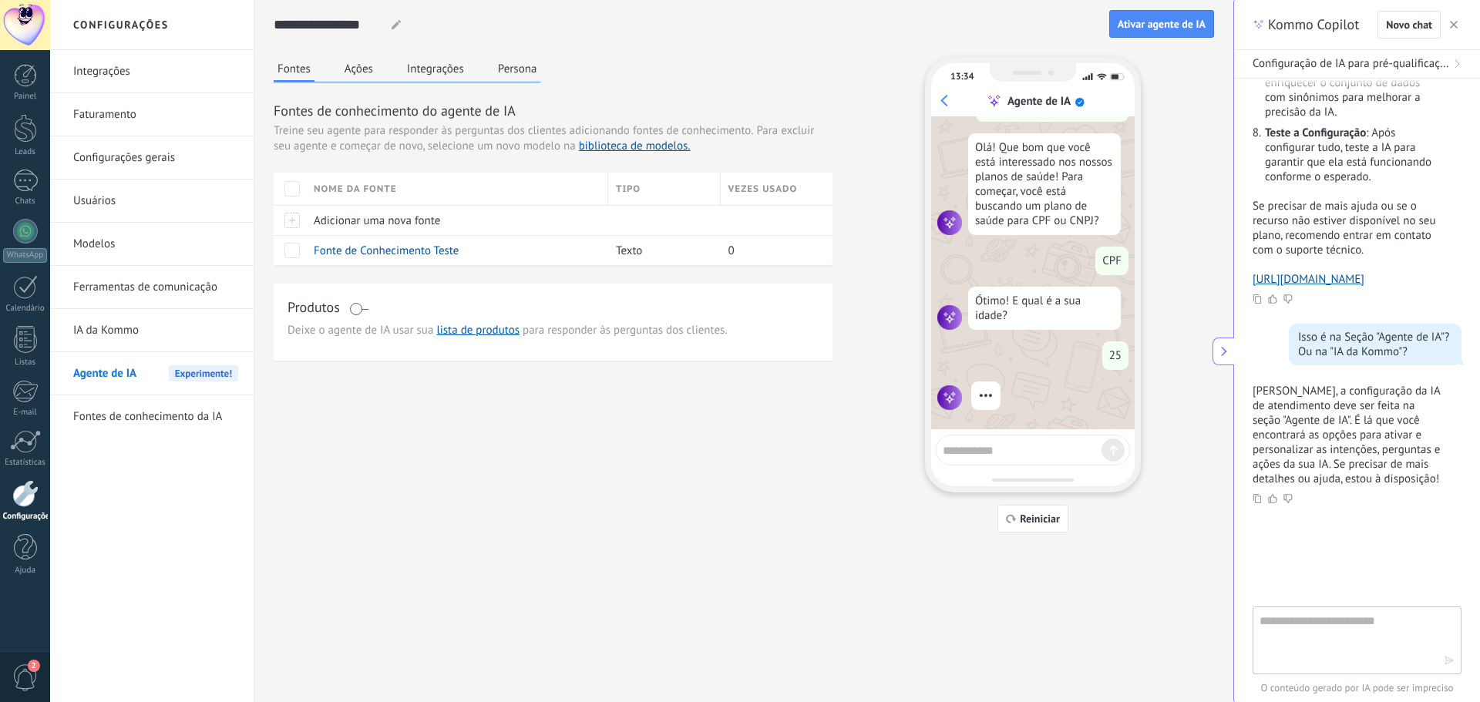
scroll to position [224, 0]
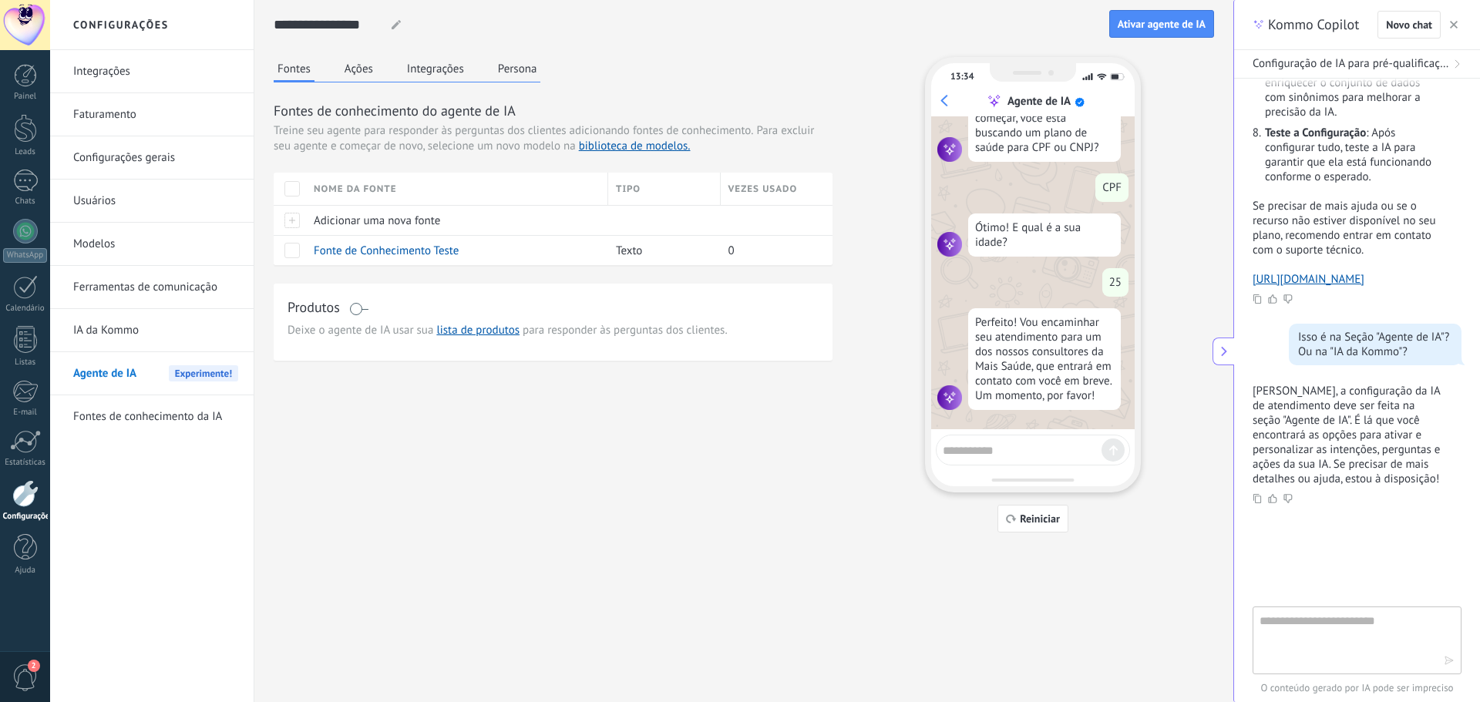
click at [1218, 348] on icon at bounding box center [1224, 351] width 12 height 12
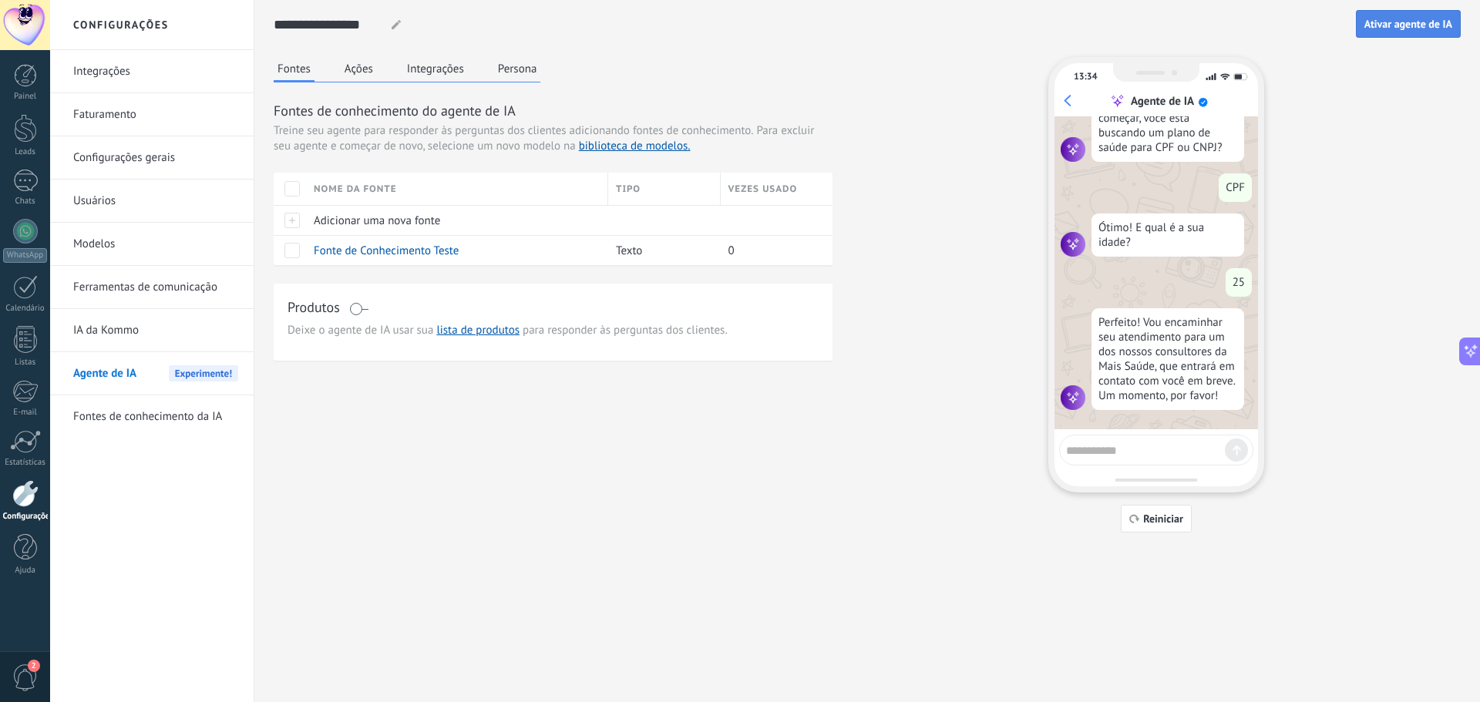
click at [1389, 25] on span "Ativar agente de IA" at bounding box center [1409, 24] width 88 height 11
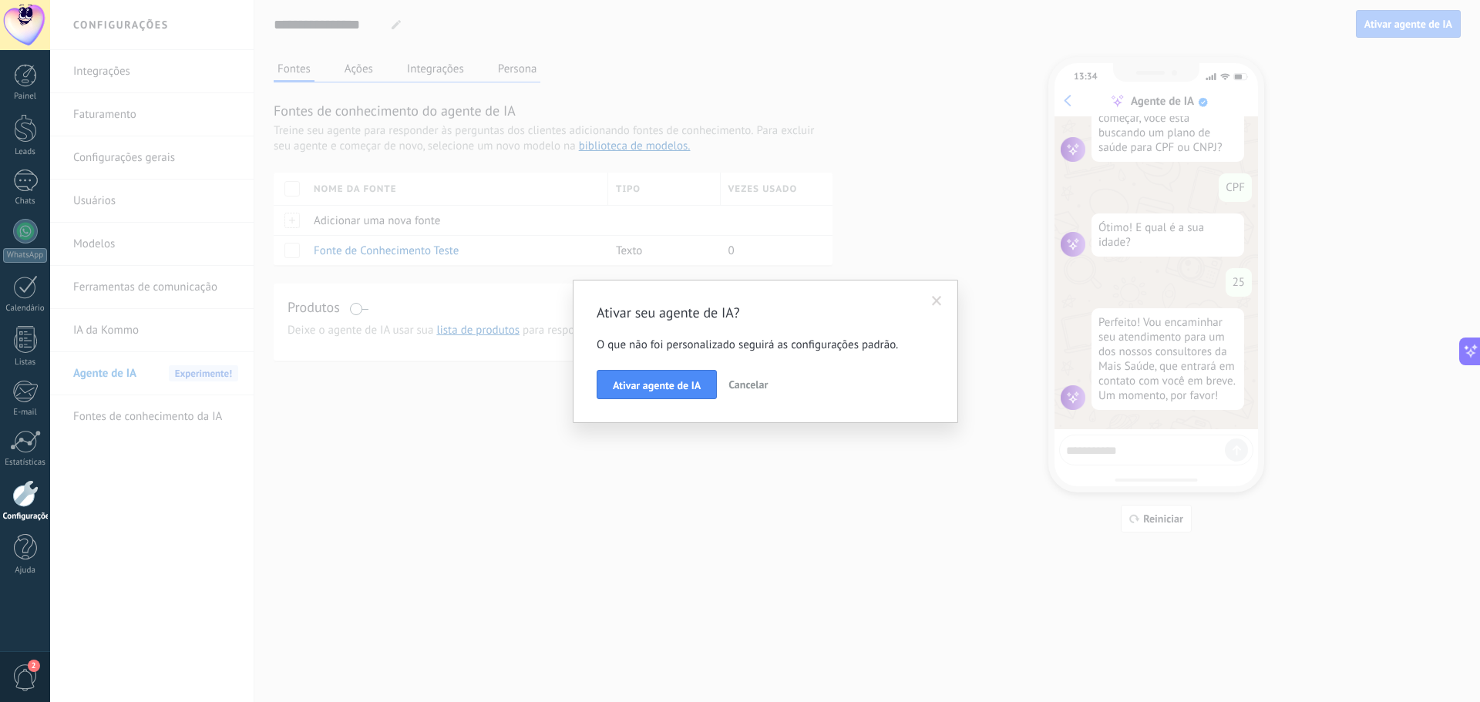
click at [751, 379] on span "Cancelar" at bounding box center [748, 385] width 39 height 14
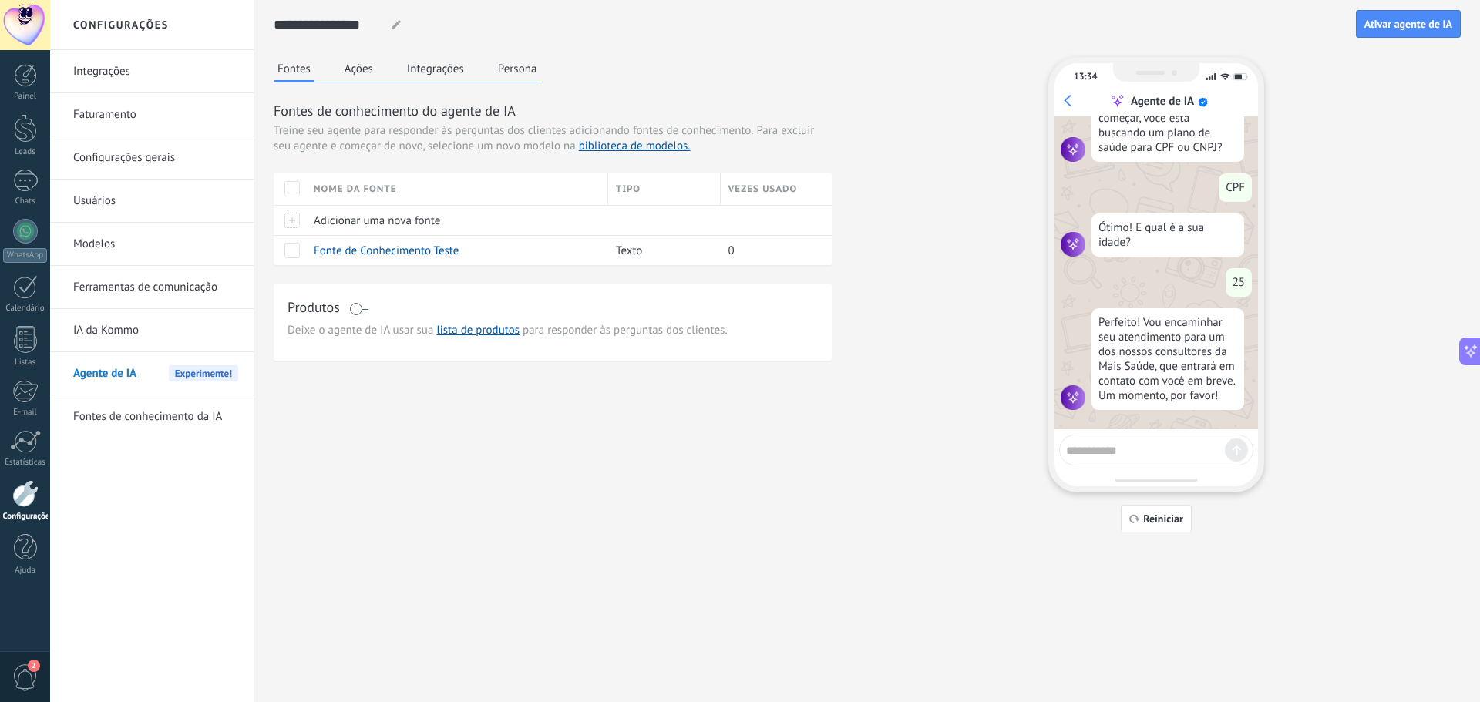
click at [126, 332] on link "IA da Kommo" at bounding box center [155, 330] width 165 height 43
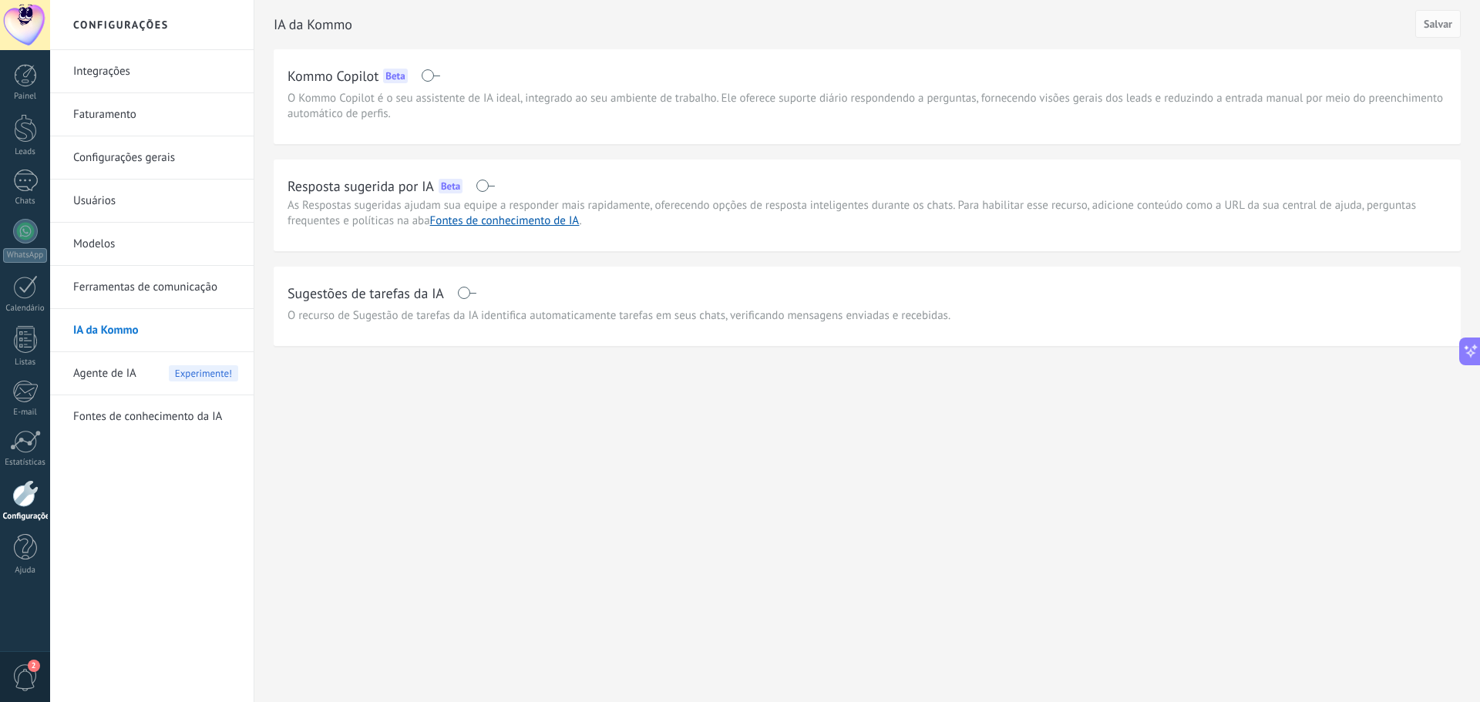
click at [127, 407] on link "Fontes de conhecimento da IA" at bounding box center [155, 417] width 165 height 43
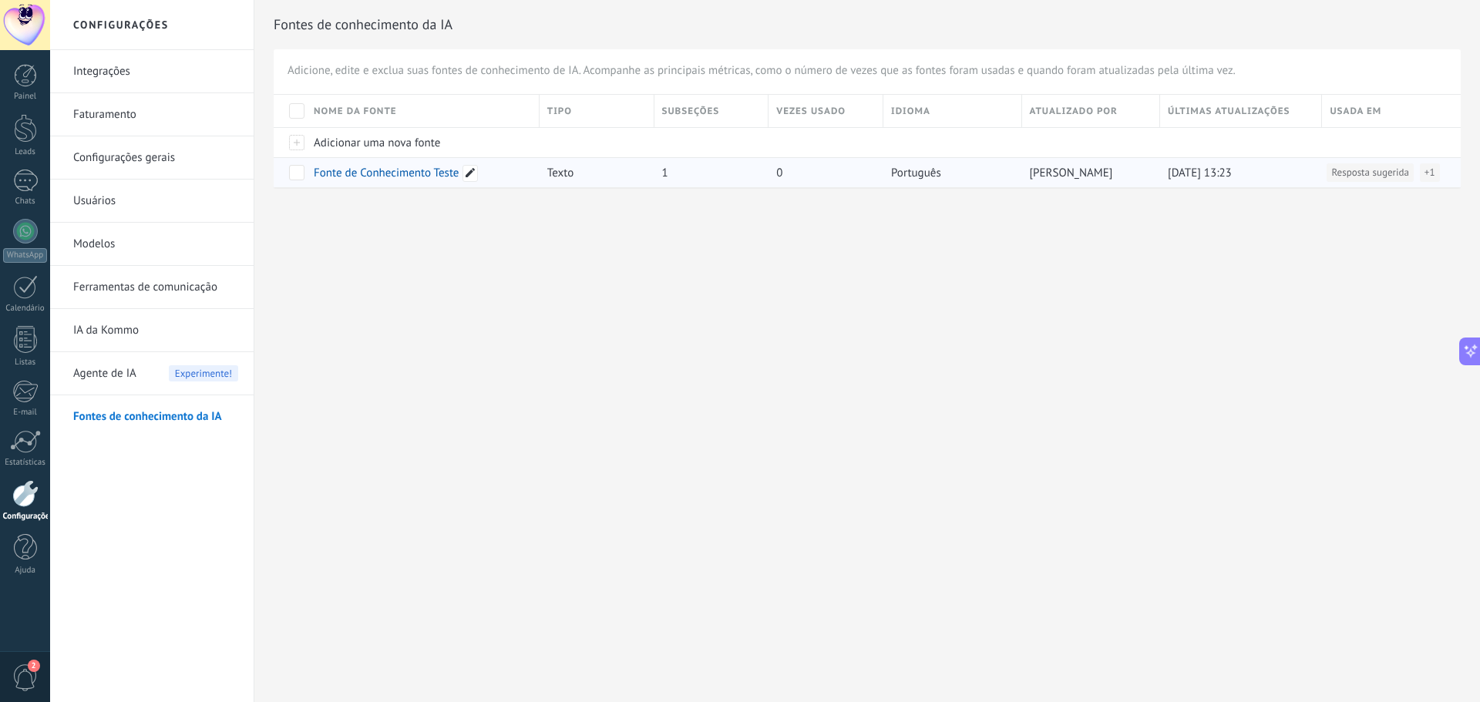
click at [465, 170] on div at bounding box center [470, 173] width 15 height 17
click at [403, 197] on span "Cancelar" at bounding box center [391, 197] width 39 height 11
click at [568, 172] on span "Texto" at bounding box center [560, 173] width 26 height 15
click at [335, 173] on span "Fonte de Conhecimento Teste" at bounding box center [386, 173] width 145 height 15
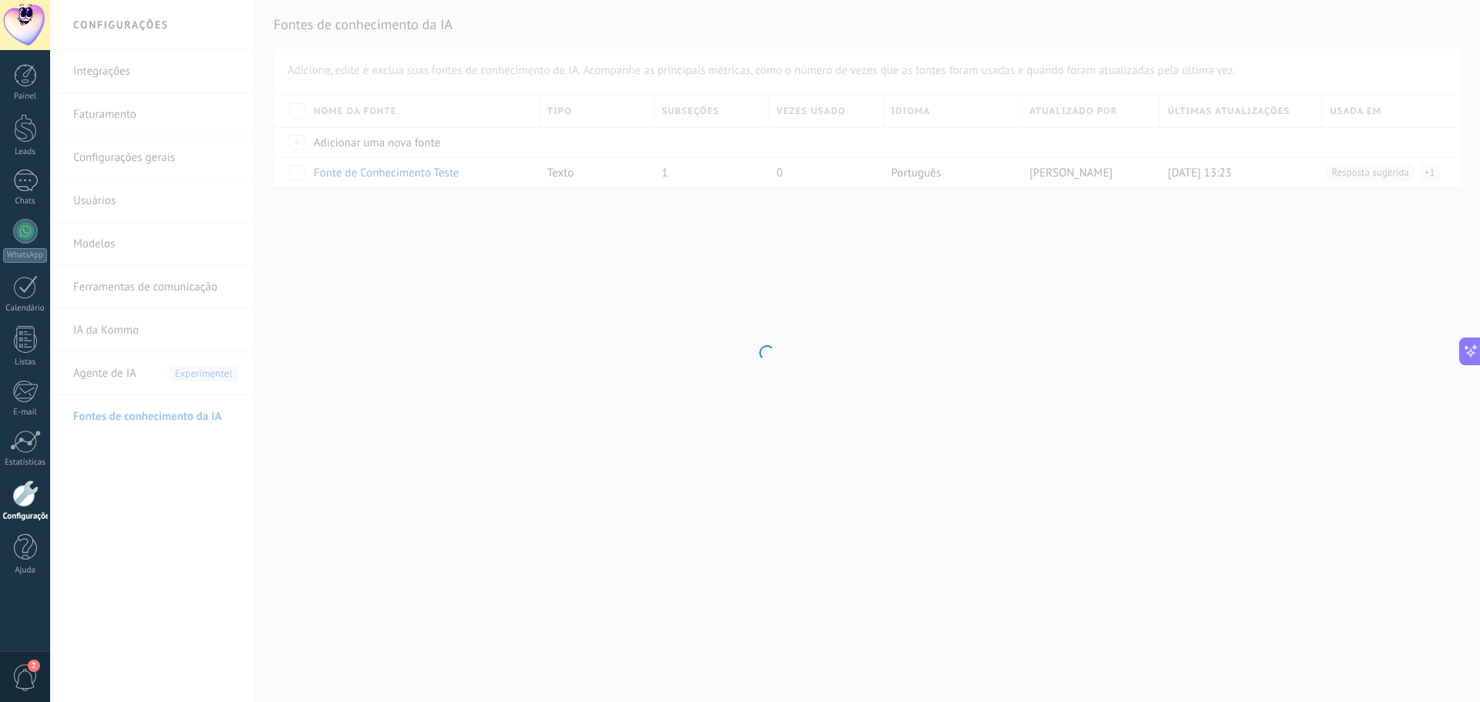
type input "**********"
type textarea "**********"
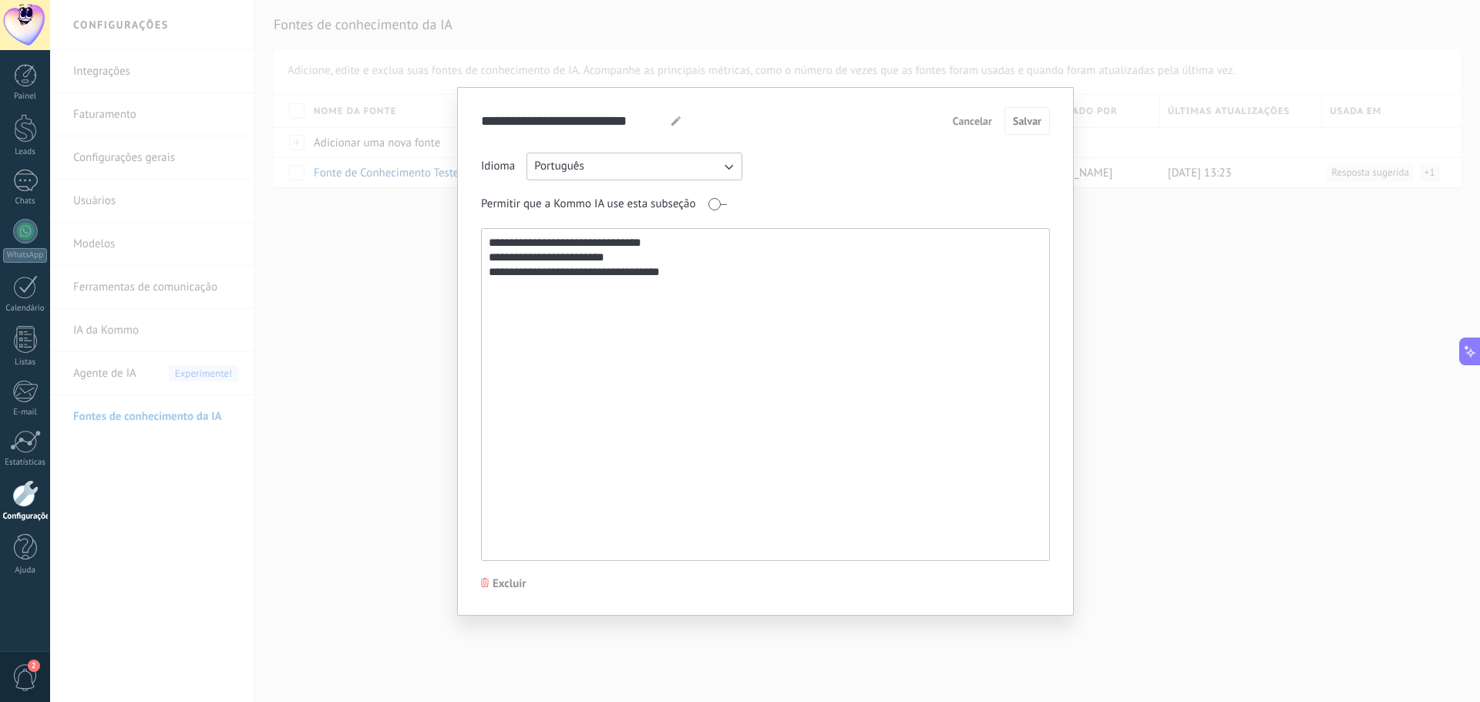
click at [975, 123] on span "Cancelar" at bounding box center [972, 121] width 39 height 11
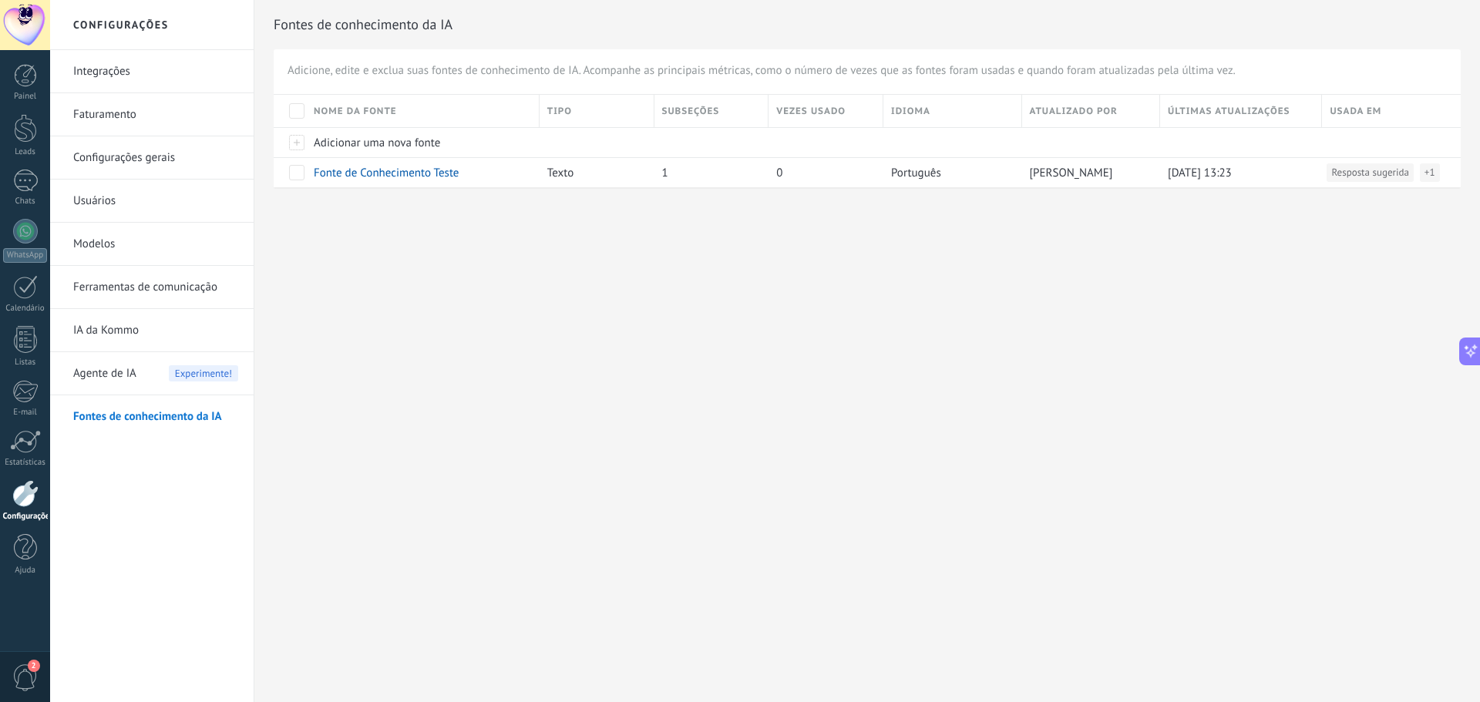
click at [108, 387] on span "Agente de IA" at bounding box center [104, 373] width 63 height 43
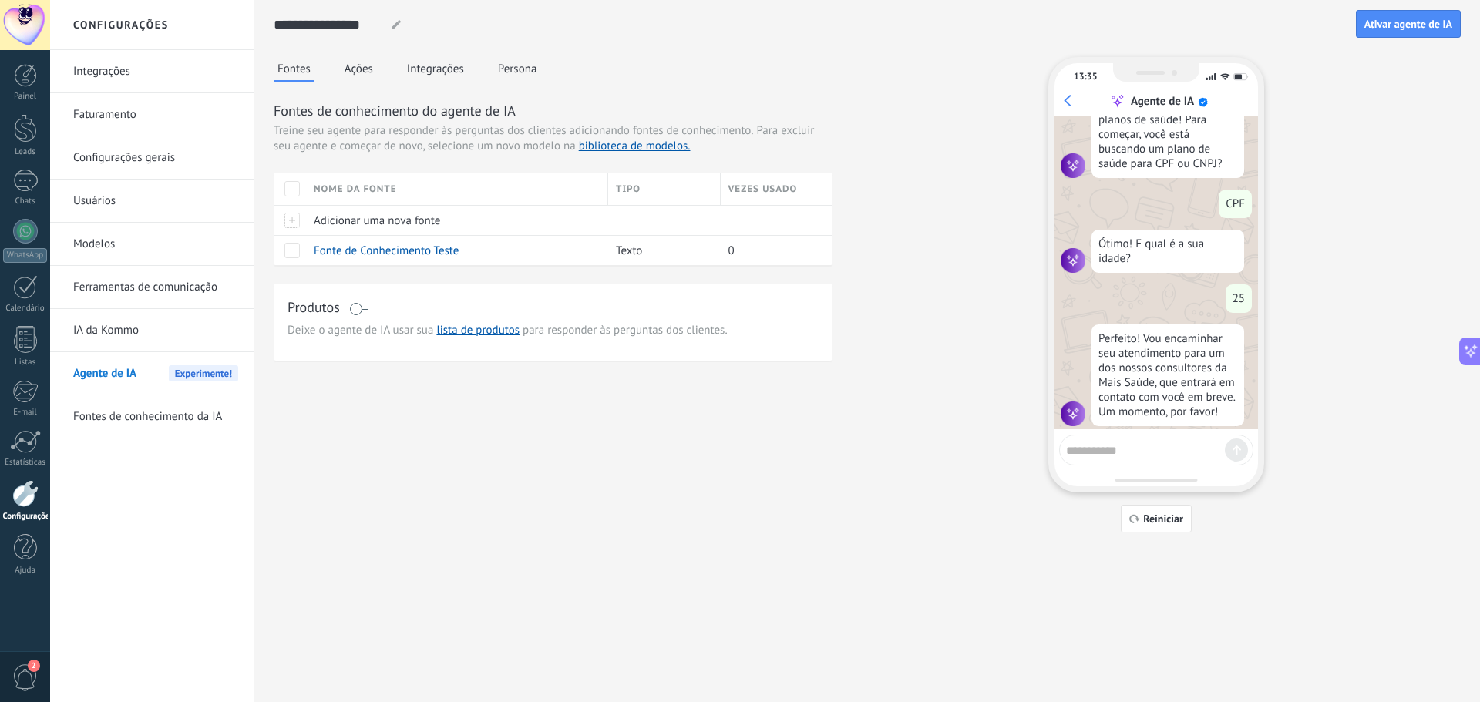
scroll to position [224, 0]
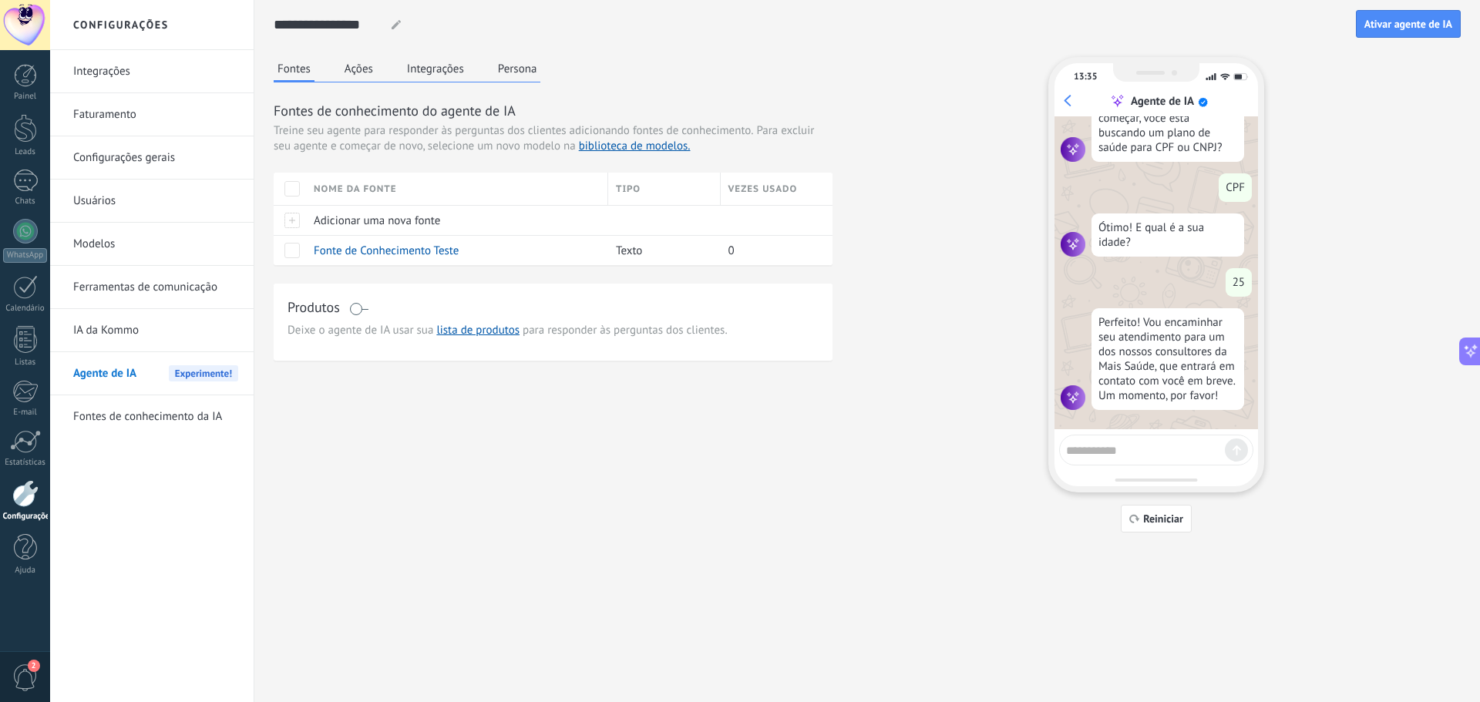
click at [1132, 453] on textarea at bounding box center [1145, 448] width 159 height 19
type textarea "*"
type textarea "**********"
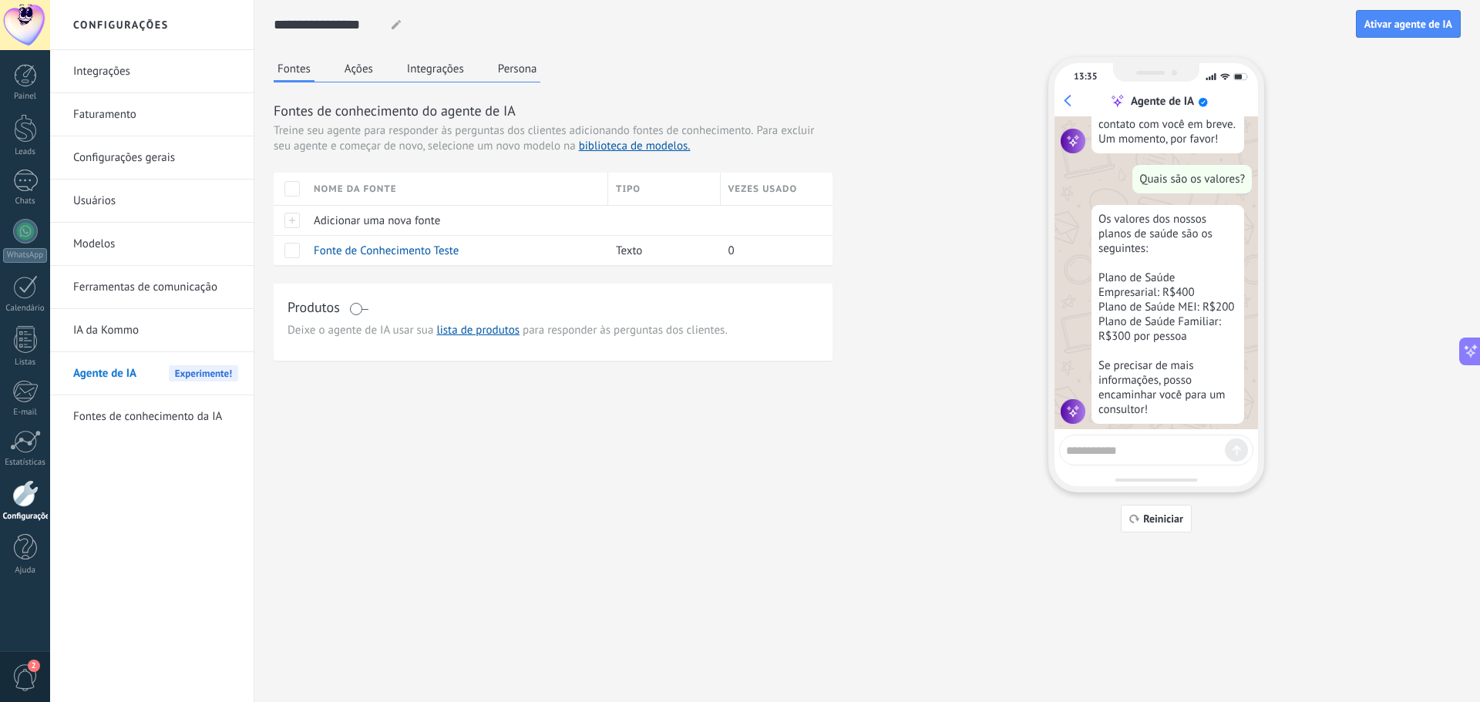
scroll to position [494, 0]
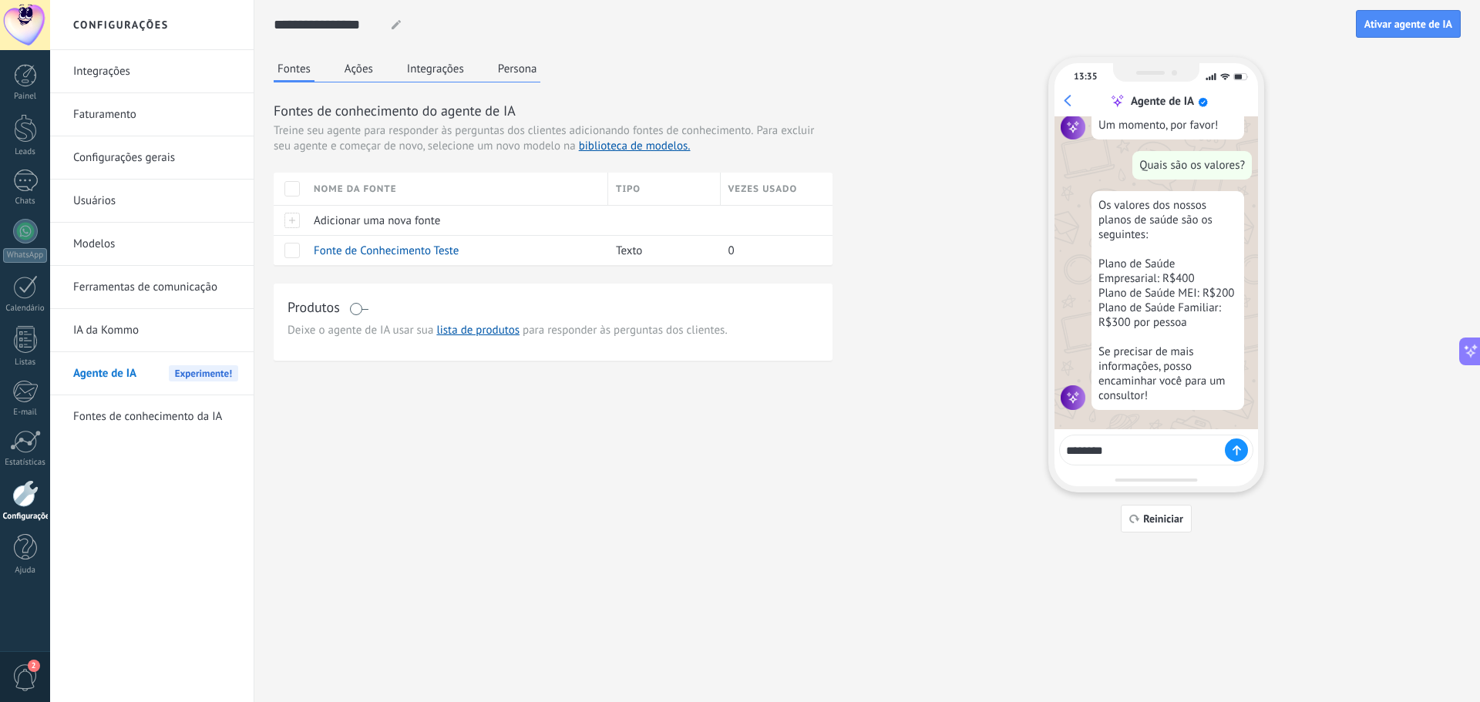
type textarea "*********"
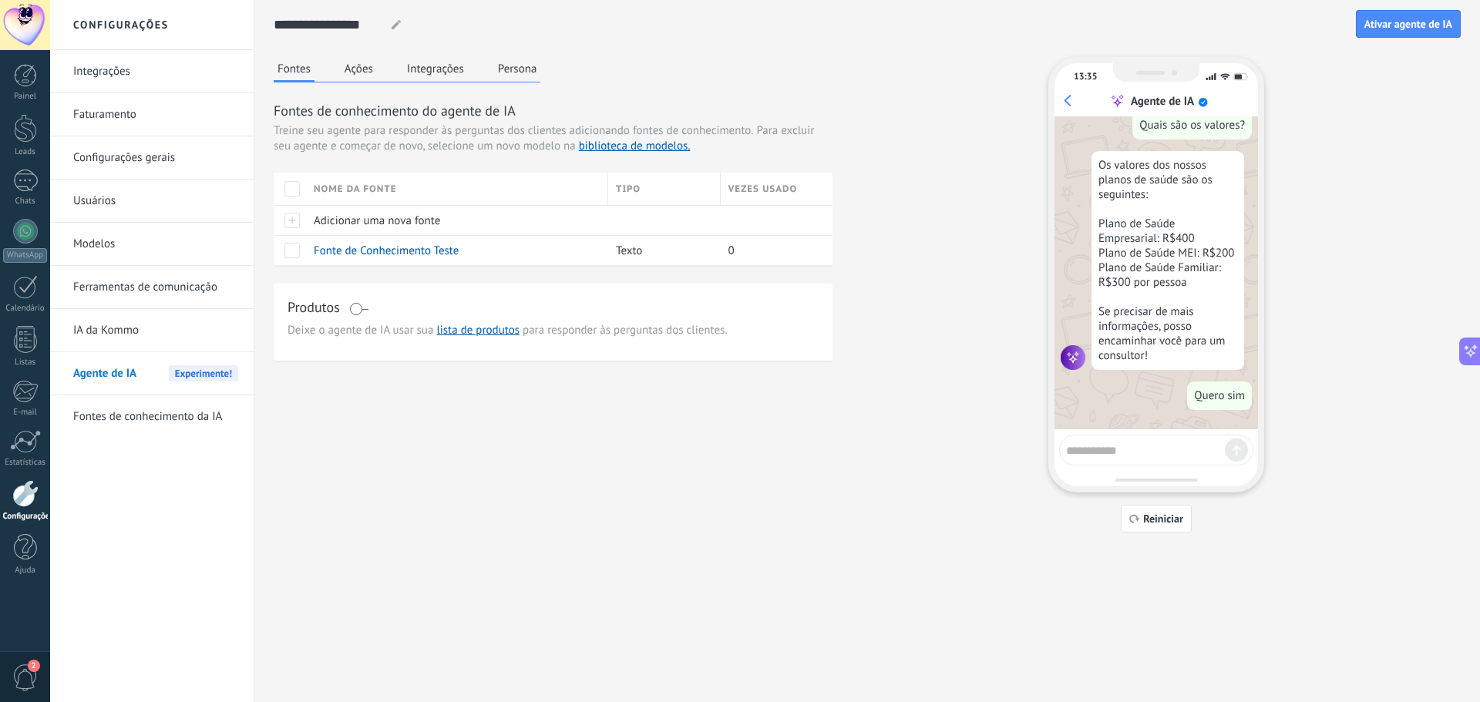
scroll to position [534, 0]
click at [1139, 525] on button "Reiniciar" at bounding box center [1156, 519] width 71 height 28
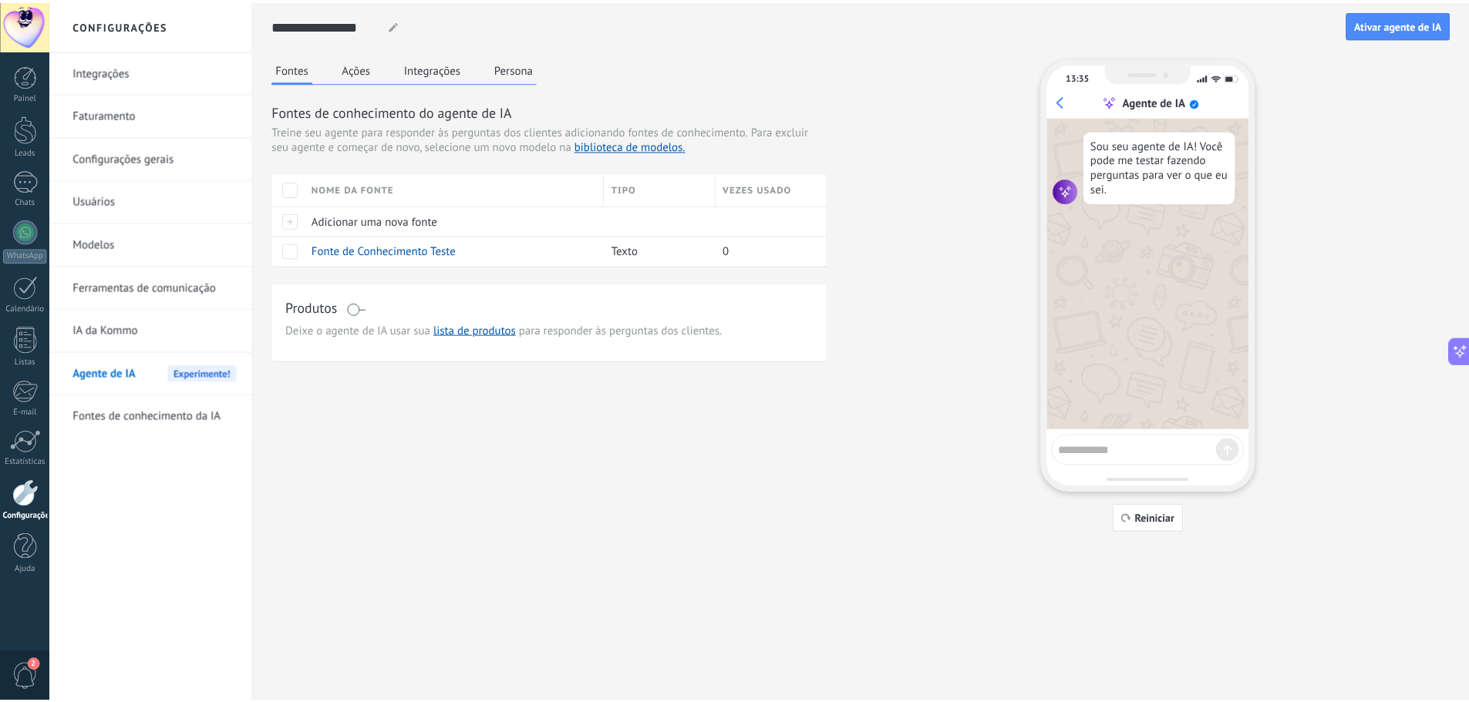
scroll to position [0, 0]
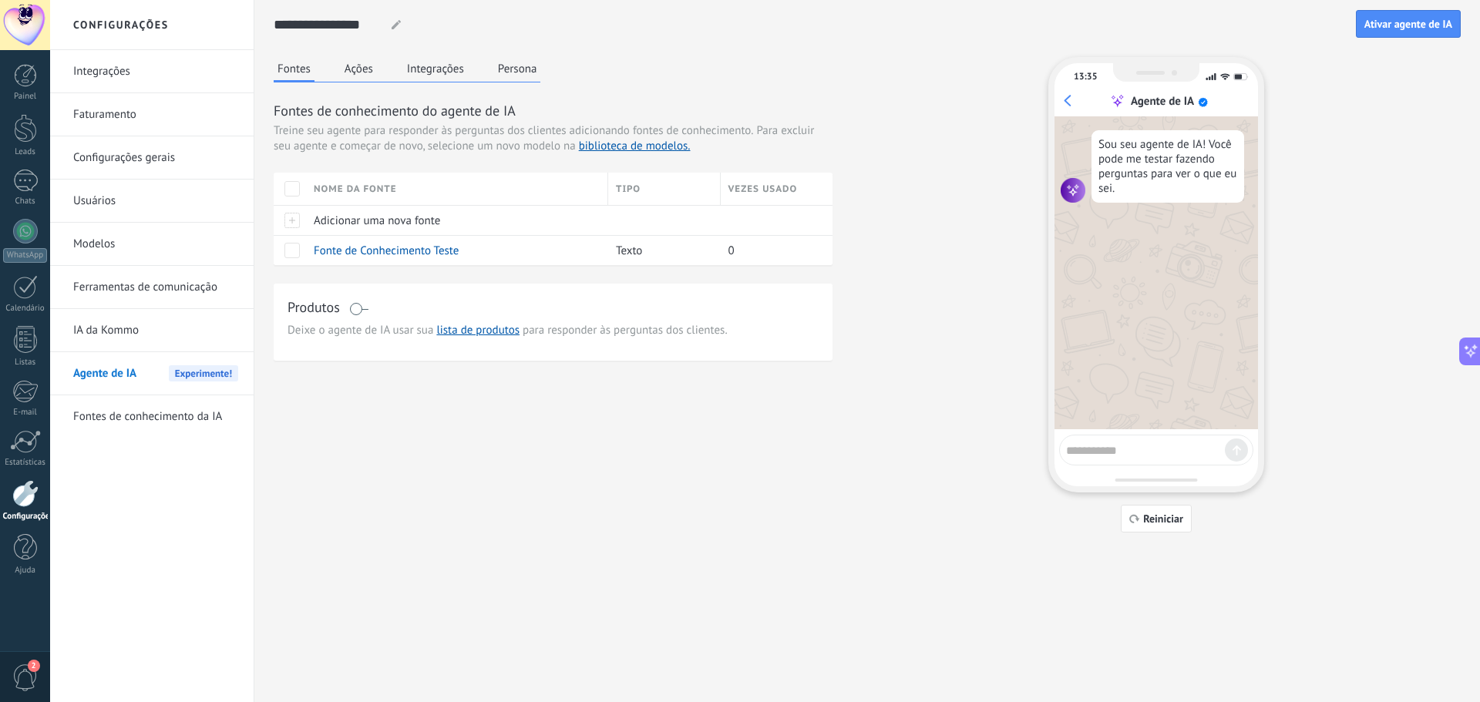
click at [143, 408] on link "Fontes de conhecimento da IA" at bounding box center [155, 417] width 165 height 43
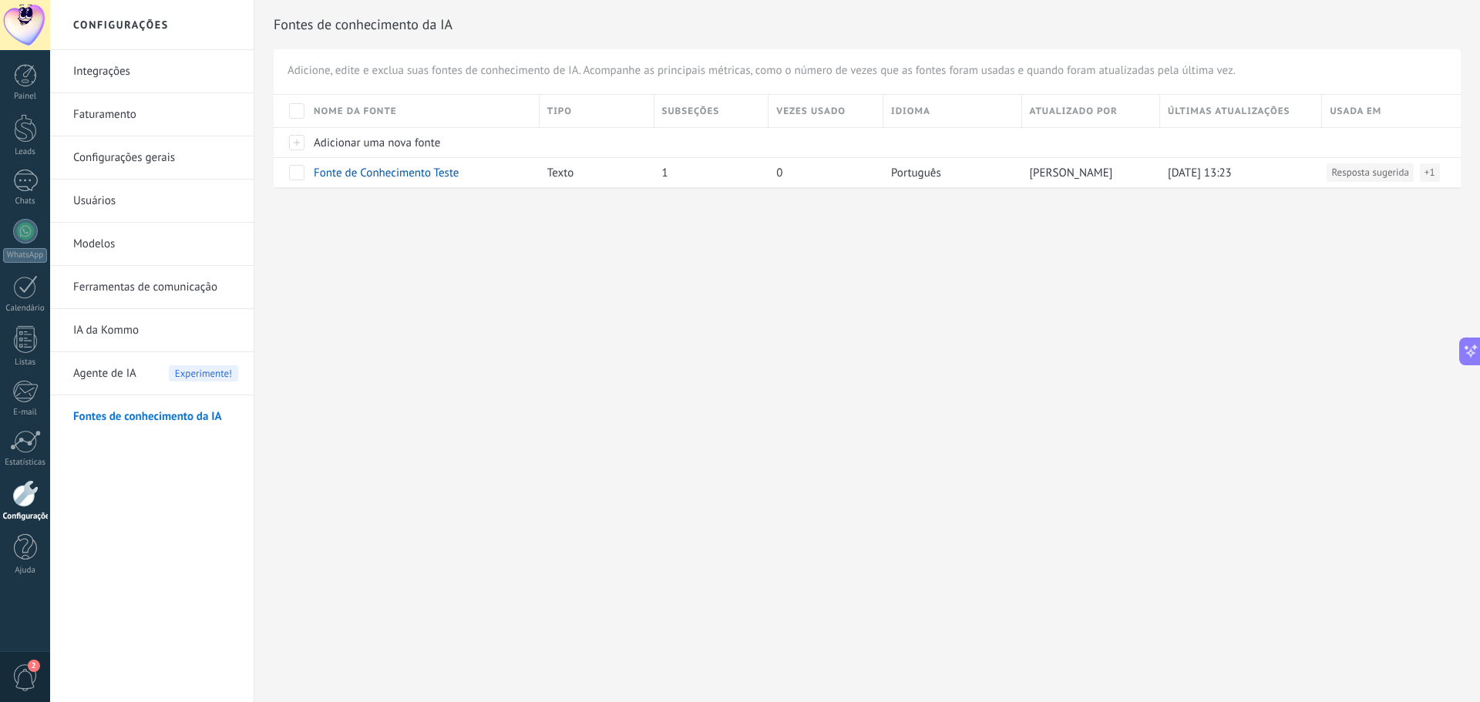
click at [125, 335] on link "IA da Kommo" at bounding box center [155, 330] width 165 height 43
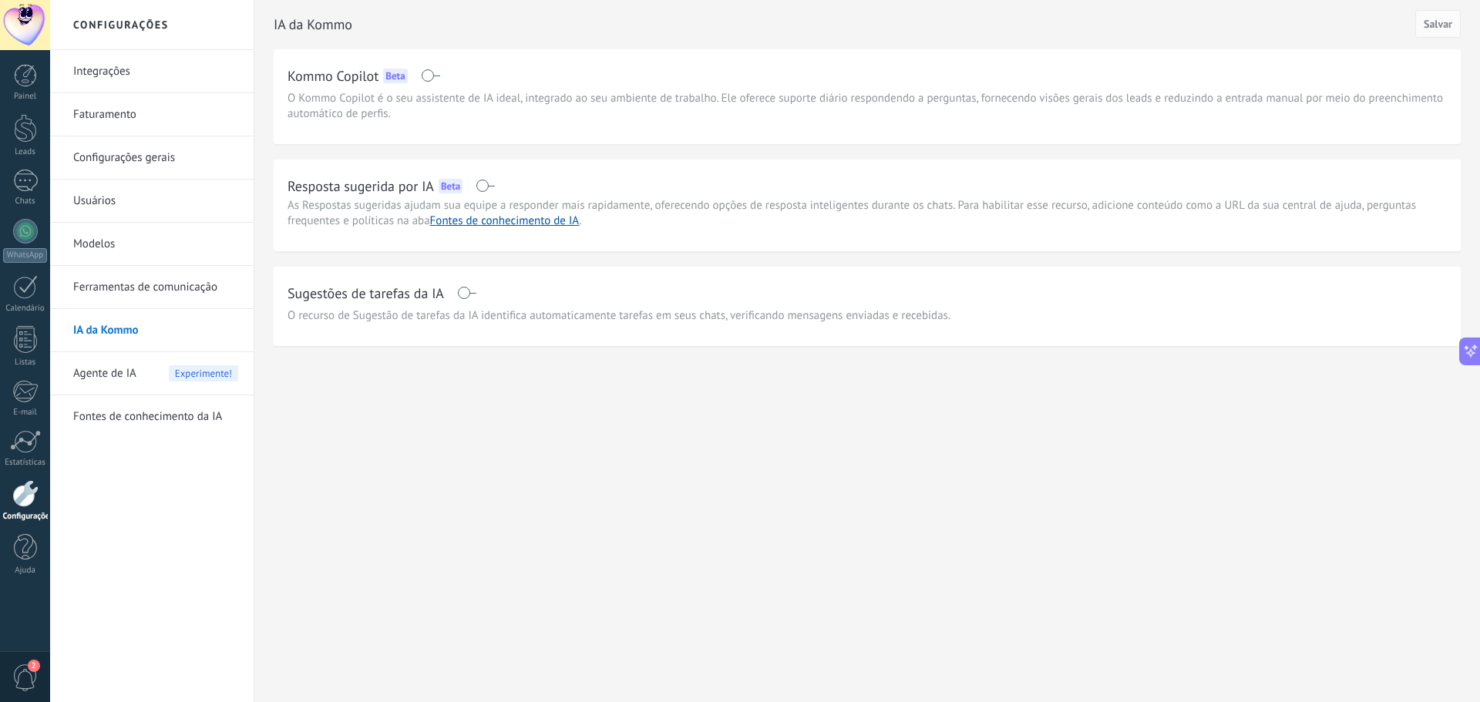
click at [147, 285] on link "Ferramentas de comunicação" at bounding box center [155, 287] width 165 height 43
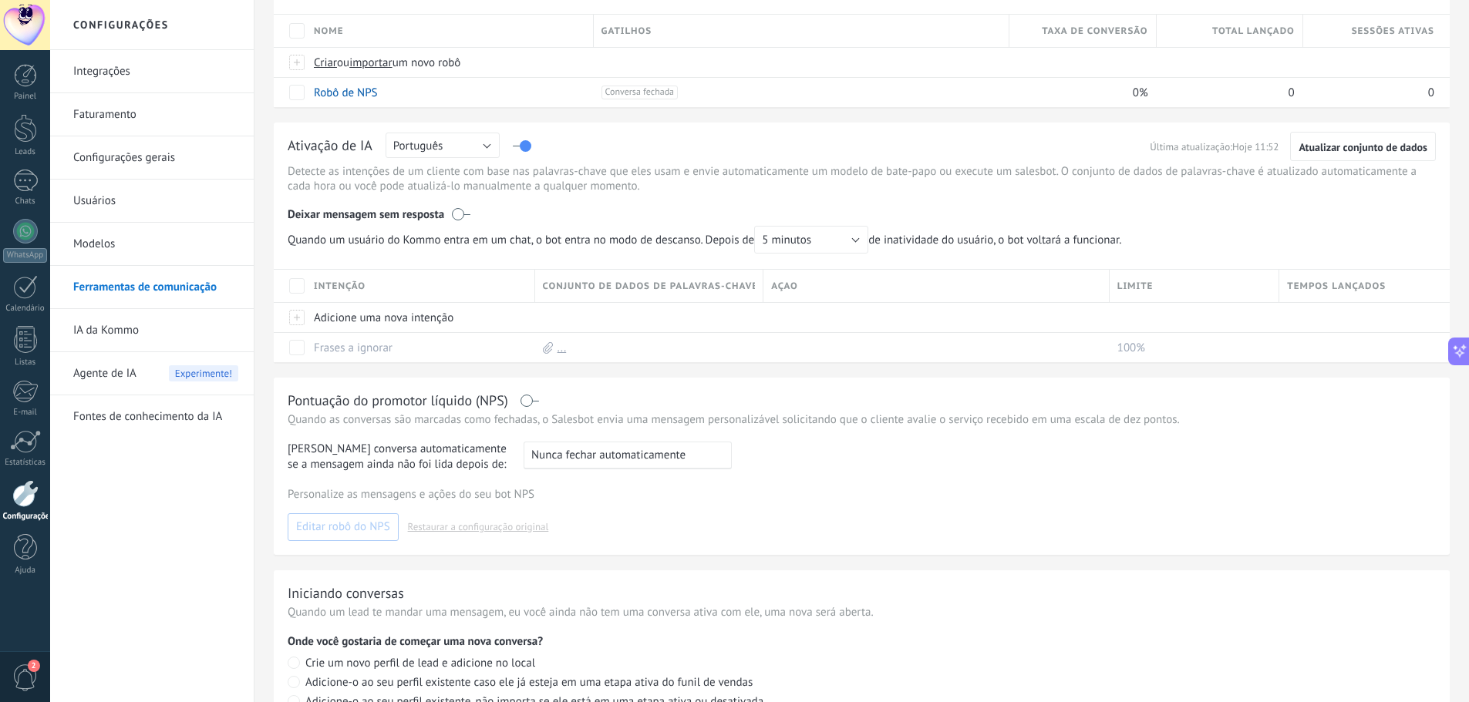
scroll to position [154, 0]
click at [524, 123] on div "Ativação de IA Russo Inglês Espanhol Português Indonésia Turco Português Última…" at bounding box center [862, 239] width 1176 height 240
click at [524, 142] on label at bounding box center [522, 142] width 18 height 1
click at [1344, 142] on div "Ativação de IA Russo Inglês Espanhol Português [GEOGRAPHIC_DATA] Turco Portuguê…" at bounding box center [862, 143] width 1148 height 20
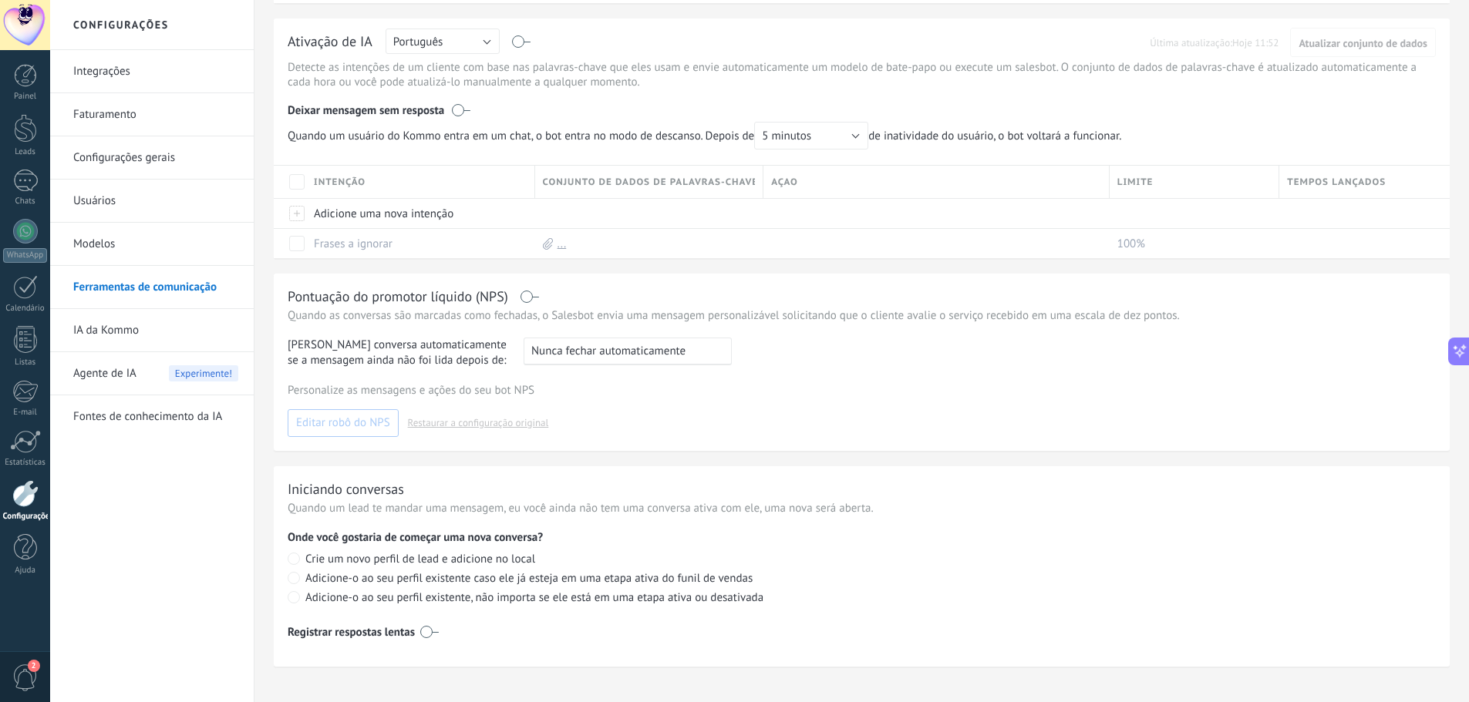
scroll to position [270, 0]
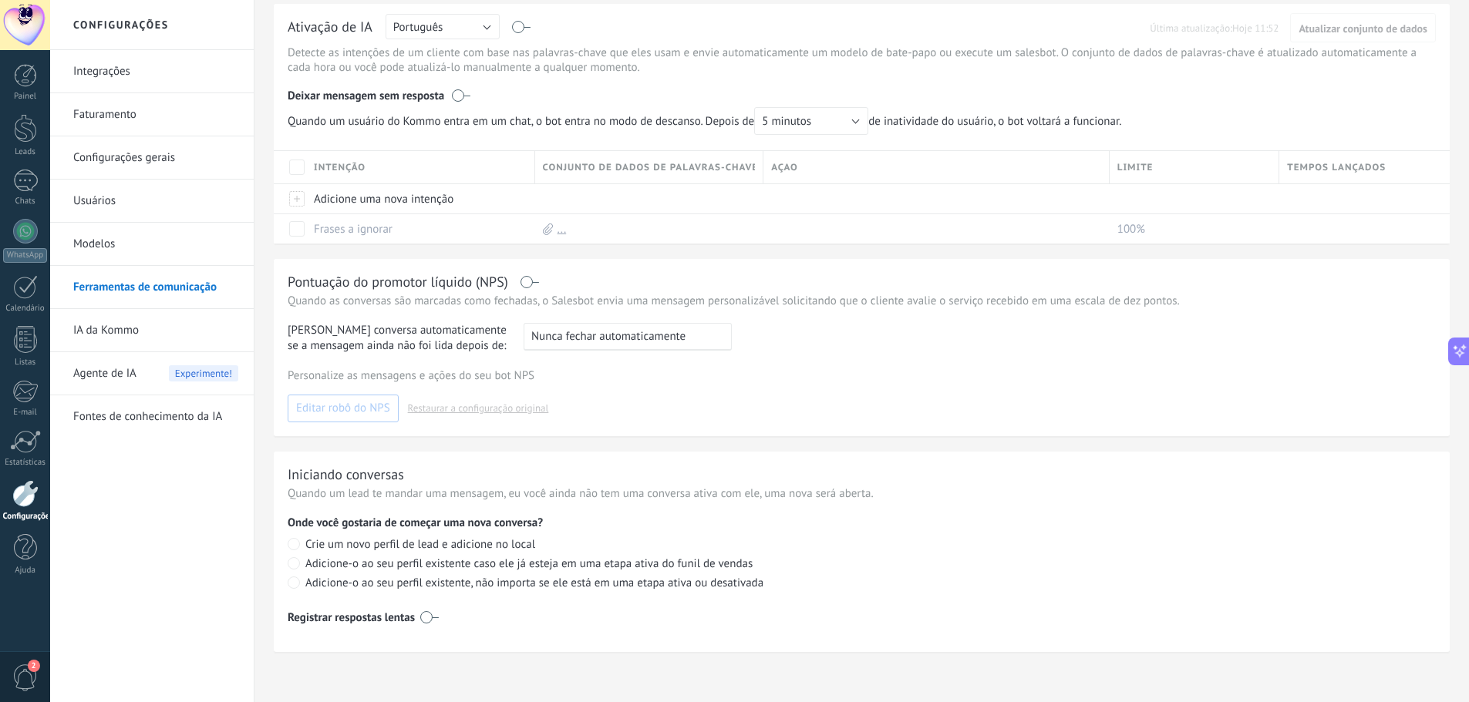
drag, startPoint x: 157, startPoint y: 409, endPoint x: 164, endPoint y: 429, distance: 20.8
click at [156, 409] on link "Fontes de conhecimento da IA" at bounding box center [155, 417] width 165 height 43
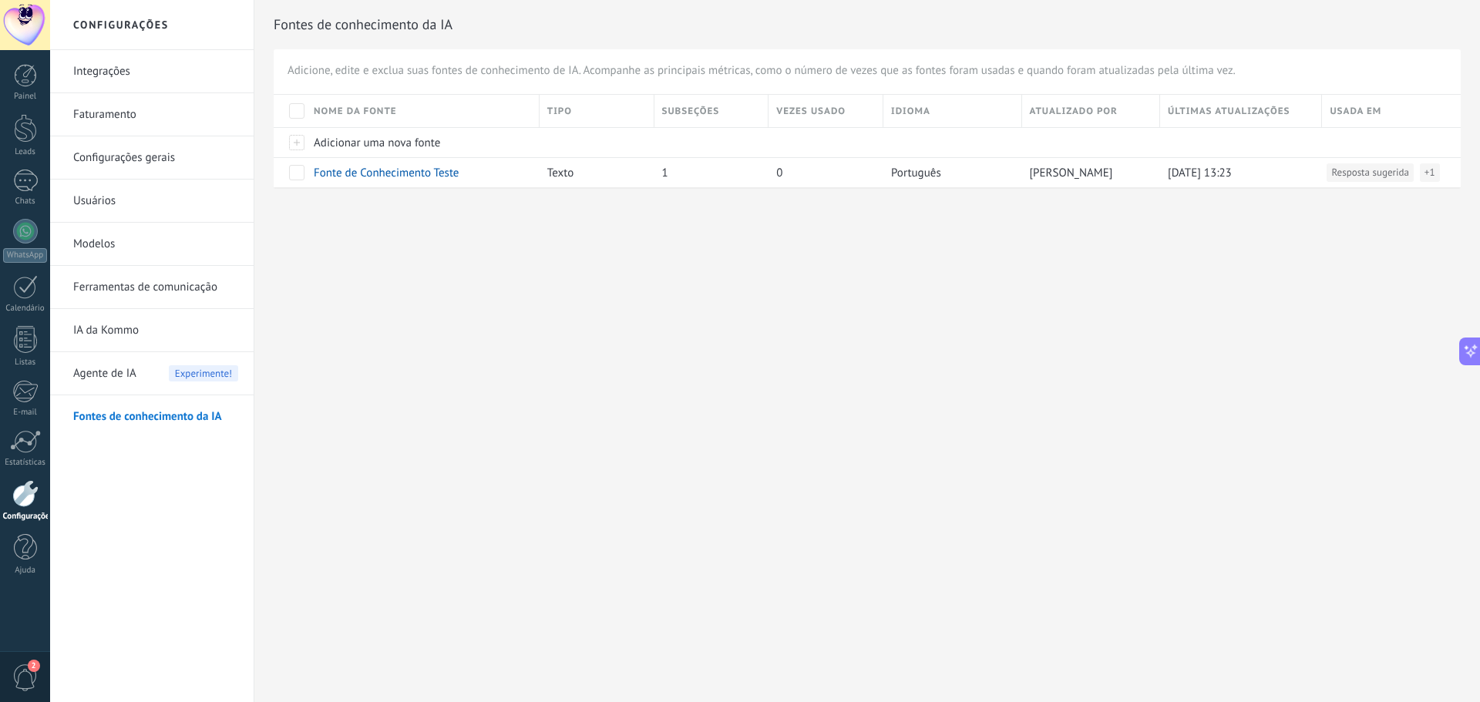
click at [173, 282] on link "Ferramentas de comunicação" at bounding box center [155, 287] width 165 height 43
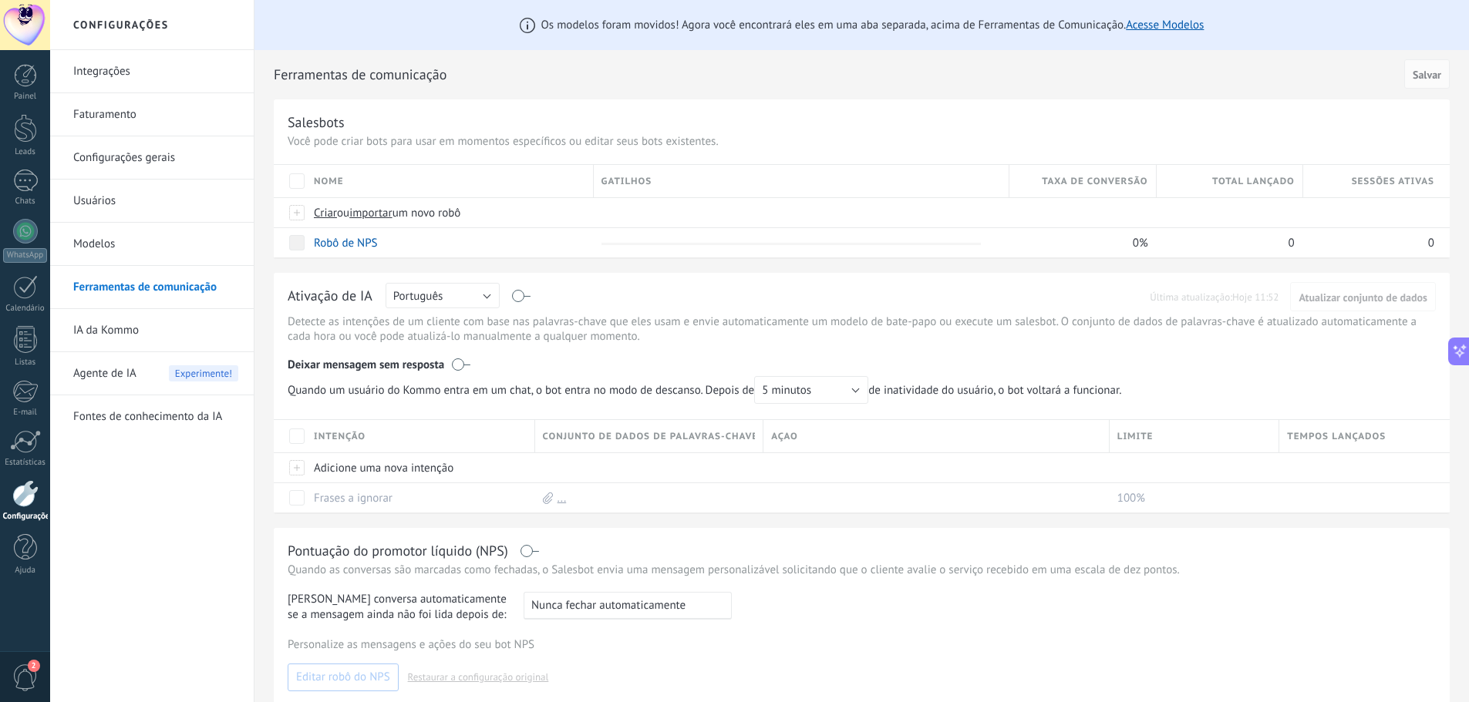
click at [169, 248] on link "Modelos" at bounding box center [155, 244] width 165 height 43
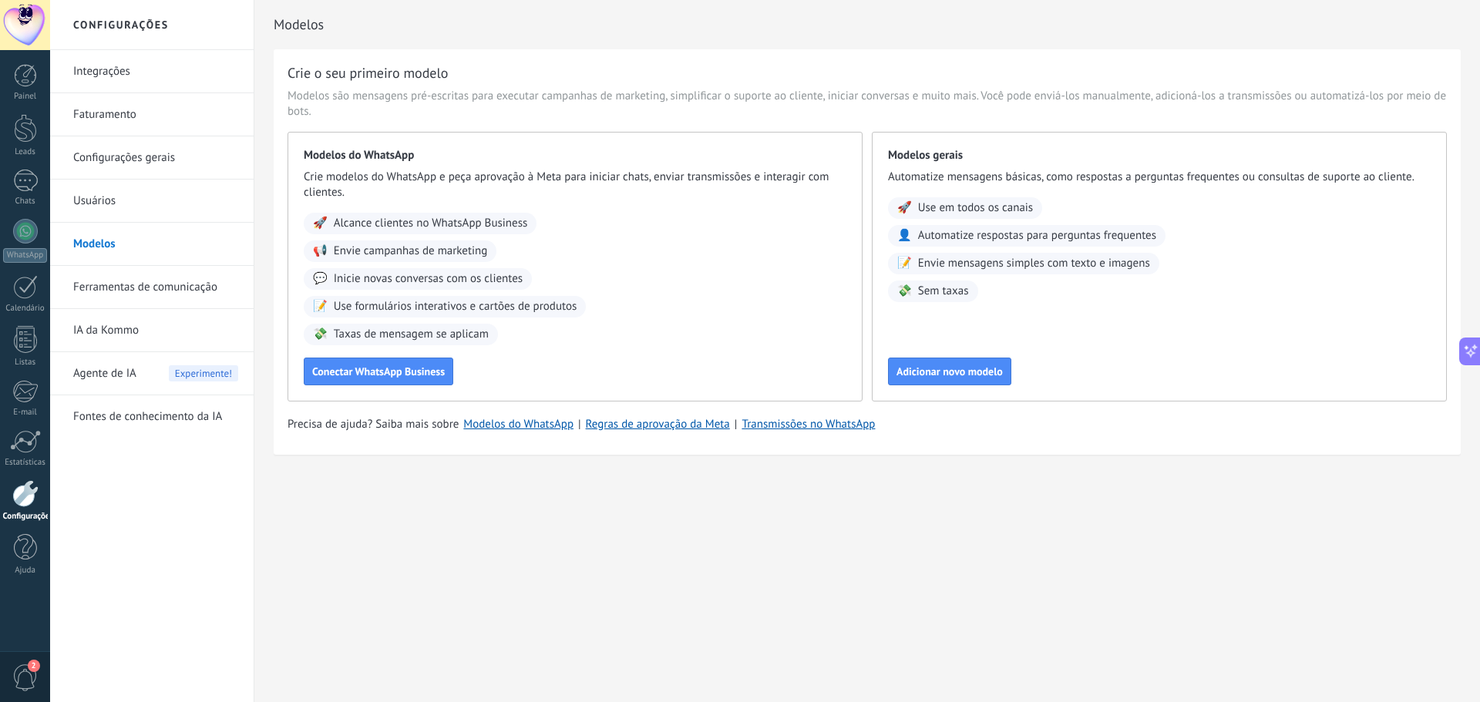
click at [160, 287] on link "Ferramentas de comunicação" at bounding box center [155, 287] width 165 height 43
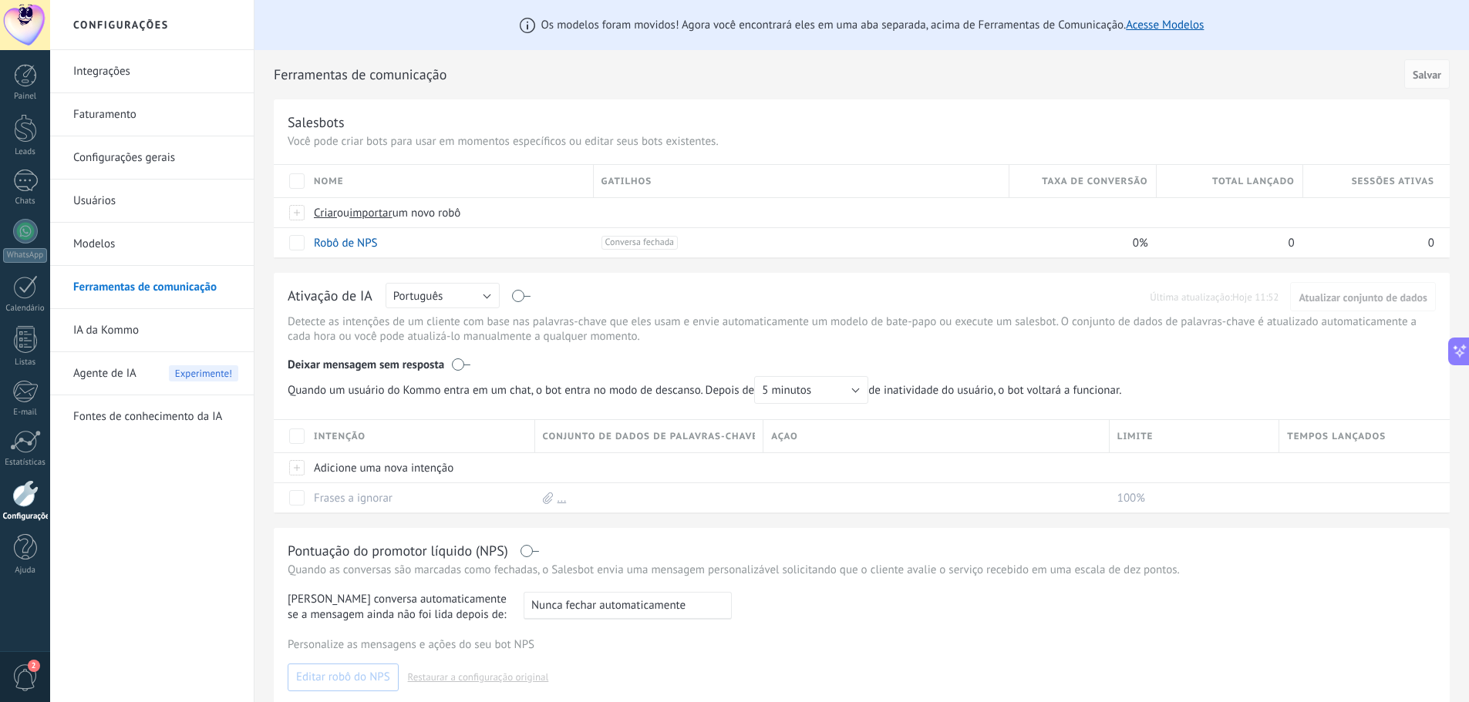
click at [143, 376] on div "Agente de IA Experimente!" at bounding box center [155, 373] width 165 height 43
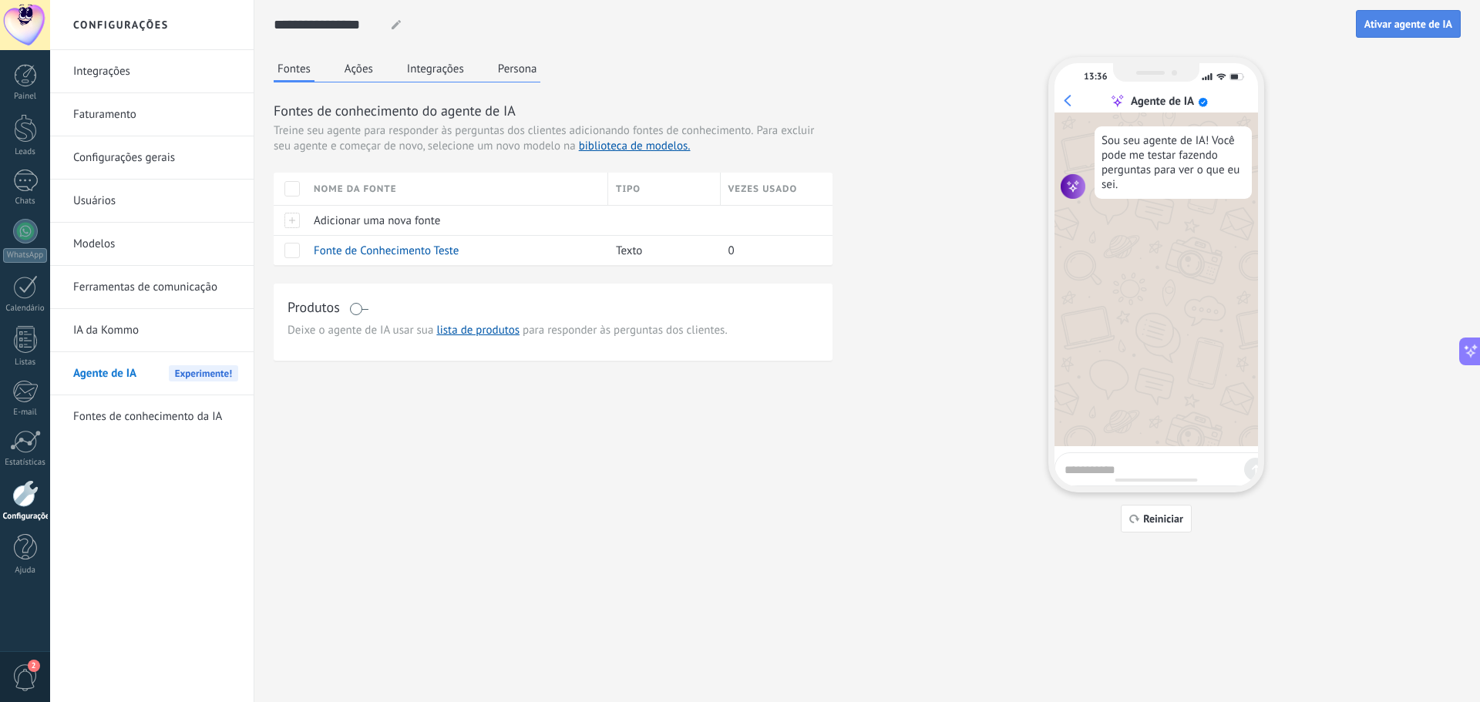
click at [1406, 25] on span "Ativar agente de IA" at bounding box center [1409, 24] width 88 height 11
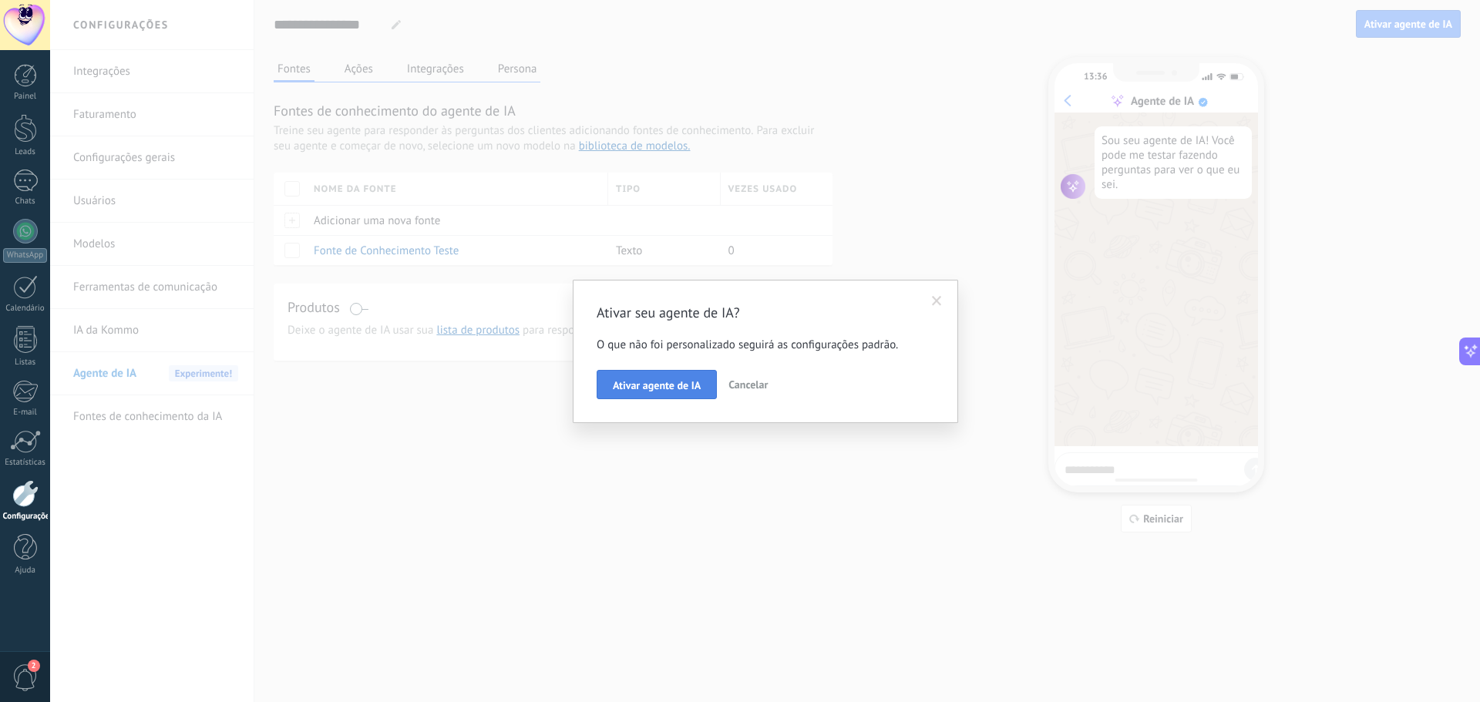
click at [657, 383] on span "Ativar agente de IA" at bounding box center [657, 385] width 88 height 11
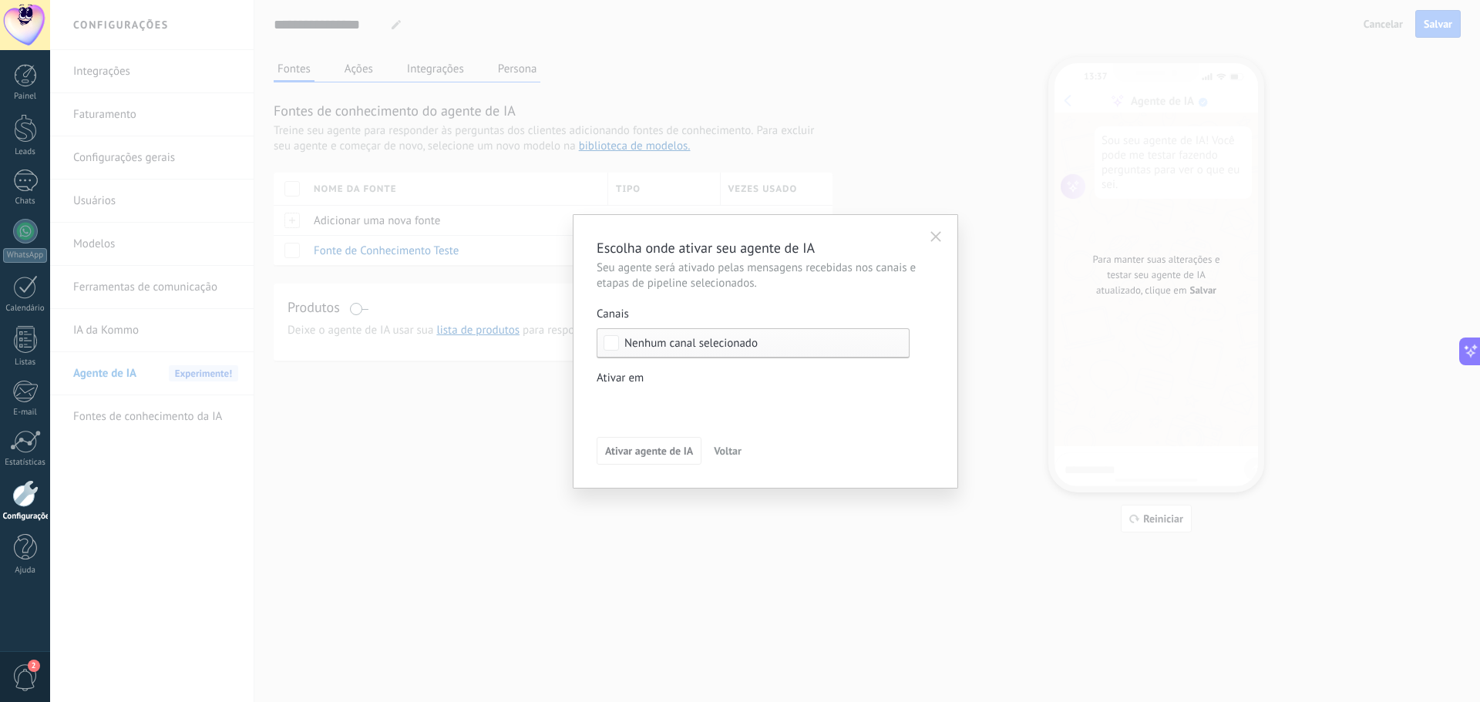
click at [718, 340] on span "Nenhum canal selecionado" at bounding box center [691, 344] width 133 height 12
click at [705, 342] on label "Selecionar tudo" at bounding box center [754, 343] width 312 height 28
click at [647, 343] on div "Selecionar tudo" at bounding box center [663, 343] width 77 height 15
click at [0, 0] on div "Etapa de leads de entrada Nova consulta Qualificado Chamada agendada Preparando…" at bounding box center [0, 0] width 0 height 0
click at [678, 380] on div at bounding box center [765, 351] width 1430 height 702
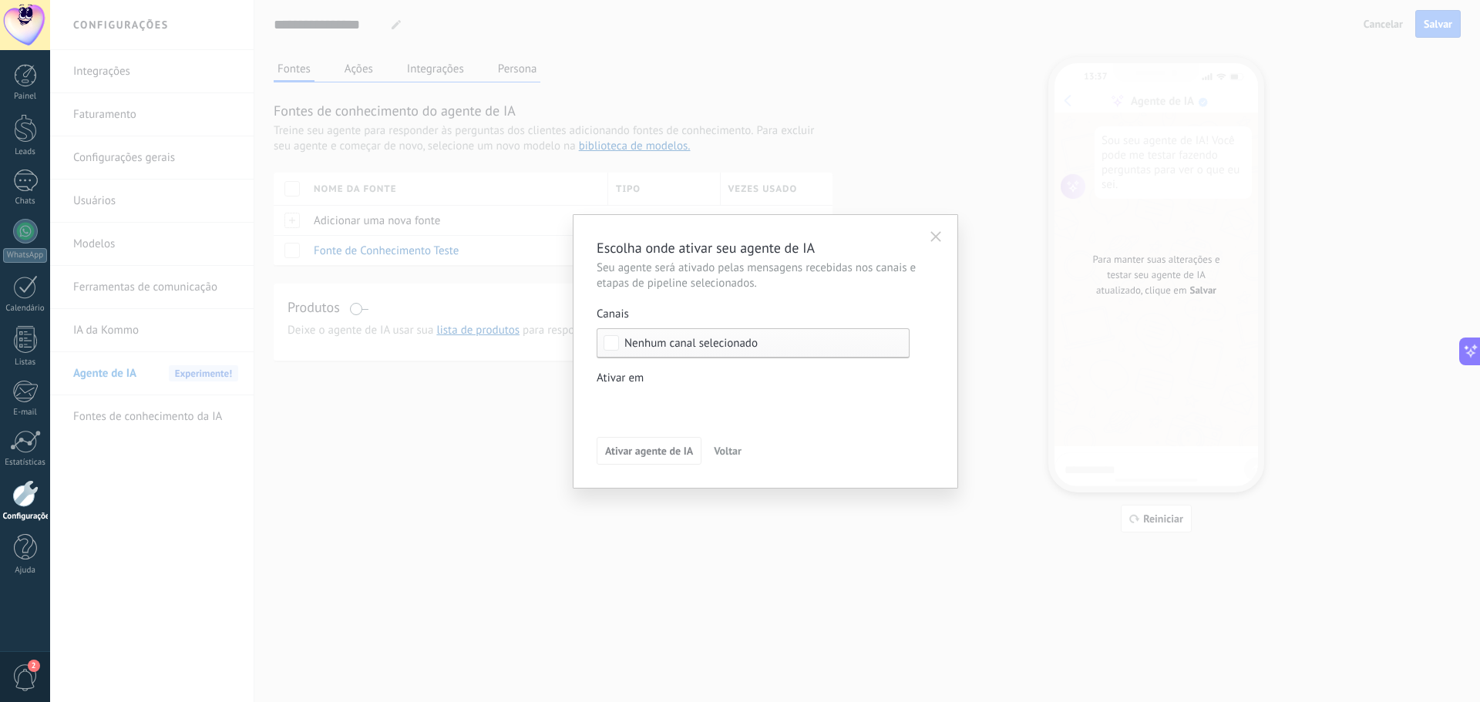
click at [0, 0] on div "Etapa de leads de entrada Nova consulta Qualificado Chamada agendada Preparando…" at bounding box center [0, 0] width 0 height 0
click at [659, 379] on div at bounding box center [765, 351] width 1430 height 702
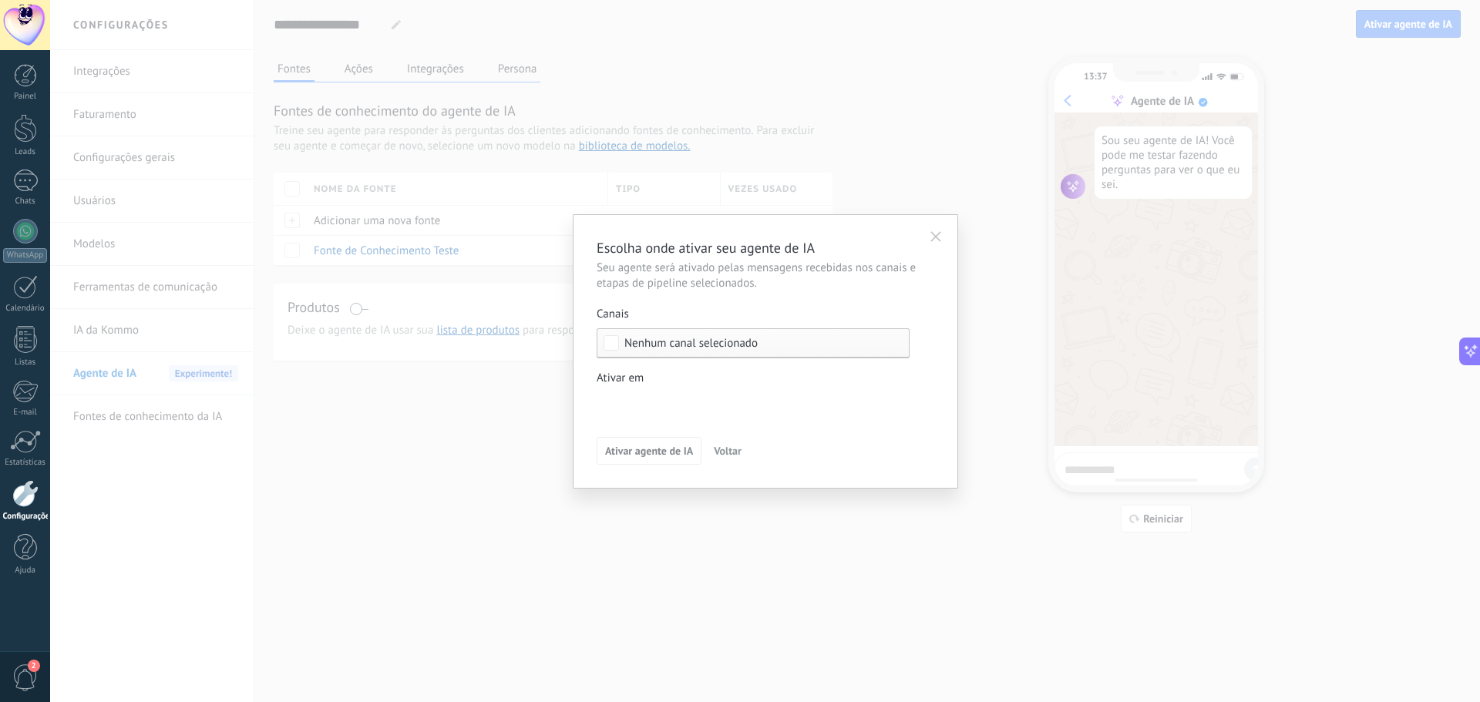
click at [0, 0] on div "Etapa de leads de entrada Nova consulta Qualificado Chamada agendada Preparando…" at bounding box center [0, 0] width 0 height 0
click at [589, 427] on div at bounding box center [765, 351] width 1430 height 702
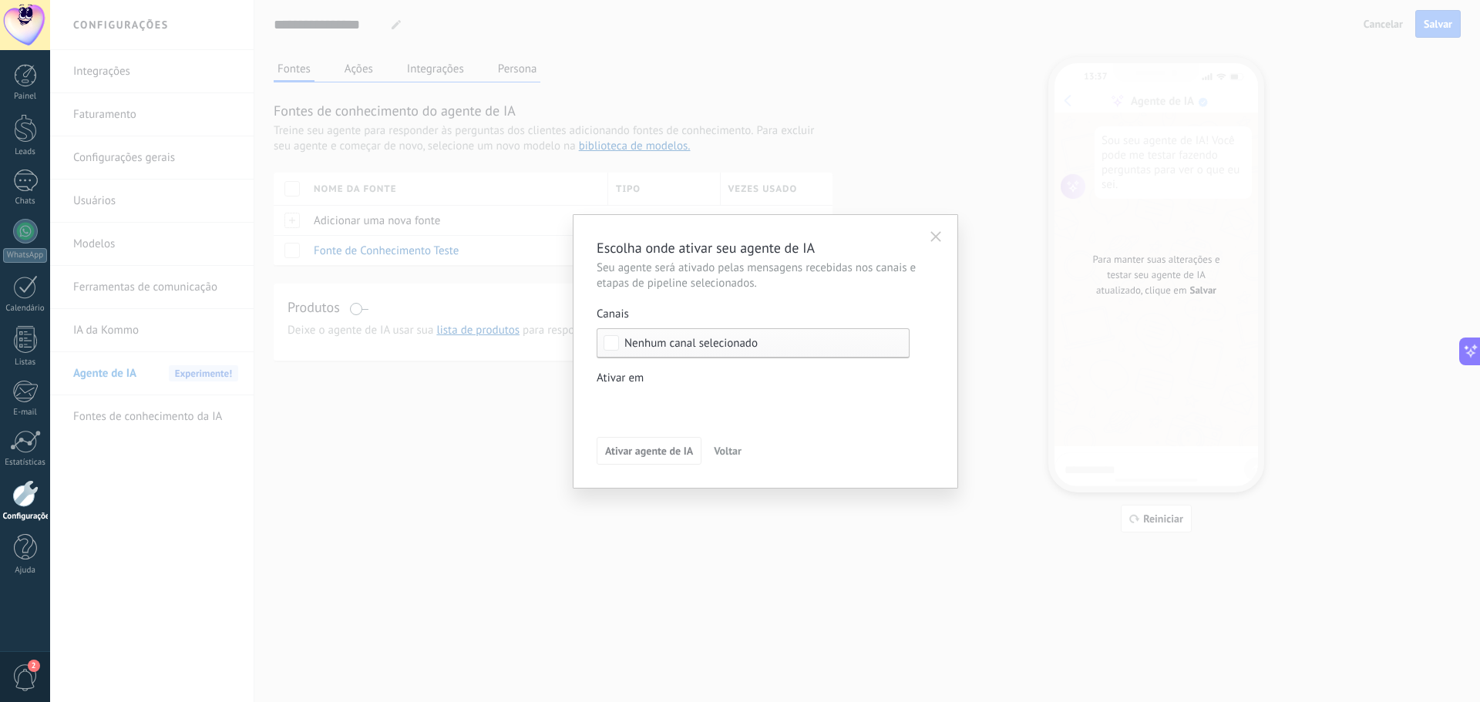
click at [0, 0] on div "Etapa de leads de entrada Nova consulta Qualificado Chamada agendada Preparando…" at bounding box center [0, 0] width 0 height 0
click at [584, 433] on div at bounding box center [765, 351] width 1430 height 702
click at [636, 349] on span "Nenhum canal selecionado" at bounding box center [691, 344] width 133 height 12
click at [0, 0] on div "Etapa de leads de entrada Nova consulta Qualificado Chamada agendada Preparando…" at bounding box center [0, 0] width 0 height 0
click at [586, 423] on div at bounding box center [765, 351] width 1430 height 702
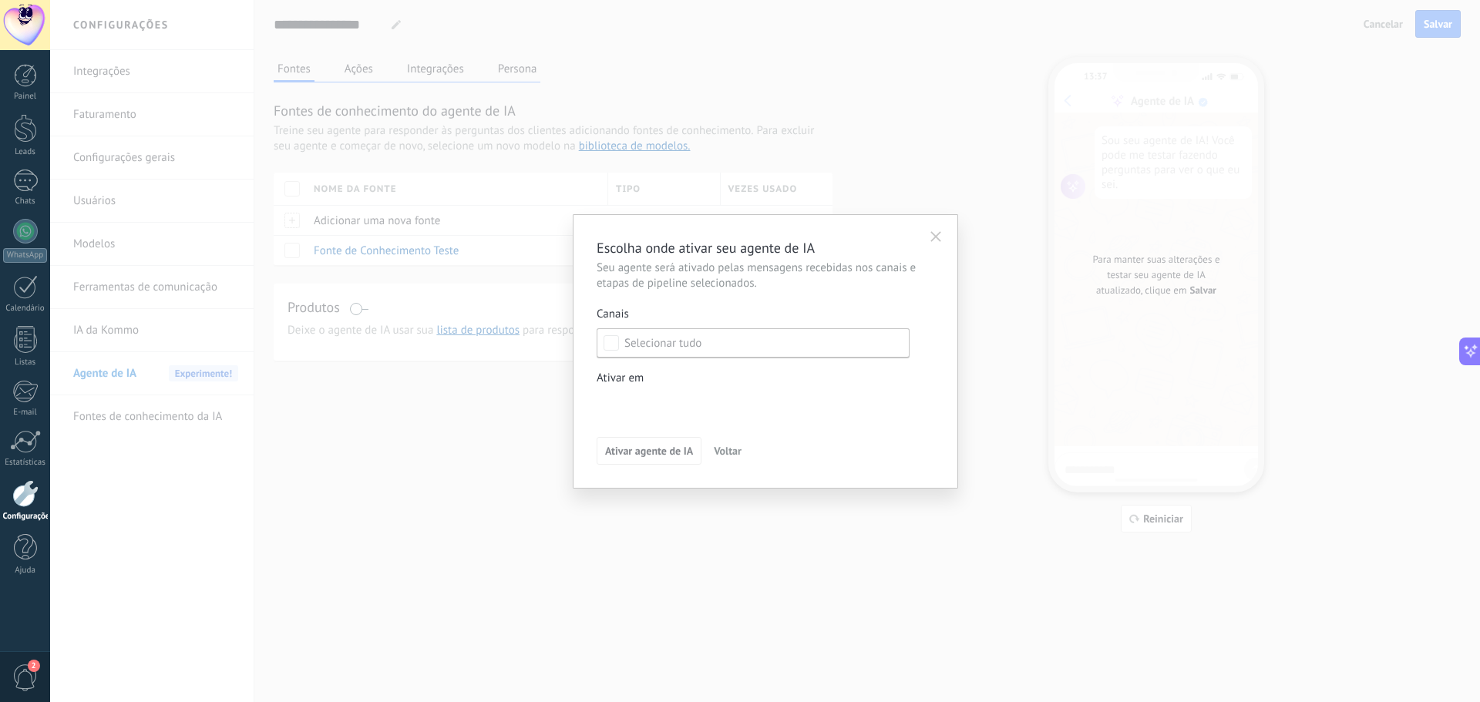
click at [0, 0] on div "Etapa de leads de entrada Nova consulta Qualificado Chamada agendada Preparando…" at bounding box center [0, 0] width 0 height 0
click at [592, 404] on div at bounding box center [765, 351] width 1430 height 702
click at [654, 350] on div "Nenhum canal selecionado" at bounding box center [753, 343] width 313 height 30
click at [636, 352] on label "Selecionar tudo" at bounding box center [754, 343] width 312 height 28
click at [0, 0] on div "Etapa de leads de entrada Nova consulta Qualificado Chamada agendada Preparando…" at bounding box center [0, 0] width 0 height 0
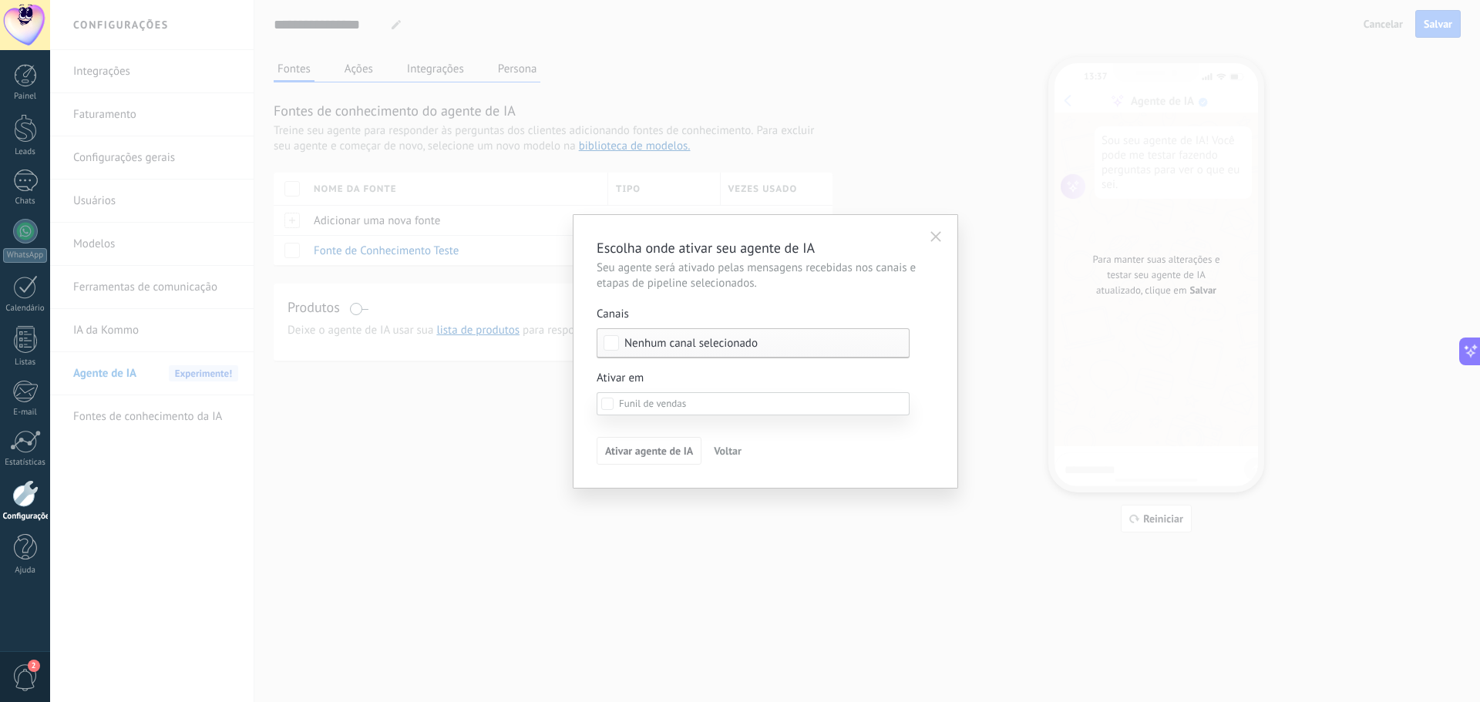
click at [575, 441] on div at bounding box center [765, 351] width 1430 height 702
click at [716, 374] on div "Ativar em" at bounding box center [753, 378] width 313 height 15
click at [680, 376] on div at bounding box center [765, 351] width 1430 height 702
click at [651, 342] on span "Nenhum canal selecionado" at bounding box center [691, 344] width 133 height 12
click at [652, 342] on div "Selecionar tudo" at bounding box center [663, 343] width 77 height 15
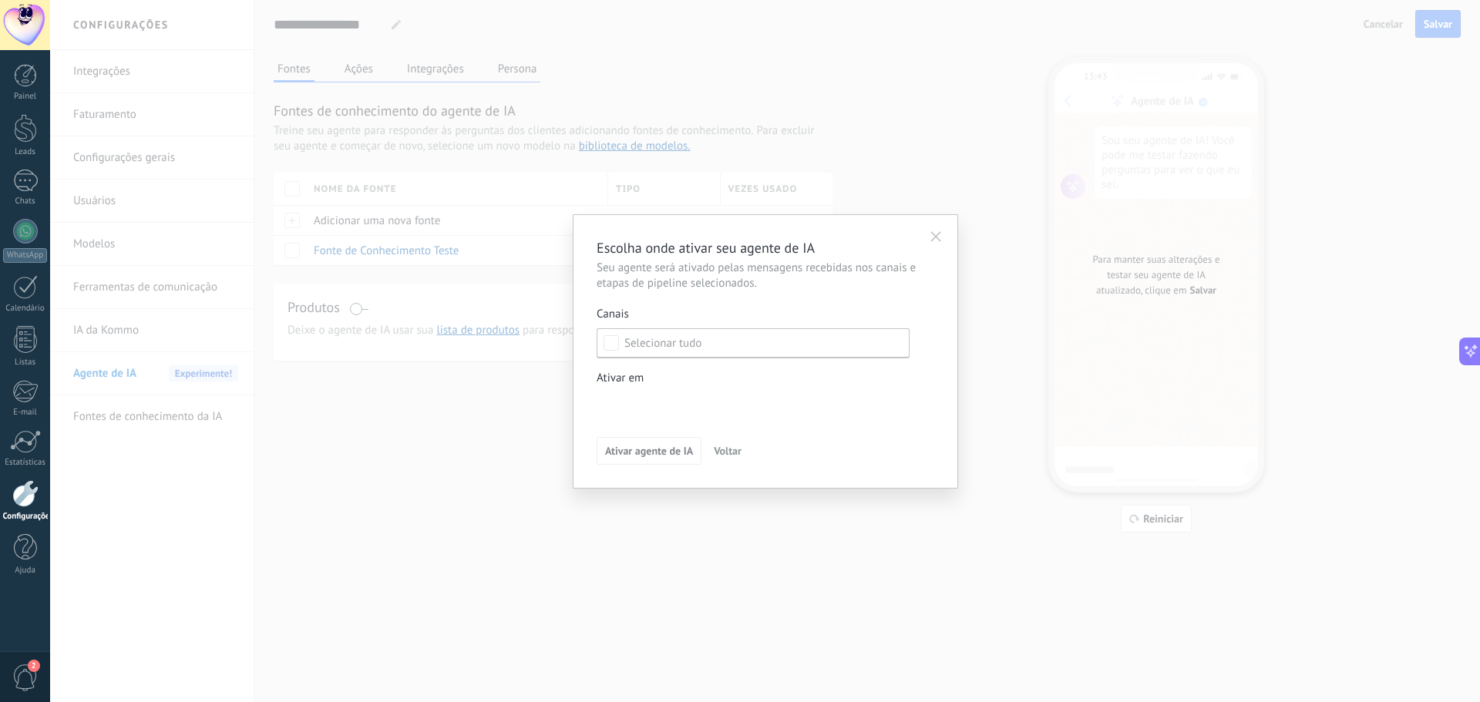
click at [0, 0] on div "Etapa de leads de entrada Nova consulta Qualificado Chamada agendada Preparando…" at bounding box center [0, 0] width 0 height 0
click at [633, 403] on span at bounding box center [652, 403] width 67 height 13
click at [581, 463] on div at bounding box center [765, 351] width 1430 height 702
drag, startPoint x: 669, startPoint y: 431, endPoint x: 669, endPoint y: 450, distance: 18.5
click at [668, 431] on div "Escolha onde ativar seu agente de IA Seu agente será ativado pelas mensagens re…" at bounding box center [766, 351] width 338 height 227
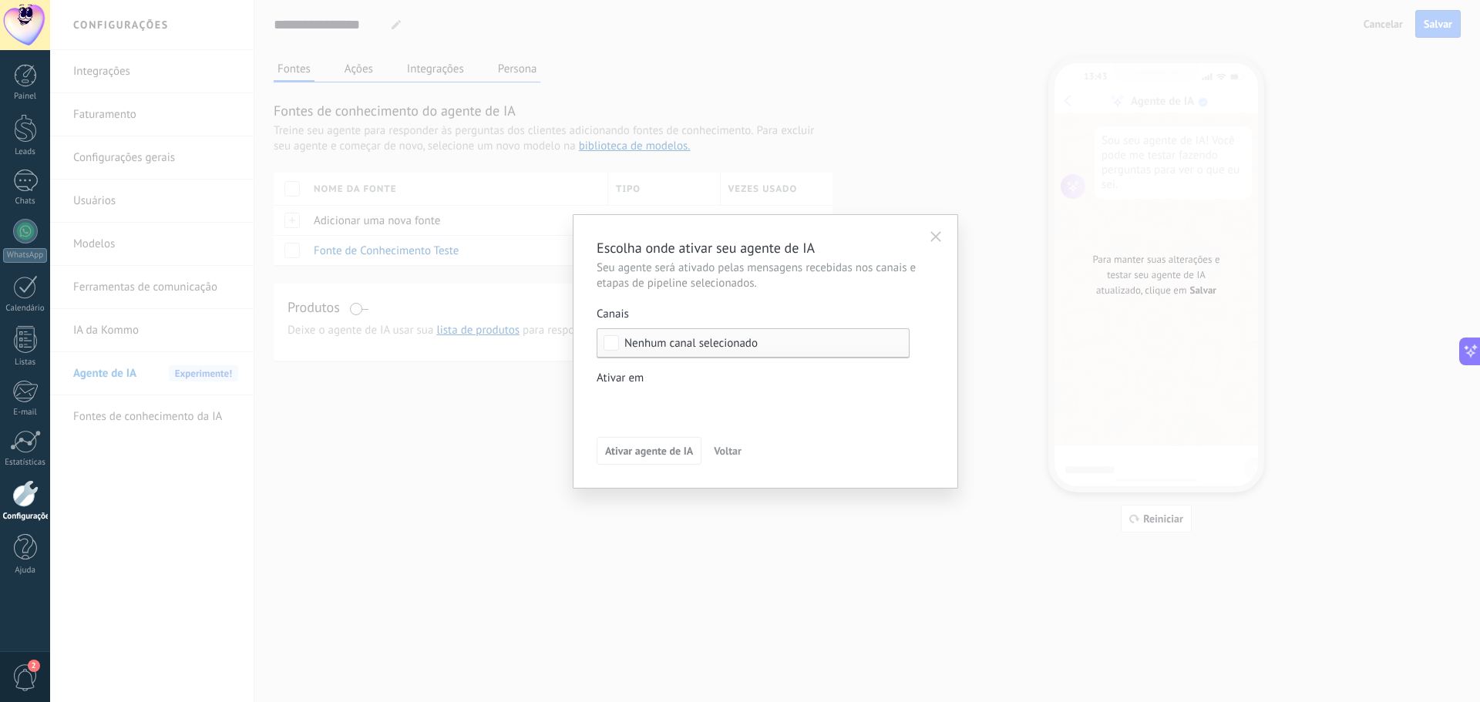
click at [671, 344] on span "Nenhum canal selecionado" at bounding box center [691, 344] width 133 height 12
click at [0, 0] on div "Etapa de leads de entrada Nova consulta Qualificado Chamada agendada Preparando…" at bounding box center [0, 0] width 0 height 0
drag, startPoint x: 611, startPoint y: 375, endPoint x: 605, endPoint y: 358, distance: 18.1
click at [605, 371] on div at bounding box center [765, 351] width 1430 height 702
click at [726, 456] on span "Voltar" at bounding box center [728, 451] width 28 height 11
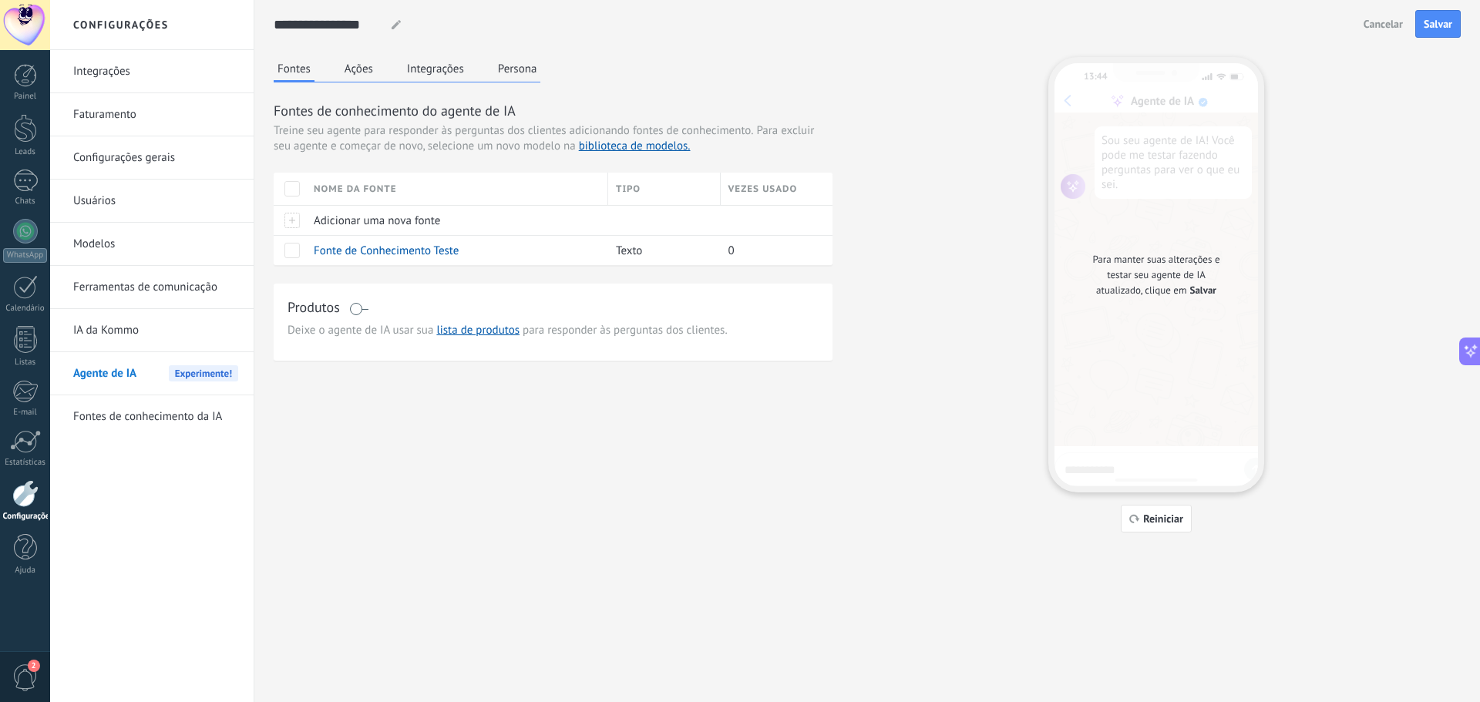
click at [24, 504] on div at bounding box center [25, 493] width 26 height 27
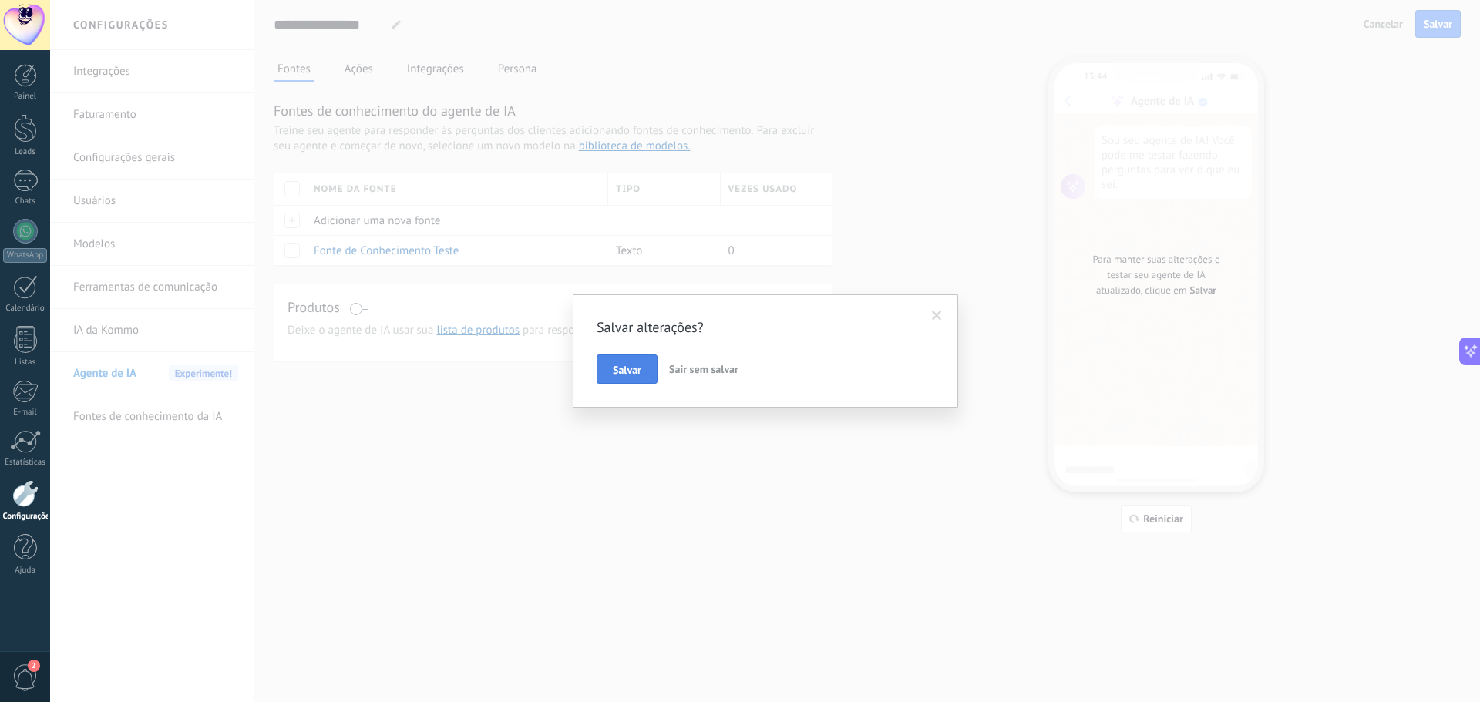
click at [648, 369] on button "Salvar" at bounding box center [627, 369] width 61 height 29
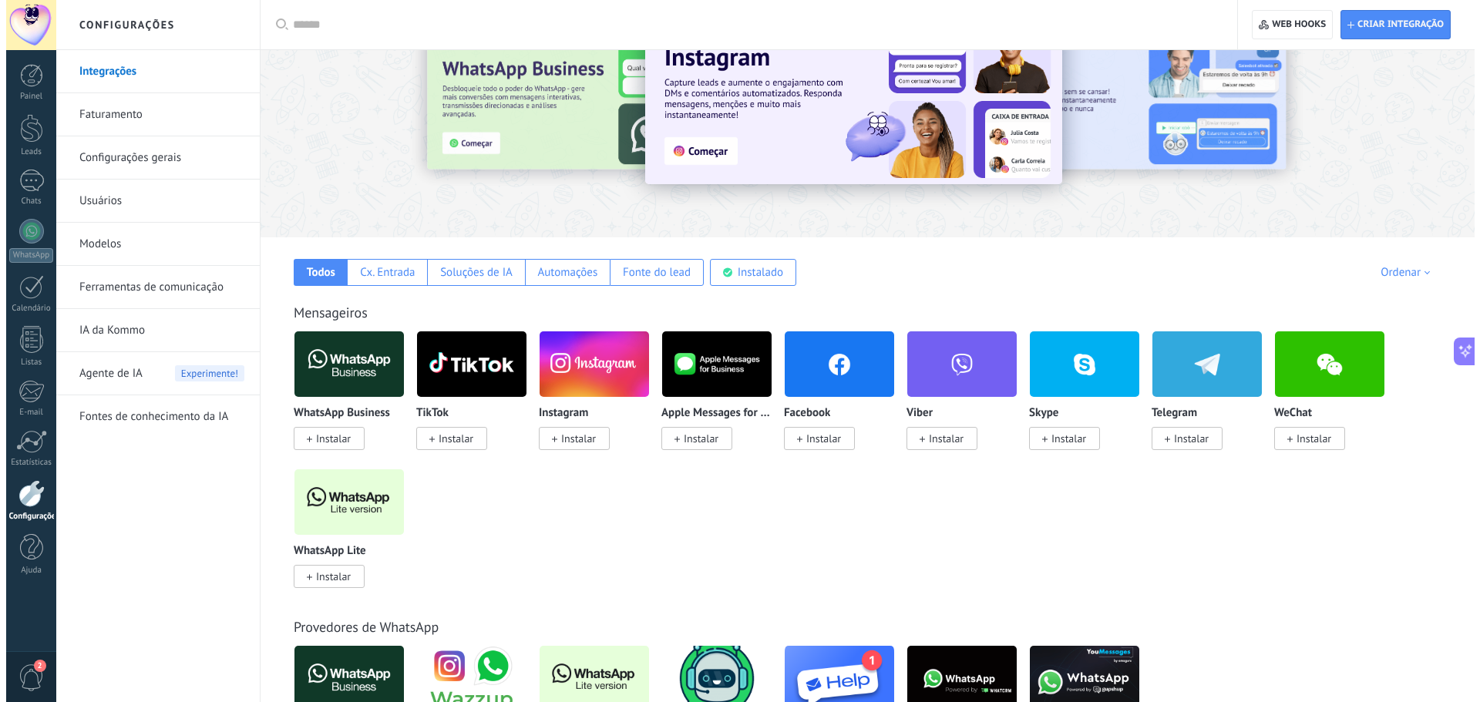
scroll to position [77, 0]
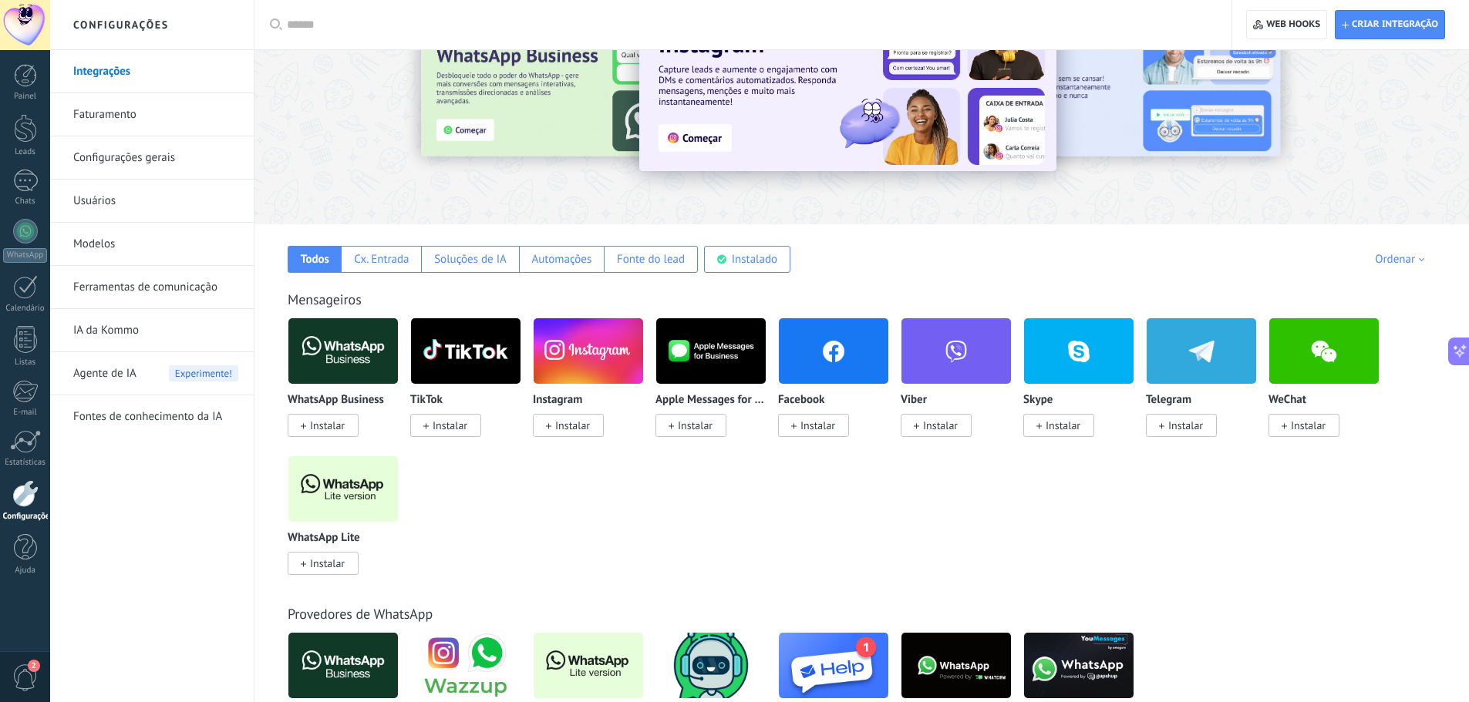
click at [328, 557] on span "Instalar" at bounding box center [327, 564] width 35 height 14
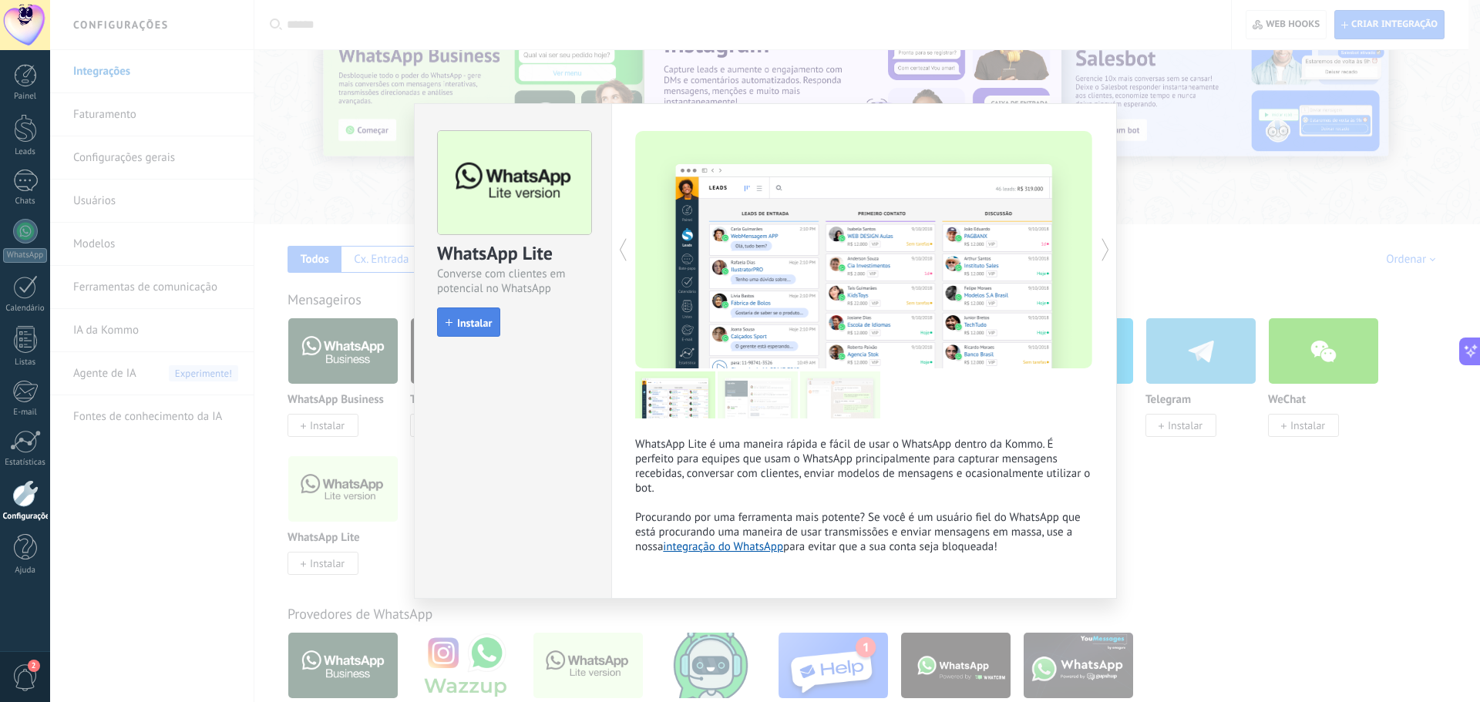
click at [450, 309] on button "Instalar" at bounding box center [468, 322] width 63 height 29
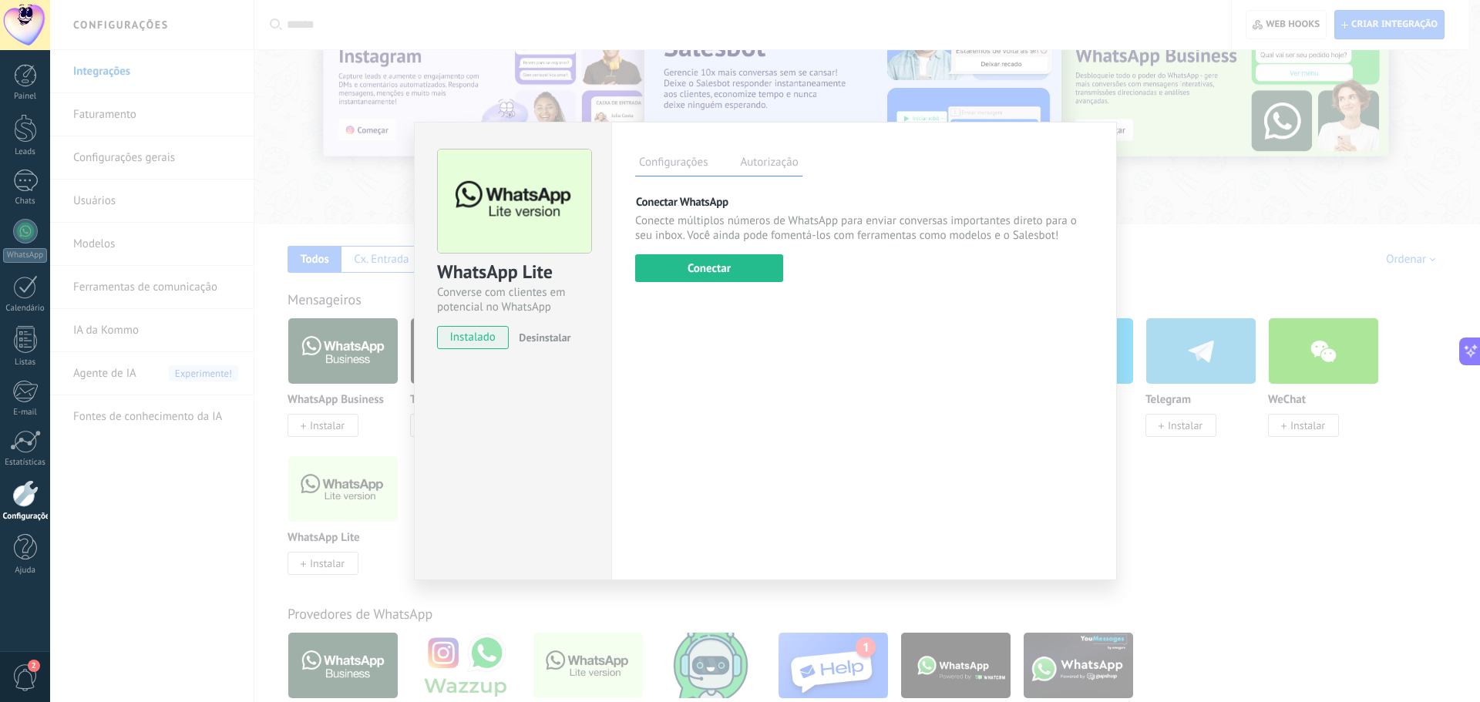
click at [780, 167] on label "Autorização" at bounding box center [769, 164] width 66 height 22
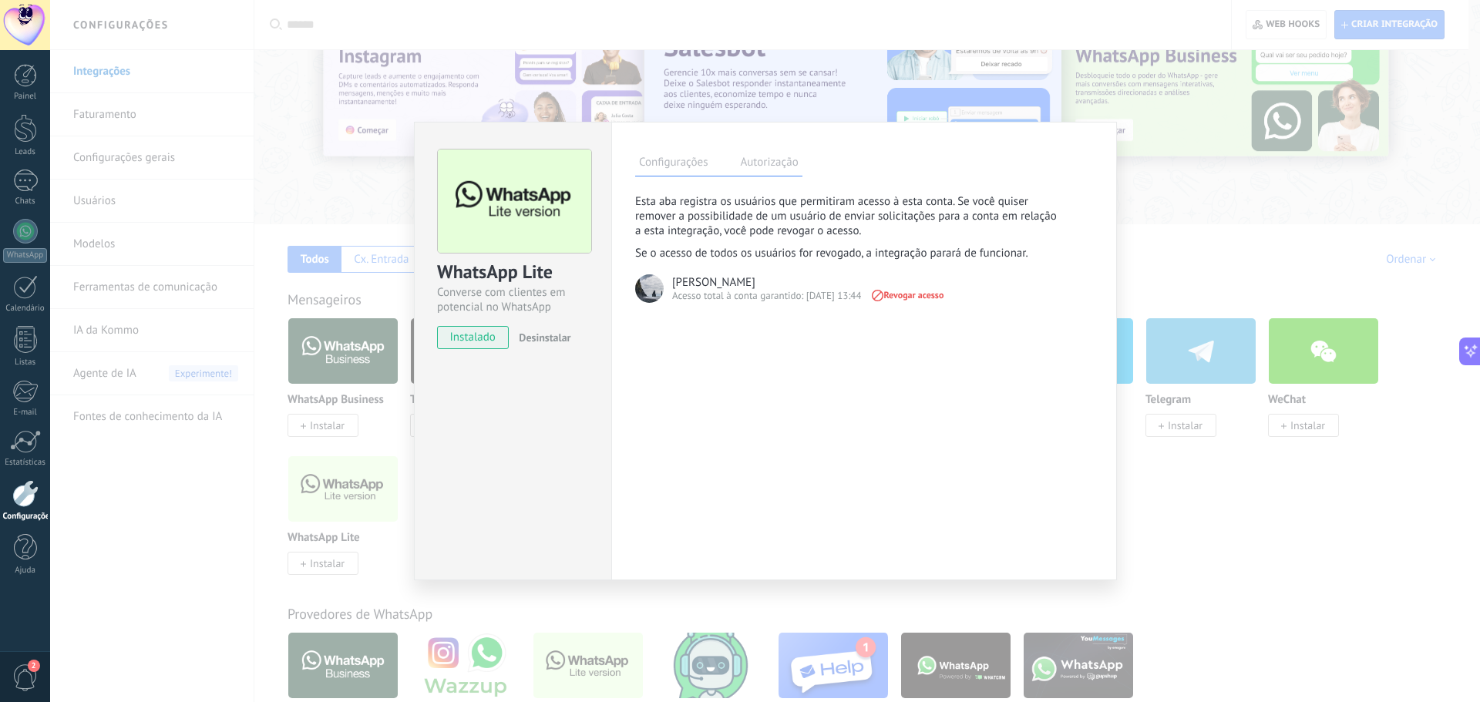
click at [689, 163] on label "Configurações" at bounding box center [673, 164] width 76 height 22
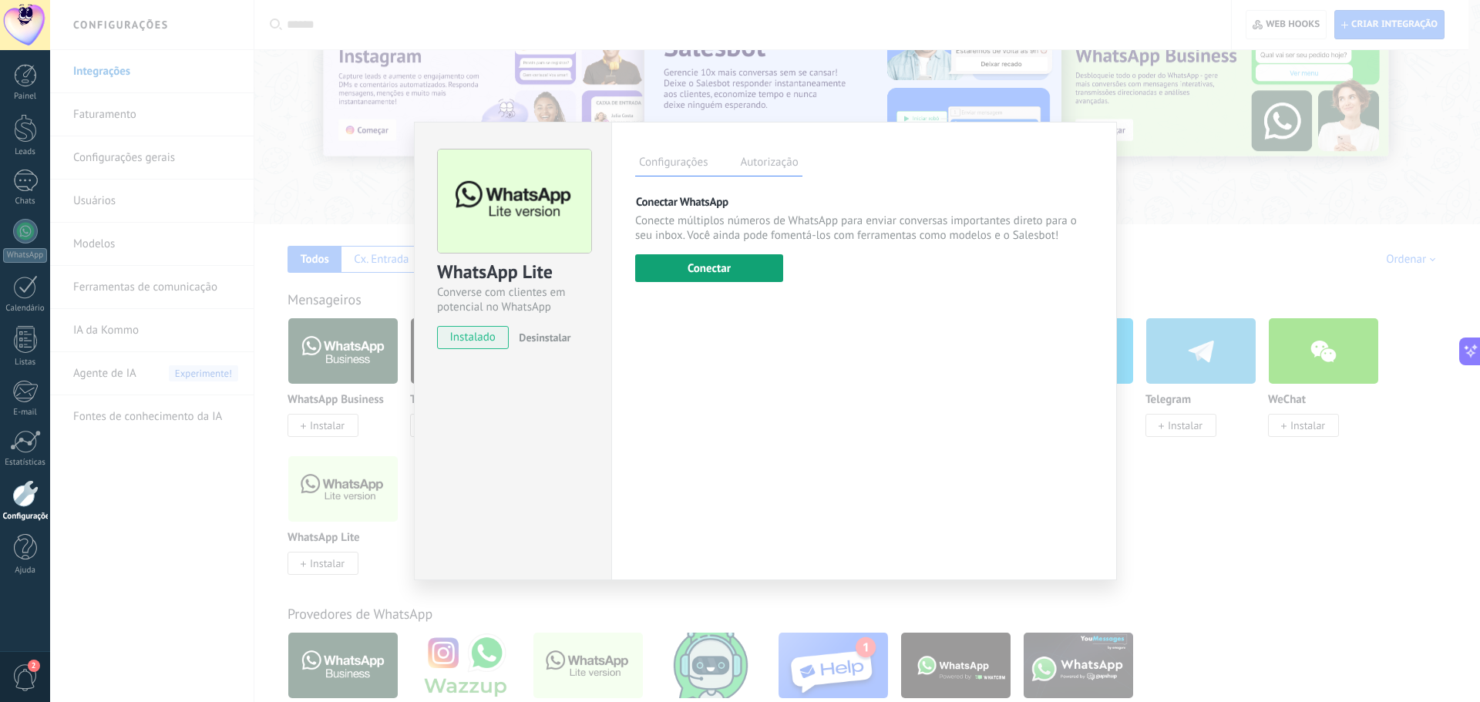
click at [700, 270] on button "Conectar" at bounding box center [709, 268] width 148 height 28
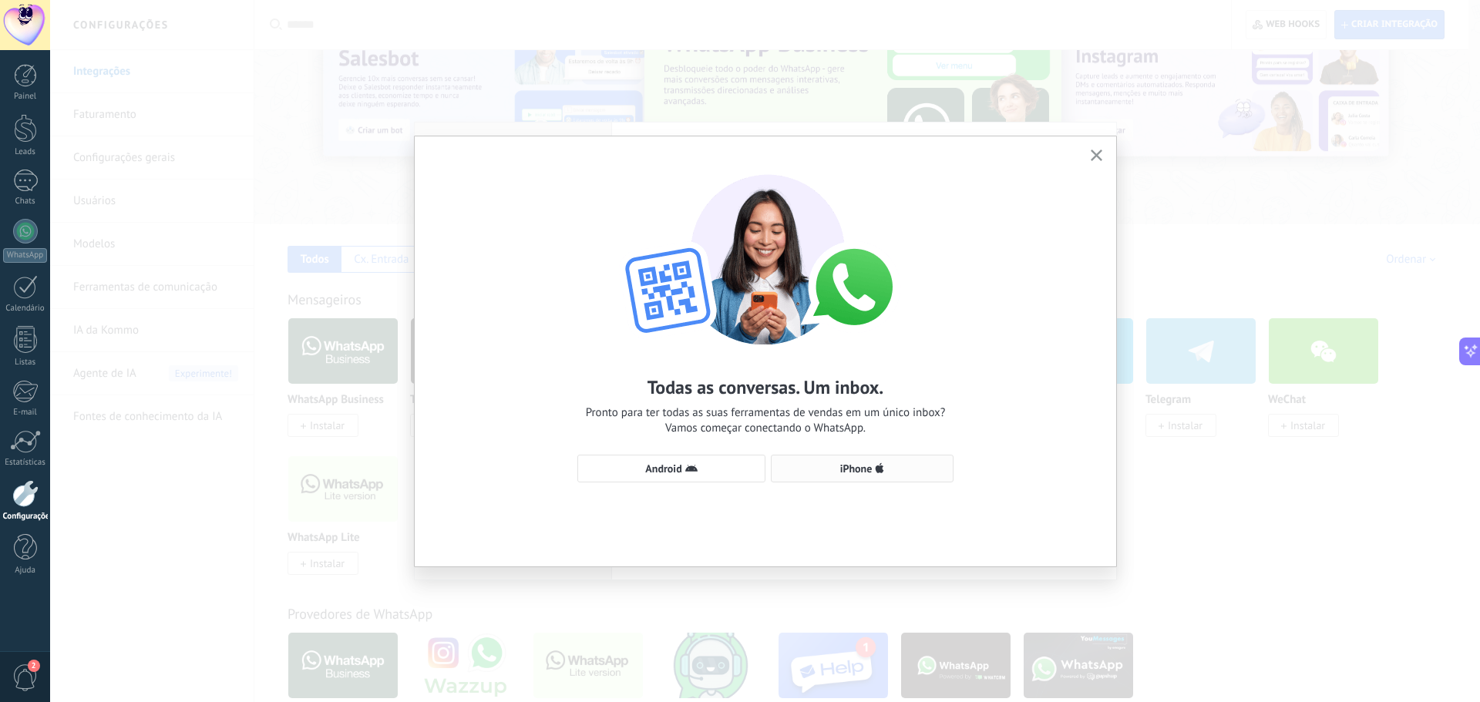
click at [798, 481] on button "iPhone" at bounding box center [862, 469] width 183 height 28
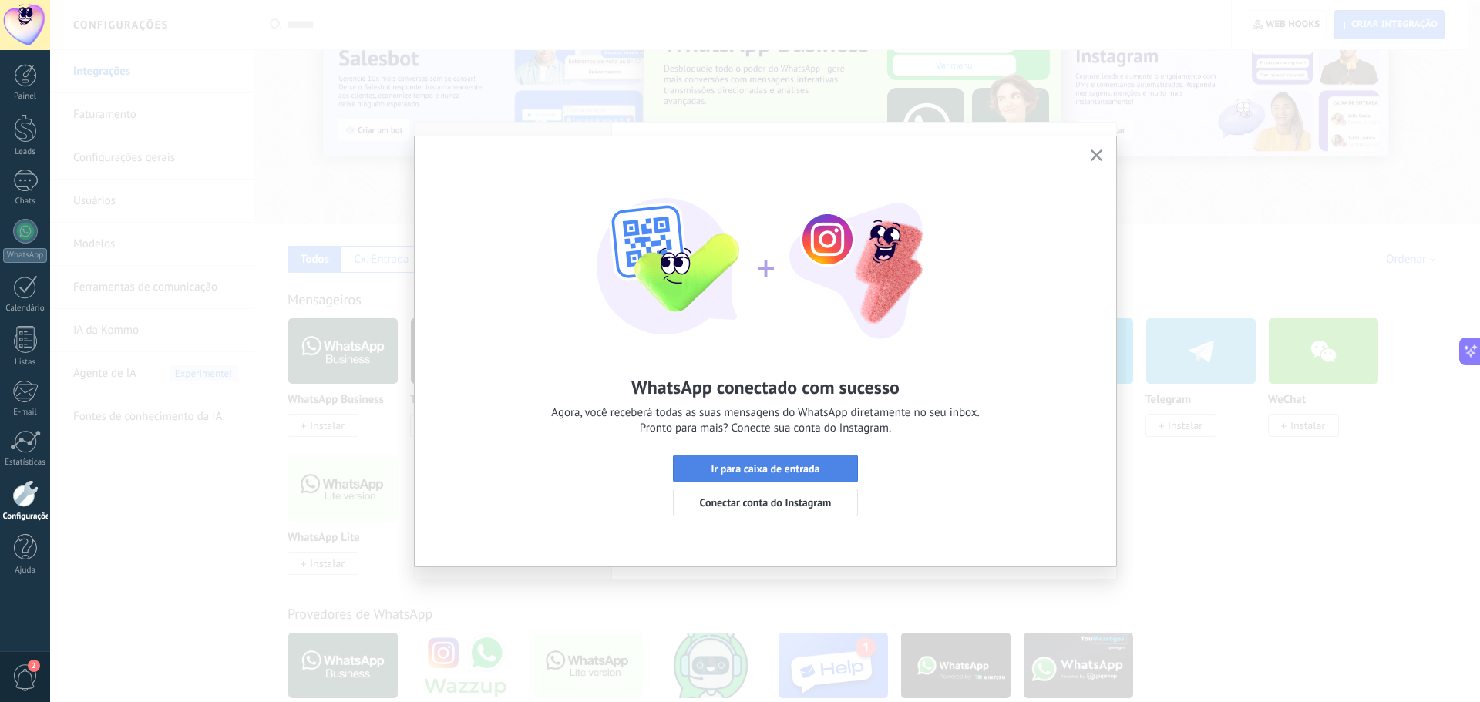
click at [781, 474] on span "Ir para caixa de entrada" at bounding box center [765, 468] width 109 height 11
